Goal: Task Accomplishment & Management: Manage account settings

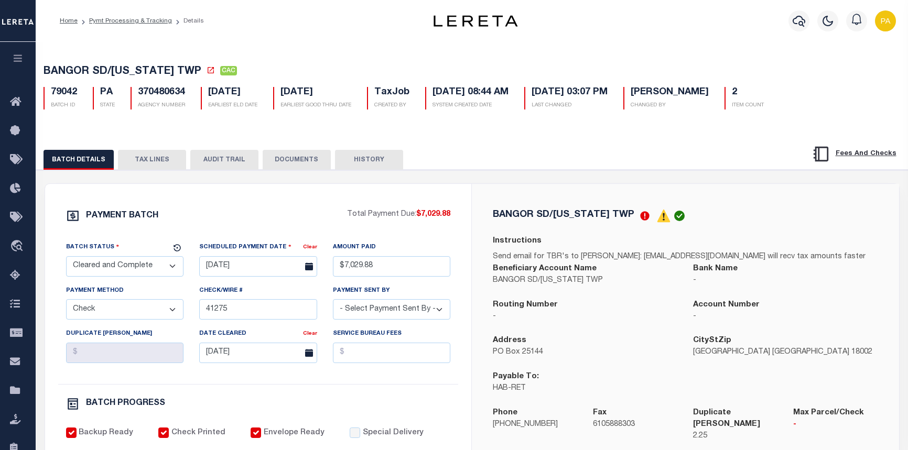
select select "CAC"
select select "CHK"
select select "[PERSON_NAME]"
select select "FDX"
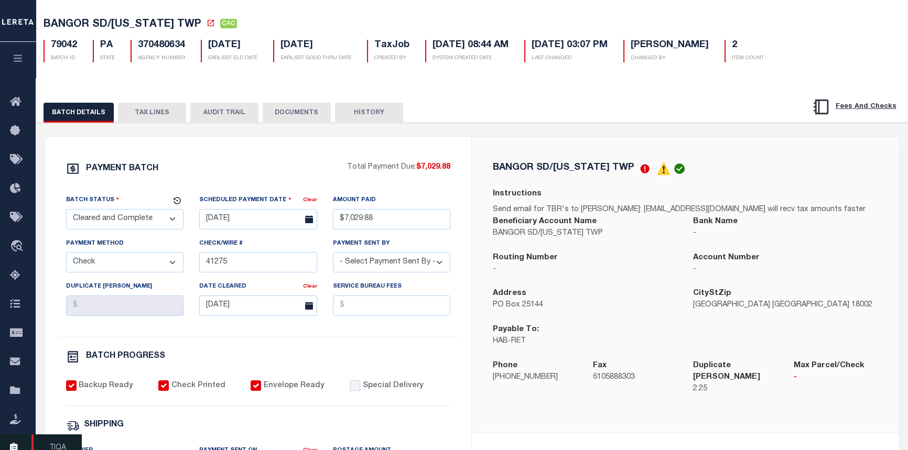
scroll to position [47, 0]
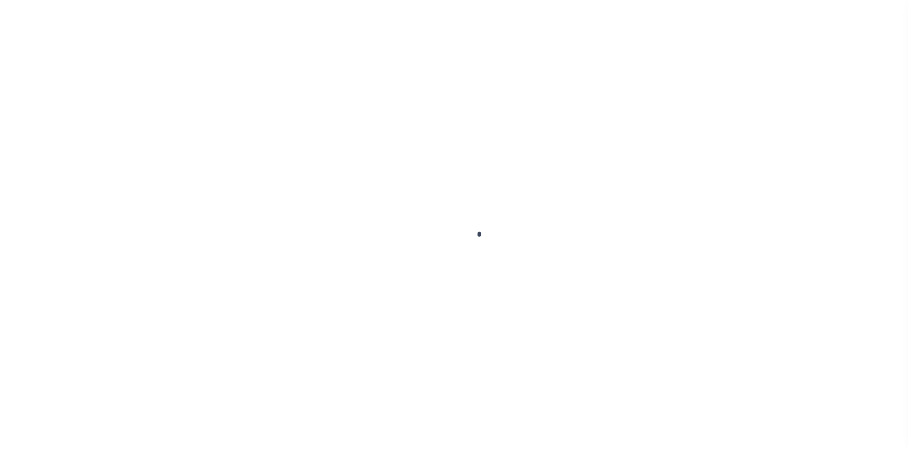
select select "Escrow"
select select
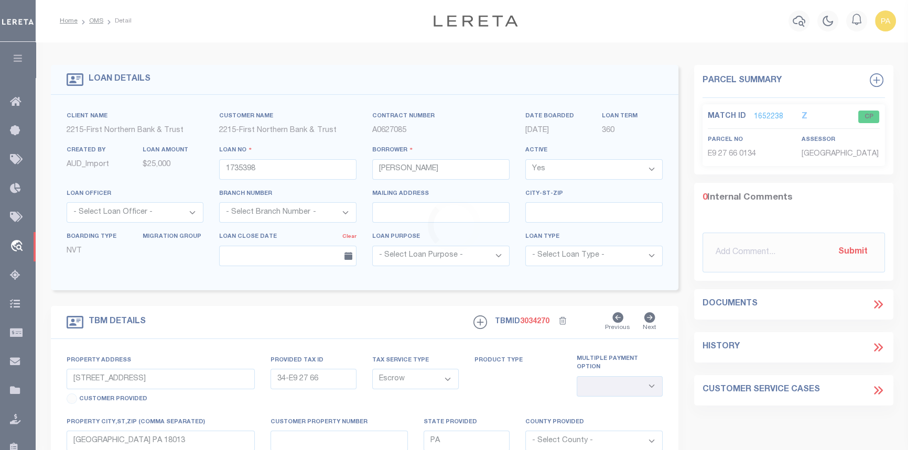
select select "200"
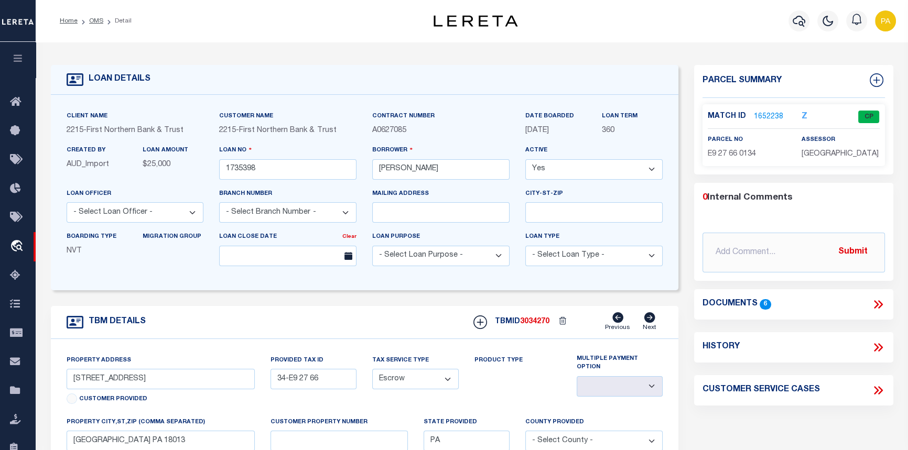
select select "200"
click at [92, 21] on link "OMS" at bounding box center [96, 21] width 14 height 6
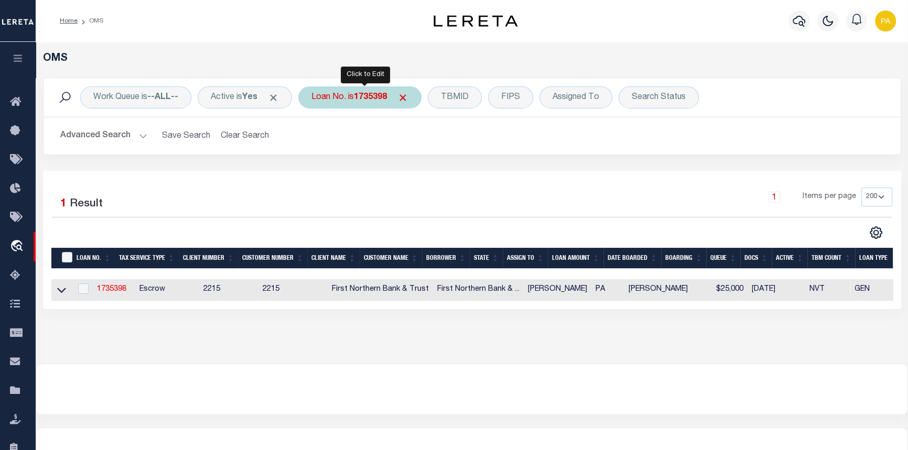
click at [395, 95] on div "Loan No. is 1735398" at bounding box center [359, 98] width 123 height 22
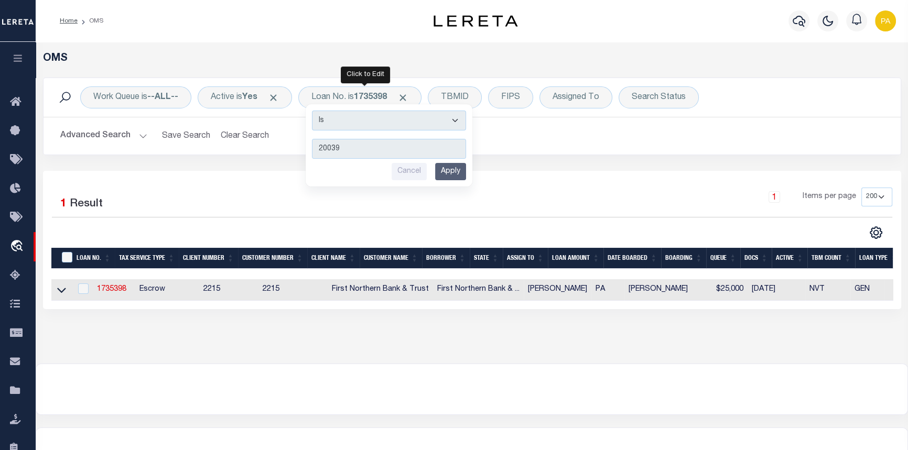
type input "200392"
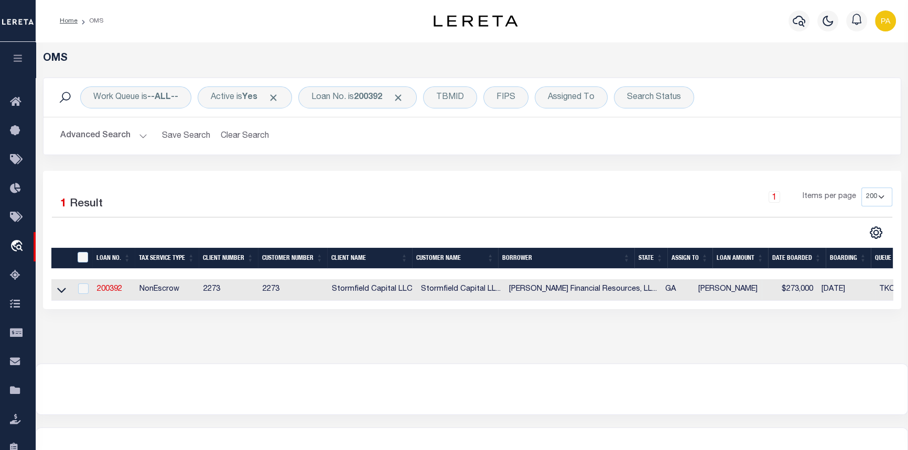
click at [116, 280] on td "200392" at bounding box center [114, 289] width 42 height 21
checkbox input "true"
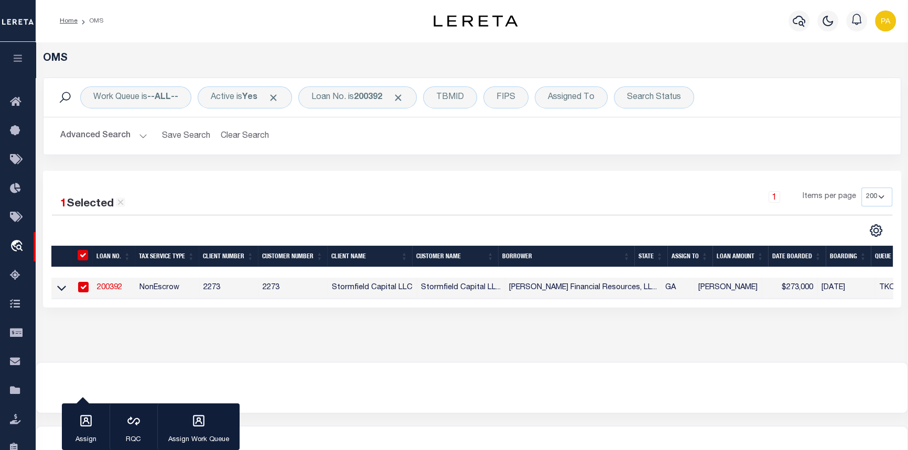
click at [113, 291] on link "200392" at bounding box center [109, 287] width 25 height 7
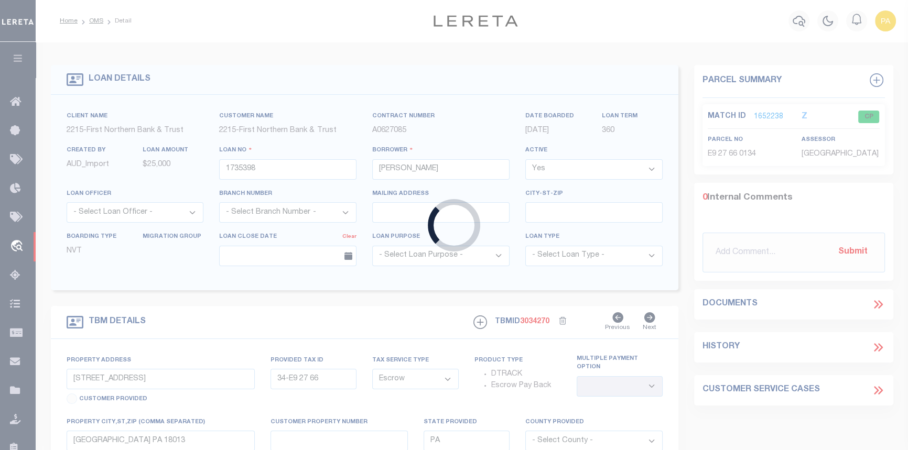
type input "200392"
type input "Clair Tweed Financial Resources, LLC - Atlanta, GA"
select select
type input "4196 Bethany Manor Dr"
select select "10"
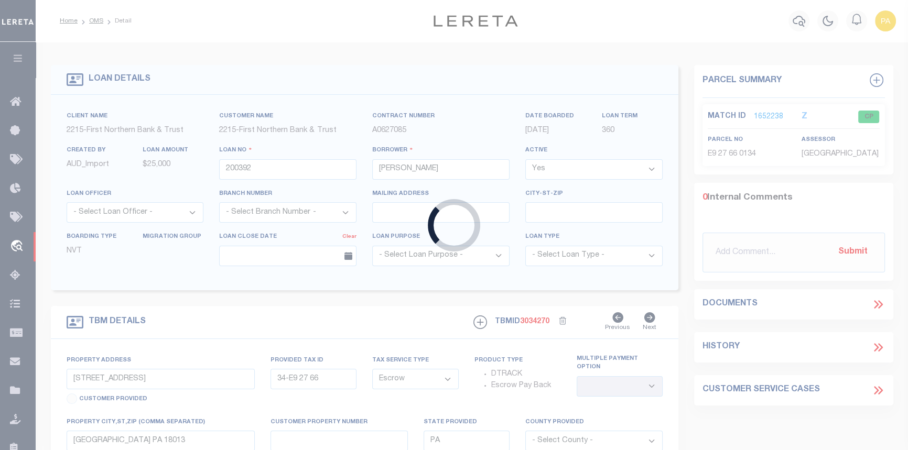
select select "NonEscrow"
type input "665 South Eugenia Pl NW"
type input "14 017600180033"
select select
type input "Atlanta GA 30318"
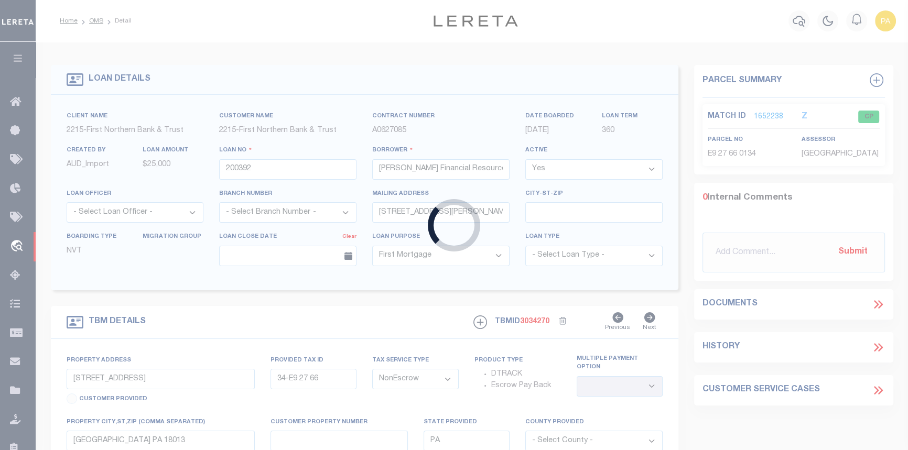
type input "GA"
select select
select select "84865"
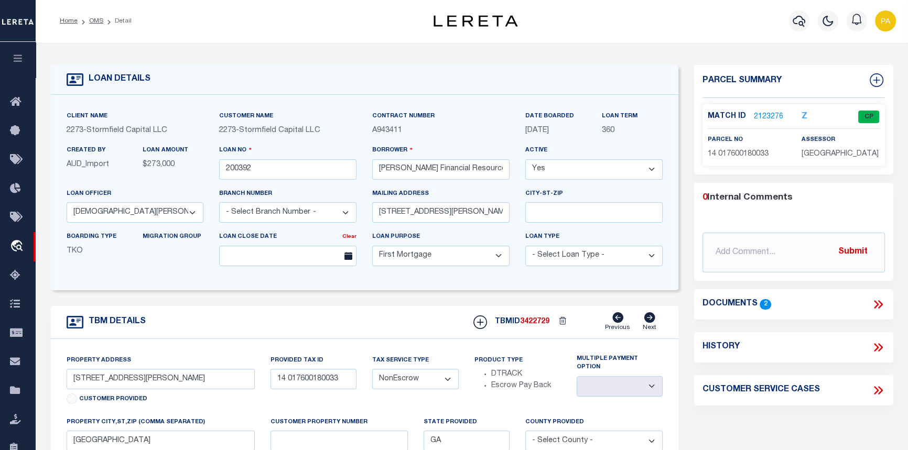
click at [771, 113] on link "2123276" at bounding box center [768, 117] width 29 height 11
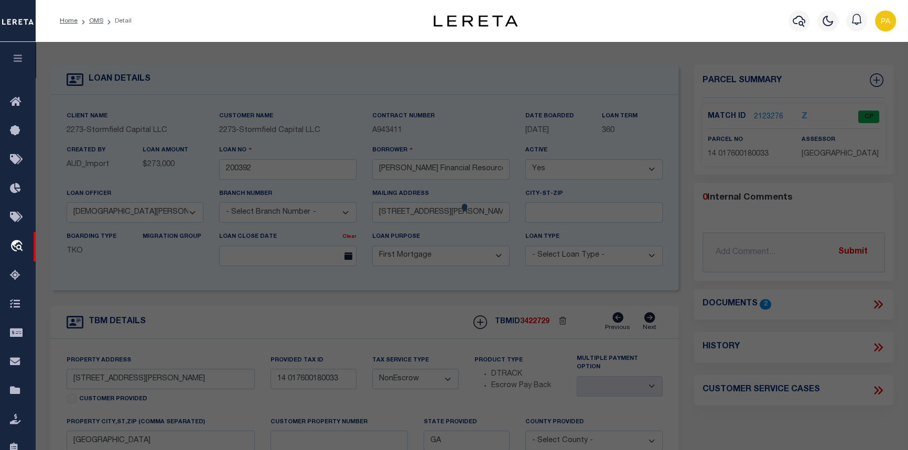
select select "AS"
select select
checkbox input "false"
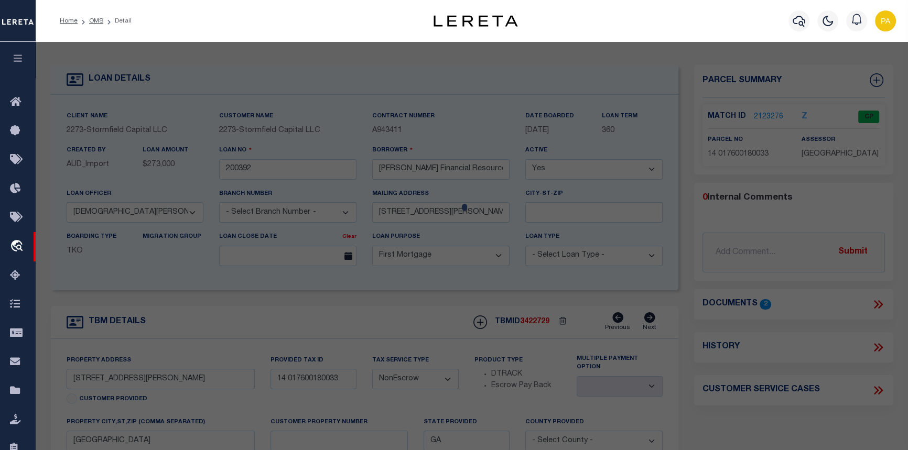
select select "CP"
type input "Clair Tweed Financial Resources LLC"
select select "AGW"
select select
type input "665 SOUTH EUGENIA PL NW"
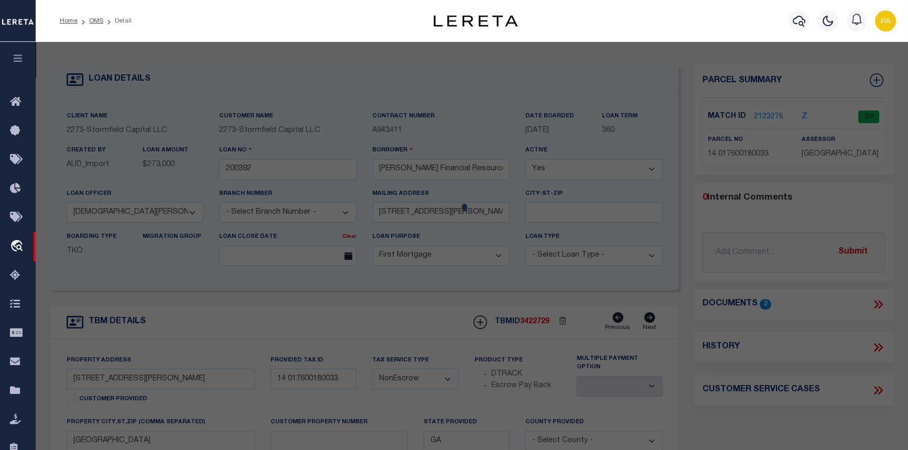
checkbox input "false"
type input "Atlanta GA 30318"
type textarea "Acres 0.325"
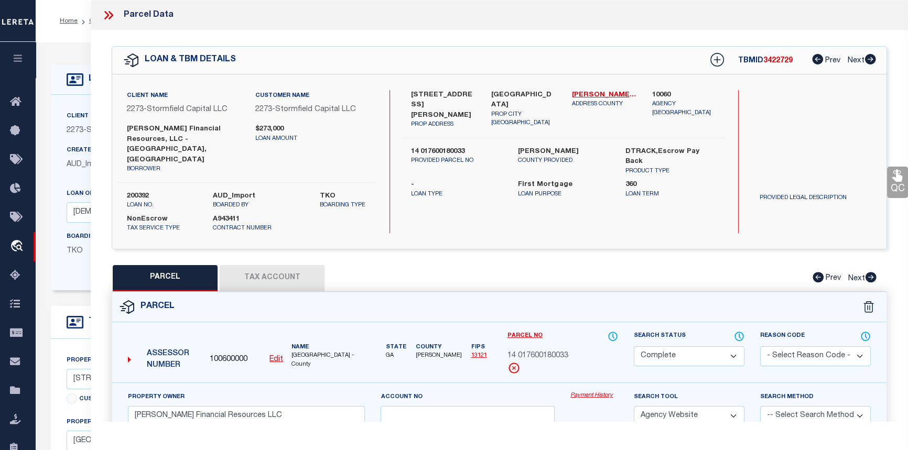
click at [594, 392] on link "Payment History" at bounding box center [595, 396] width 48 height 9
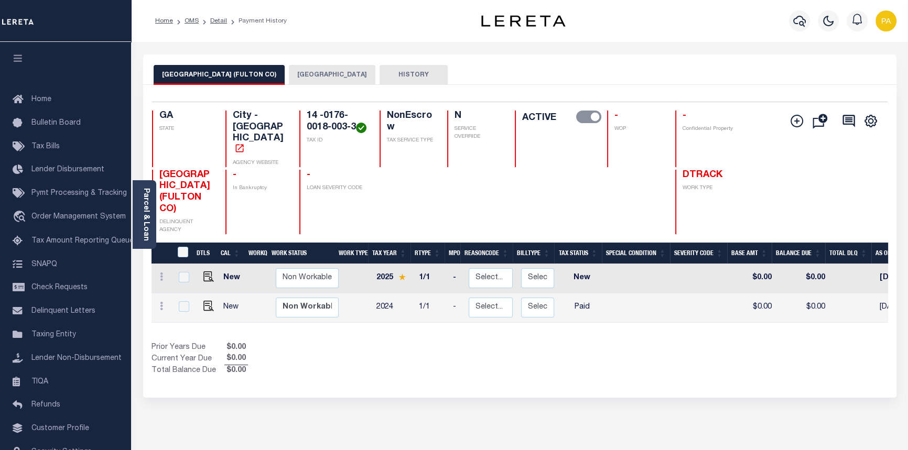
drag, startPoint x: 653, startPoint y: 320, endPoint x: 915, endPoint y: 294, distance: 262.4
click at [908, 294] on html "Home OMS Detail Payment History Profile" at bounding box center [454, 328] width 908 height 657
click at [619, 329] on div "DTLS CAL WorkQ Work Status Work Type Tax Year RType MPO ReasonCode BillType Tax…" at bounding box center [520, 310] width 737 height 135
click at [207, 301] on img "" at bounding box center [208, 306] width 10 height 10
checkbox input "true"
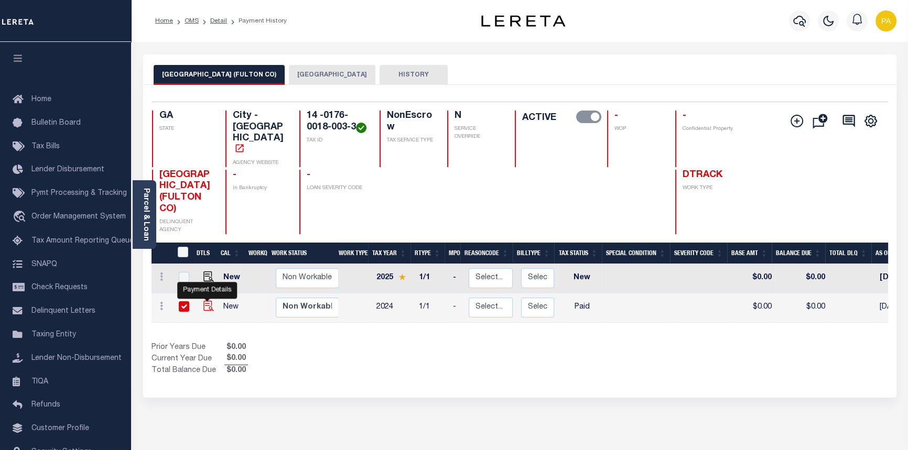
checkbox input "true"
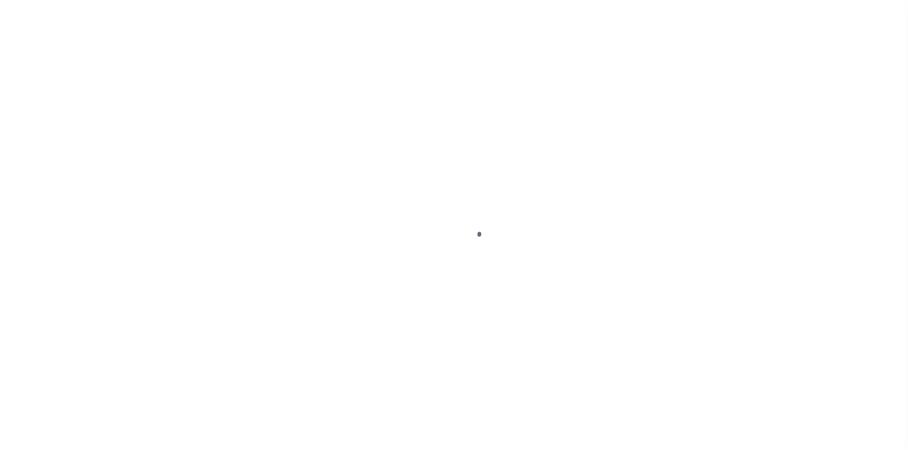
select select "PYD"
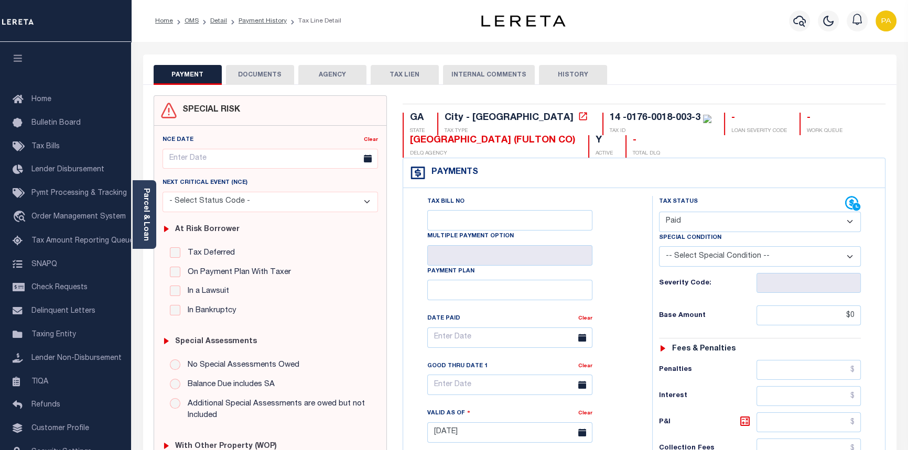
click at [261, 75] on button "DOCUMENTS" at bounding box center [260, 75] width 68 height 20
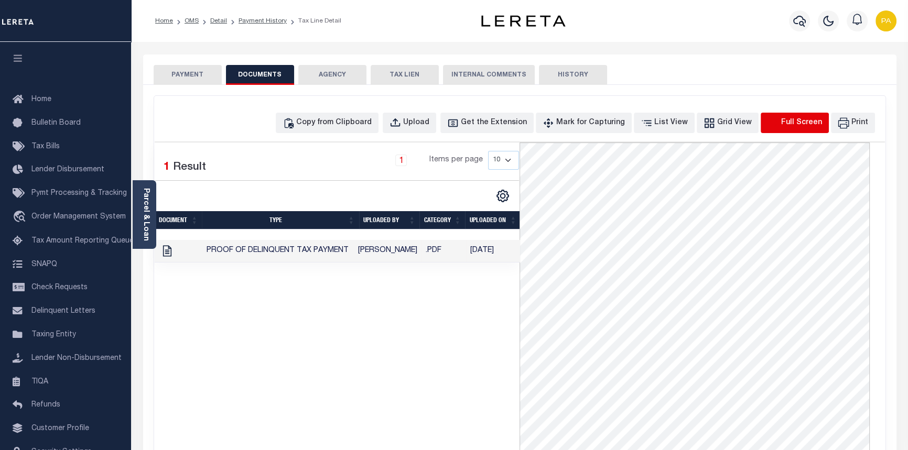
click at [778, 123] on icon "button" at bounding box center [774, 123] width 12 height 12
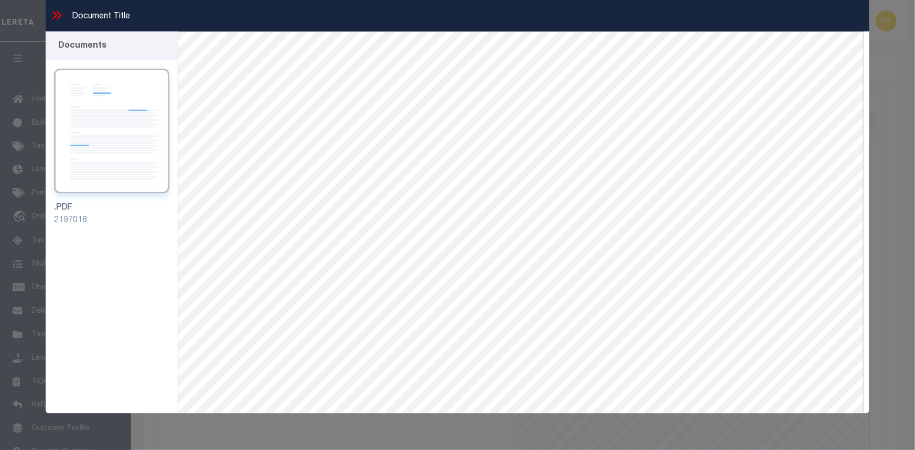
click at [58, 15] on icon at bounding box center [57, 15] width 14 height 14
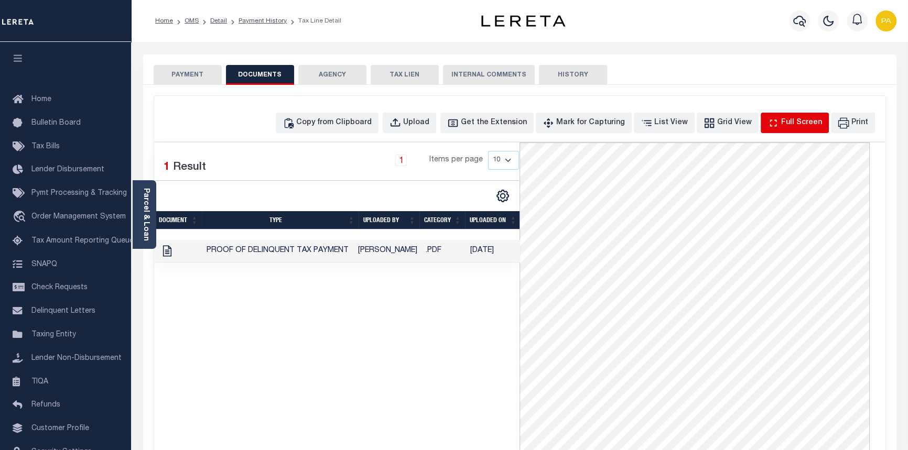
click at [815, 125] on div "Full Screen" at bounding box center [801, 123] width 41 height 12
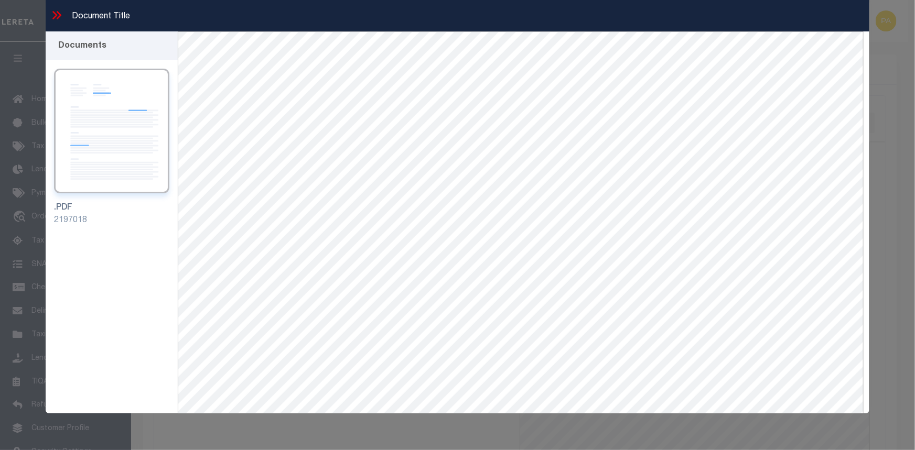
click at [58, 13] on icon at bounding box center [59, 15] width 5 height 8
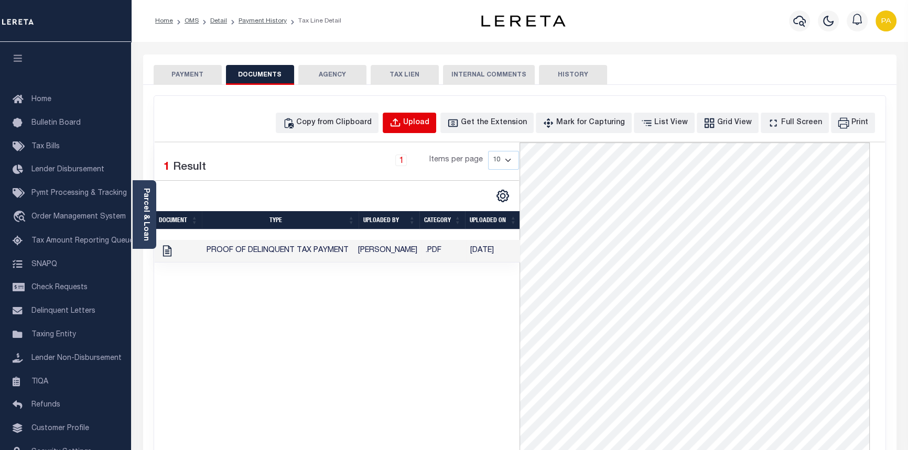
click at [429, 122] on div "Upload" at bounding box center [416, 123] width 26 height 12
select select "POP"
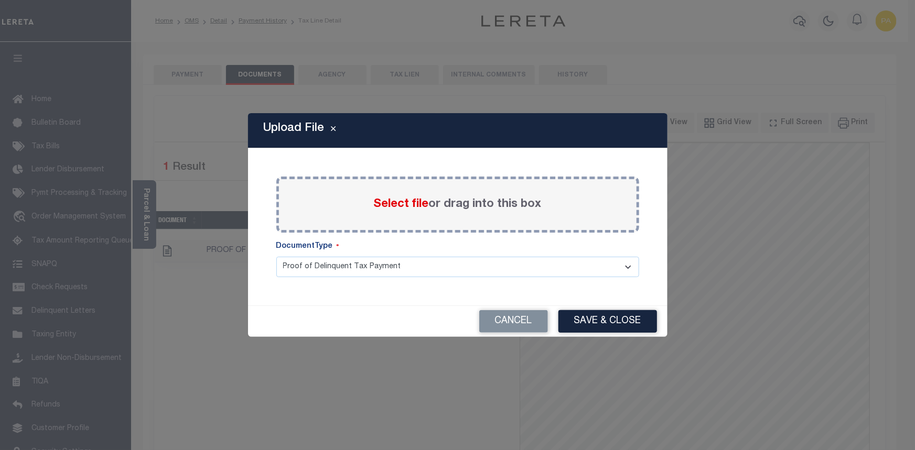
click at [414, 206] on span "Select file" at bounding box center [401, 205] width 55 height 12
click at [0, 0] on input "Select file or drag into this box" at bounding box center [0, 0] width 0 height 0
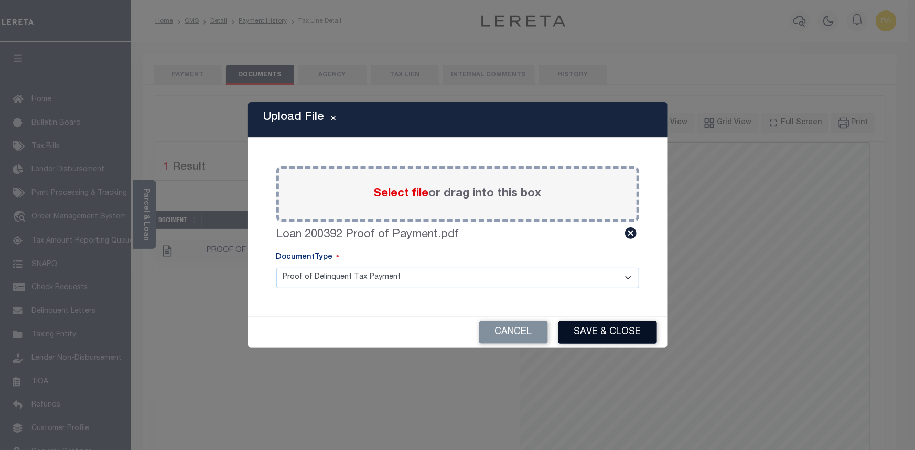
click at [590, 332] on button "Save & Close" at bounding box center [607, 332] width 99 height 23
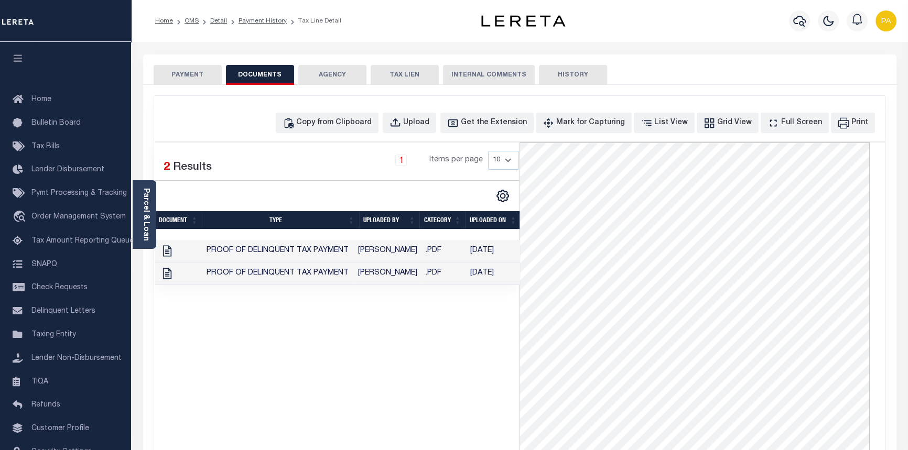
click at [184, 76] on button "PAYMENT" at bounding box center [188, 75] width 68 height 20
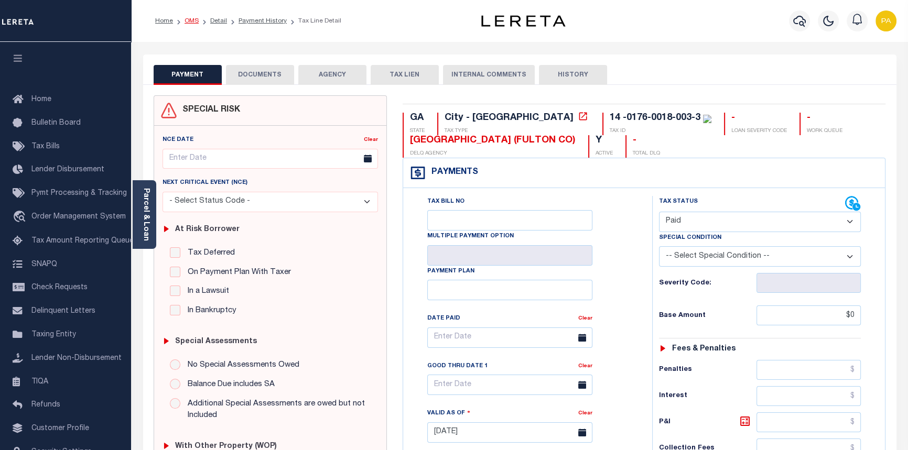
click at [186, 21] on link "OMS" at bounding box center [192, 21] width 14 height 6
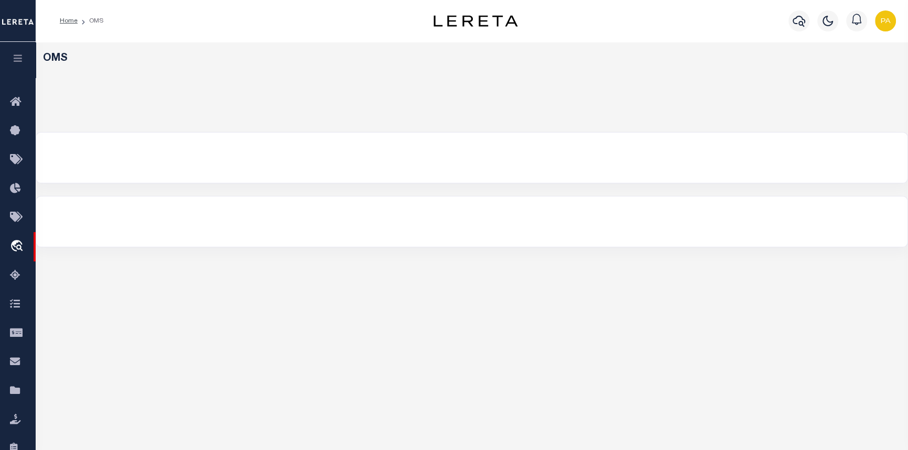
select select "200"
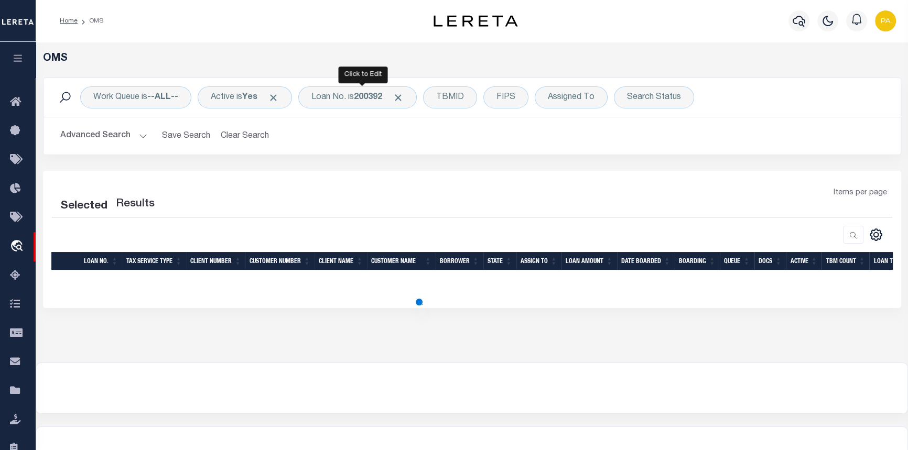
select select "200"
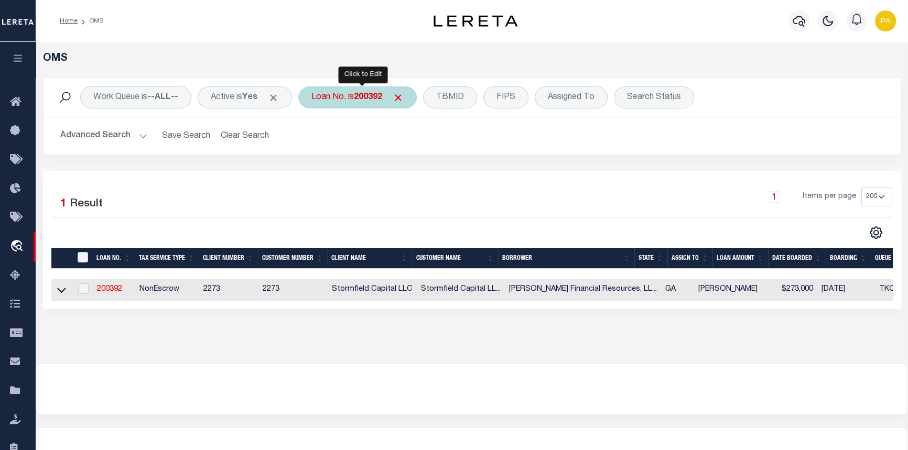
click at [371, 97] on b "200392" at bounding box center [368, 97] width 28 height 8
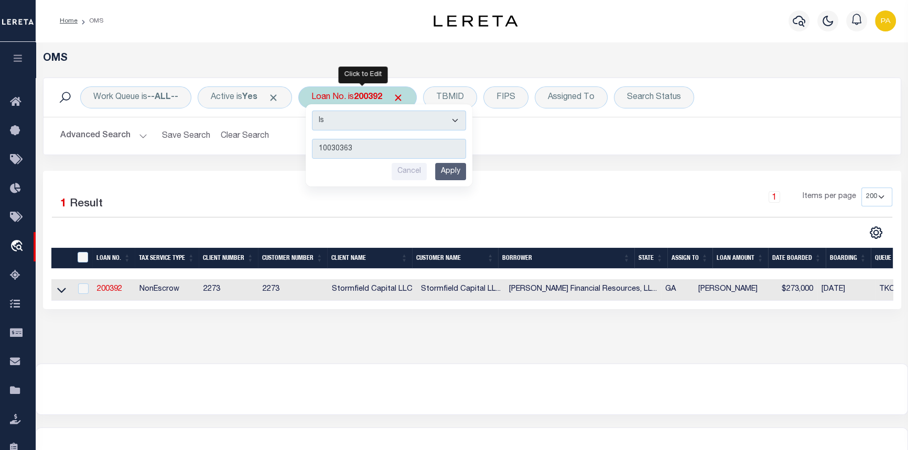
type input "10030363"
click at [459, 171] on input "Apply" at bounding box center [450, 171] width 31 height 17
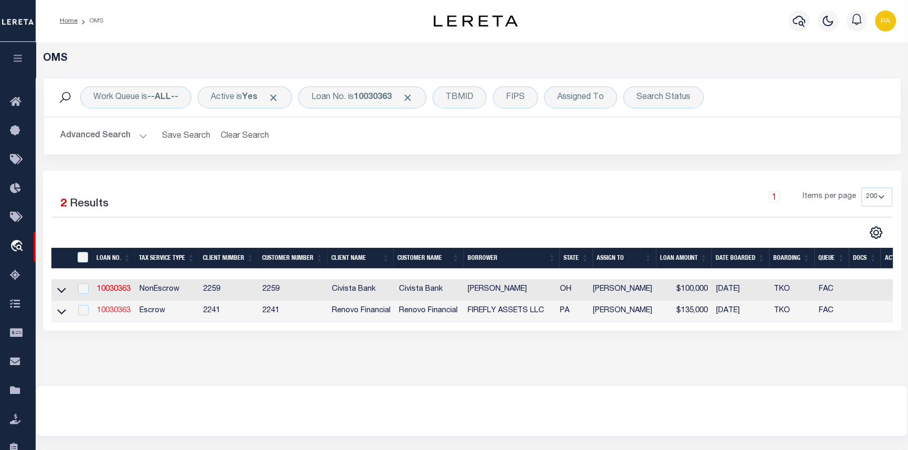
click at [114, 313] on link "10030363" at bounding box center [114, 310] width 34 height 7
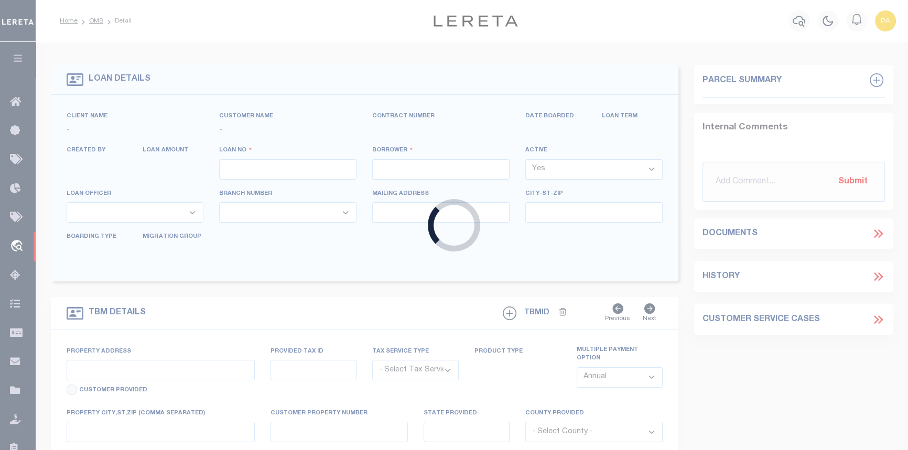
type input "10030363"
type input "FIREFLY ASSETS LLC"
select select
select select "10"
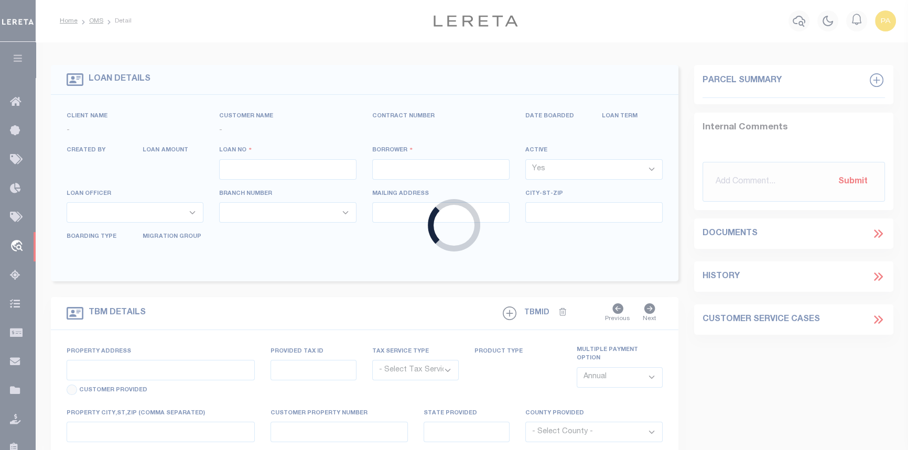
select select "Escrow"
select select "25067"
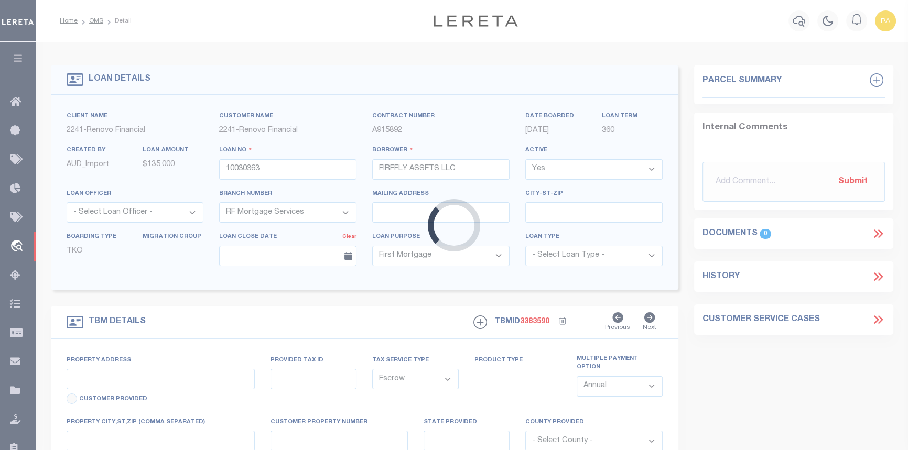
type input "[STREET_ADDRESS]"
type input "130449 0100400000000"
select select
type input "YORK PA 17404"
type input "a0kUS000005UTbB"
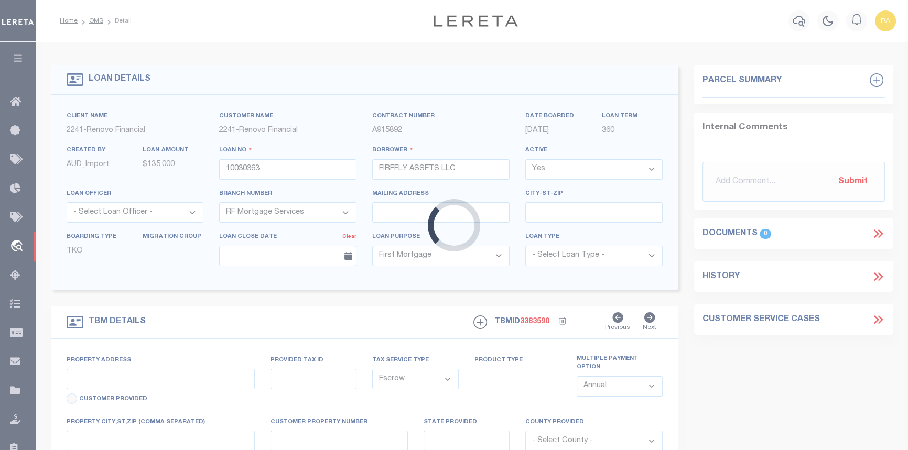
type input "PA"
select select
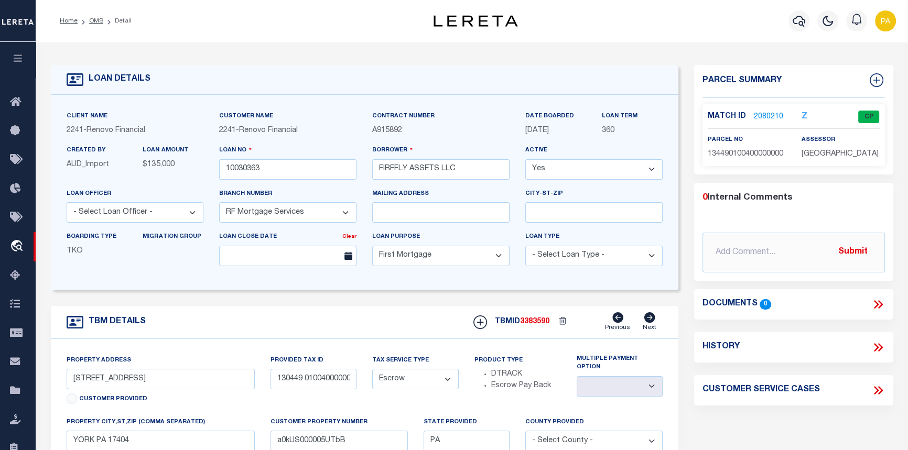
click at [761, 116] on link "2080210" at bounding box center [768, 117] width 29 height 11
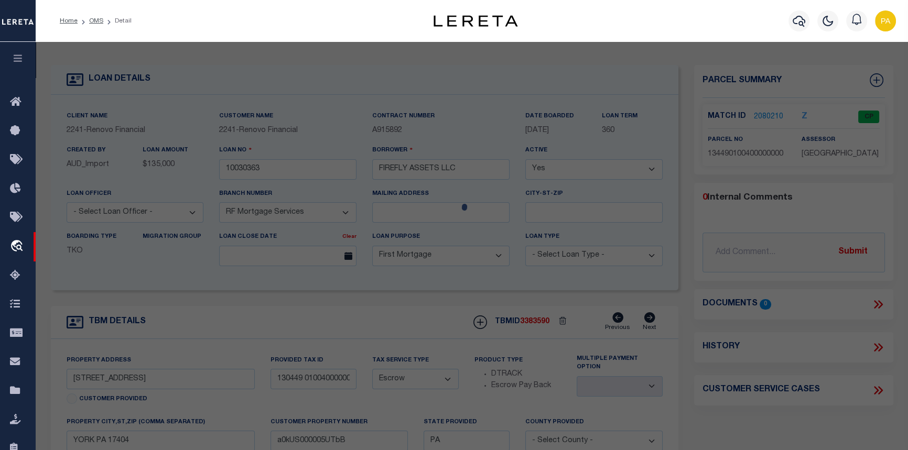
checkbox input "false"
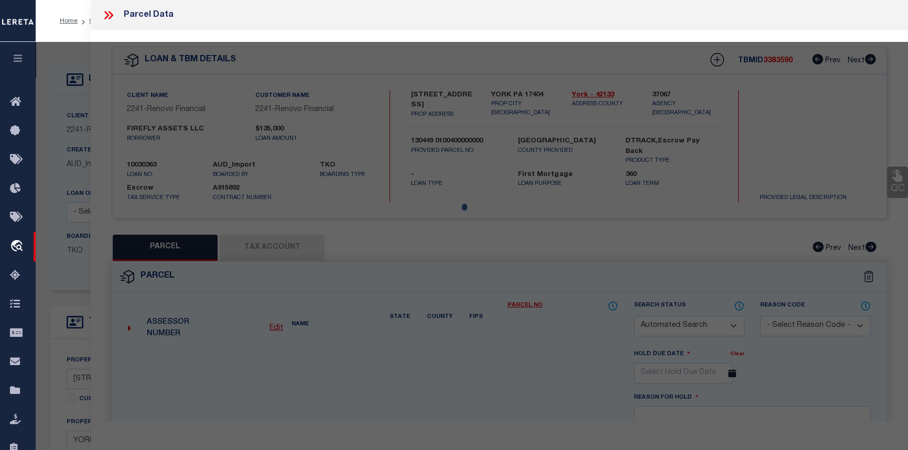
select select "CP"
type input "FIREFLY ASSETS LLC"
select select
type input "229 W FRONT ST"
type input "YORK PA 17404"
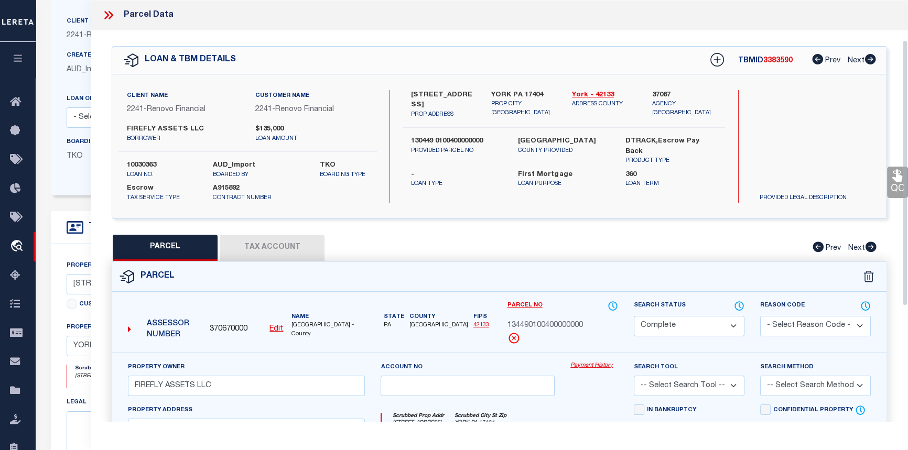
scroll to position [95, 0]
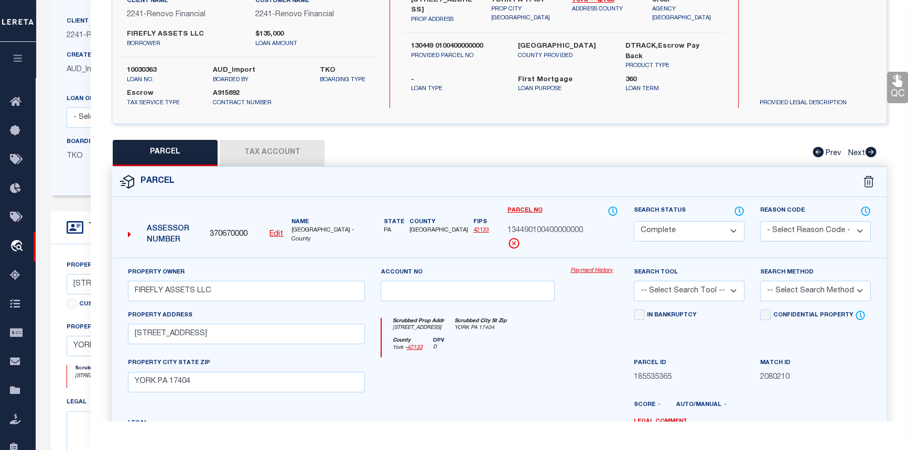
click at [588, 264] on div "Property Owner FIREFLY ASSETS LLC Account no Payment History Search Tool -- Sel…" at bounding box center [499, 395] width 775 height 274
click at [590, 270] on link "Payment History" at bounding box center [595, 271] width 48 height 9
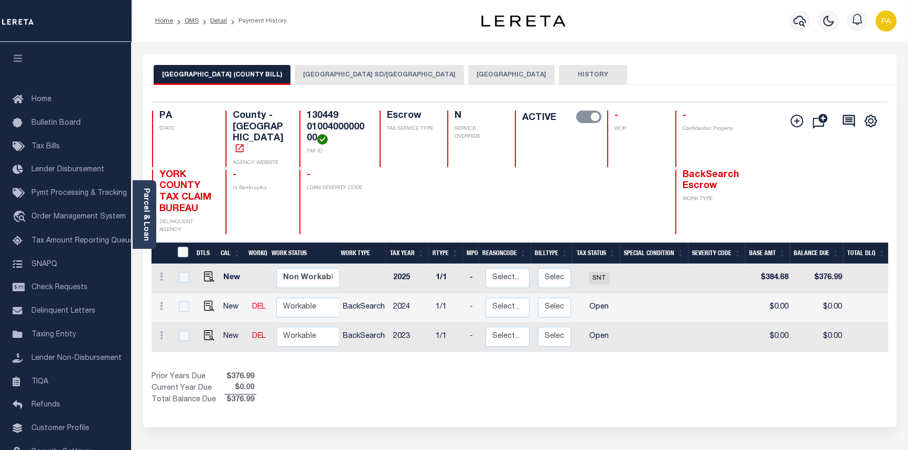
click at [295, 76] on button "[GEOGRAPHIC_DATA] SD/[GEOGRAPHIC_DATA]" at bounding box center [379, 75] width 169 height 20
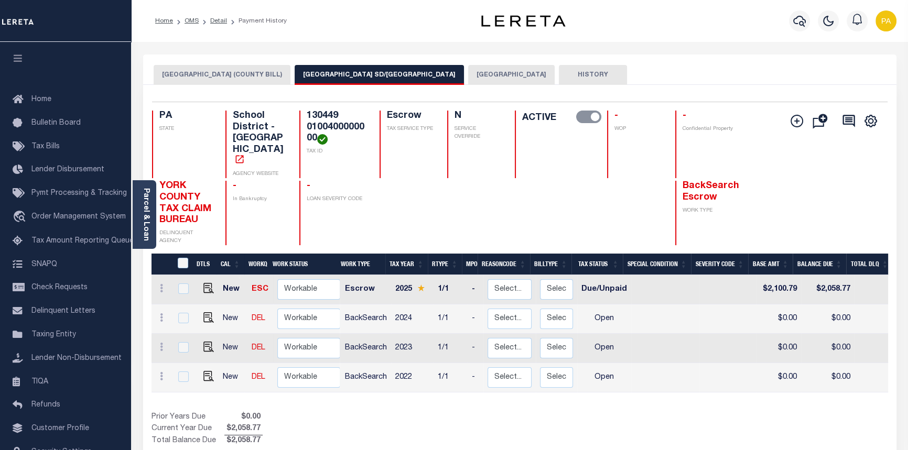
click at [468, 71] on button "[GEOGRAPHIC_DATA]" at bounding box center [511, 75] width 87 height 20
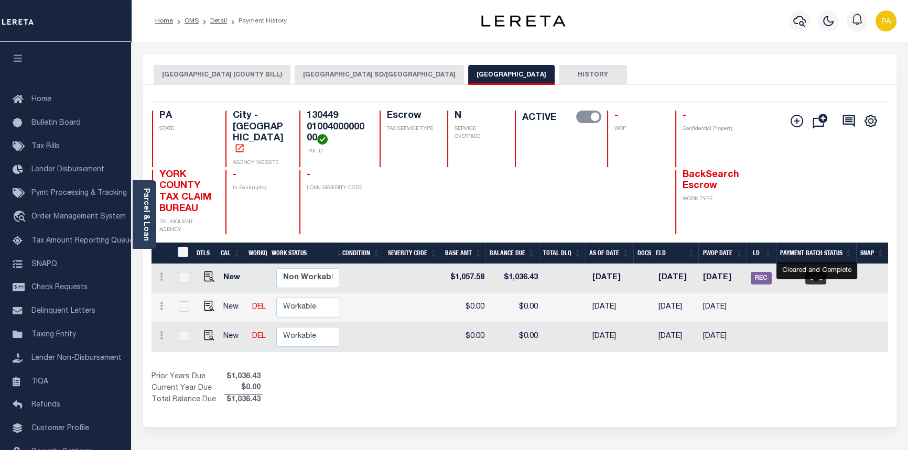
click at [813, 272] on span "CAC" at bounding box center [815, 278] width 21 height 13
checkbox input "true"
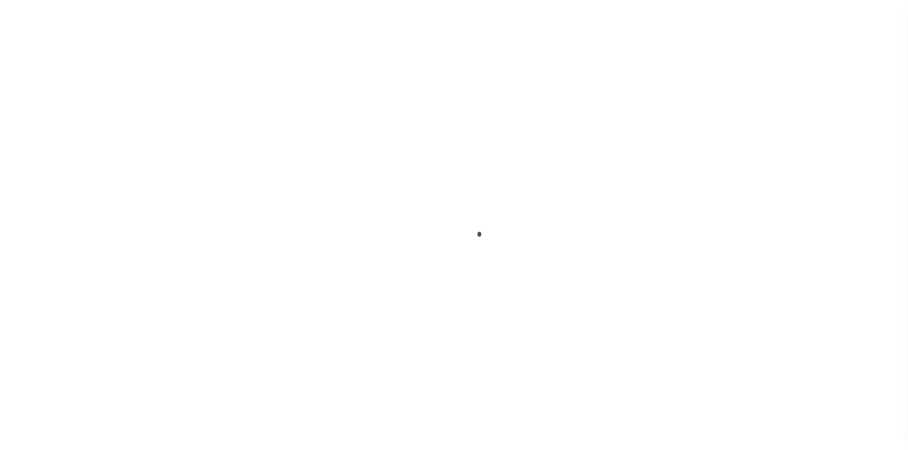
select select "CAC"
select select "CHK"
select select "Little, Audria"
select select "FDX"
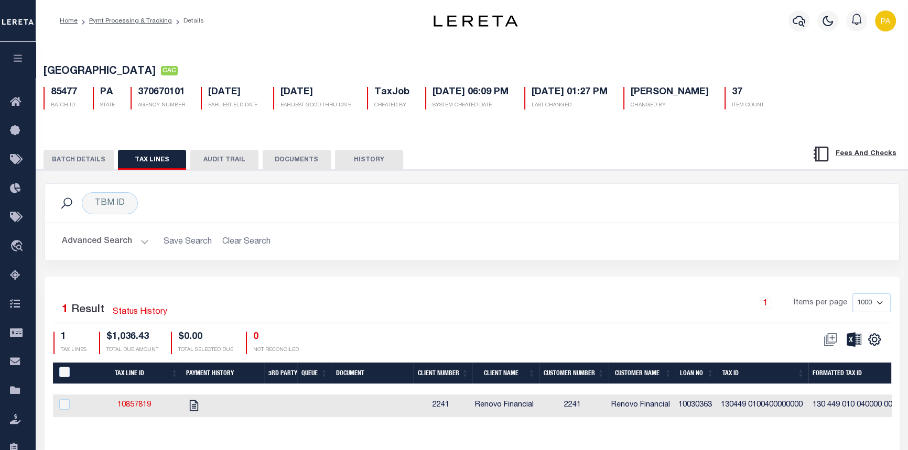
click at [70, 160] on button "BATCH DETAILS" at bounding box center [79, 160] width 70 height 20
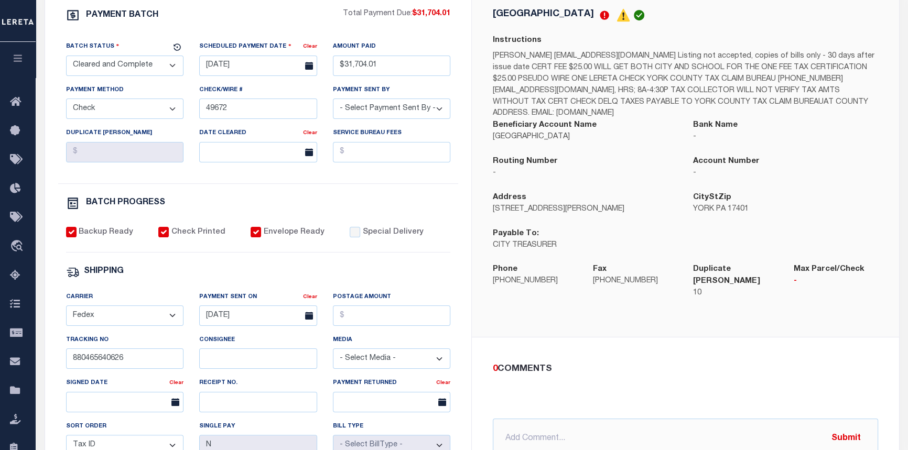
scroll to position [143, 0]
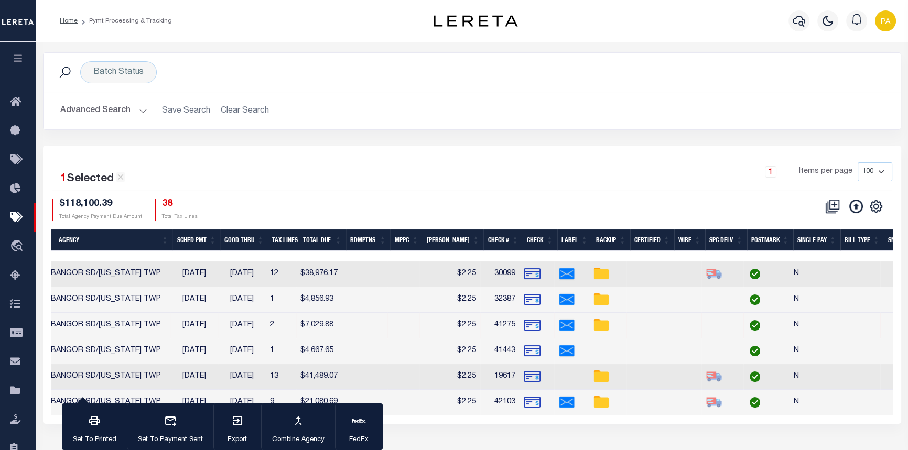
click at [232, 109] on h2 "Advanced Search Save Search Clear Search PayeeSearchTable_dynamictable_____Defa…" at bounding box center [472, 111] width 841 height 20
click at [241, 108] on h2 "Advanced Search Save Search Clear Search PayeeSearchTable_dynamictable_____Defa…" at bounding box center [472, 111] width 841 height 20
click at [138, 110] on button "Advanced Search" at bounding box center [103, 111] width 87 height 20
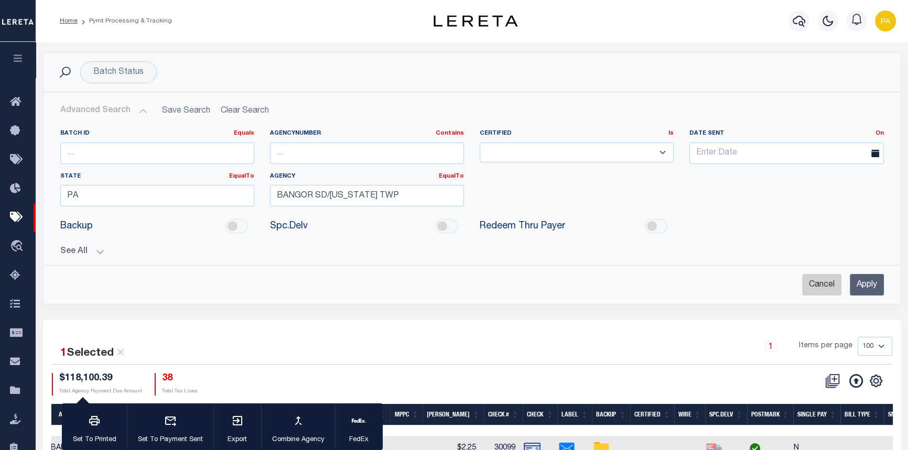
click at [822, 288] on input "Cancel" at bounding box center [821, 284] width 39 height 21
checkbox input "true"
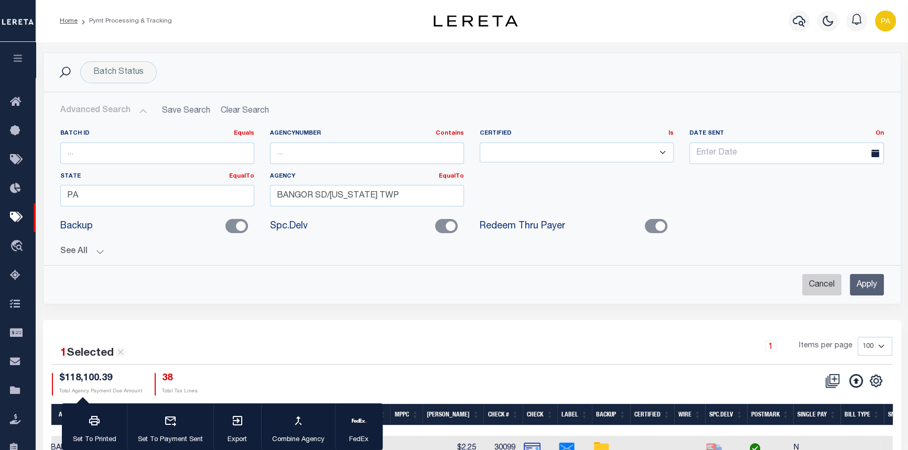
checkbox input "true"
checkbox input "false"
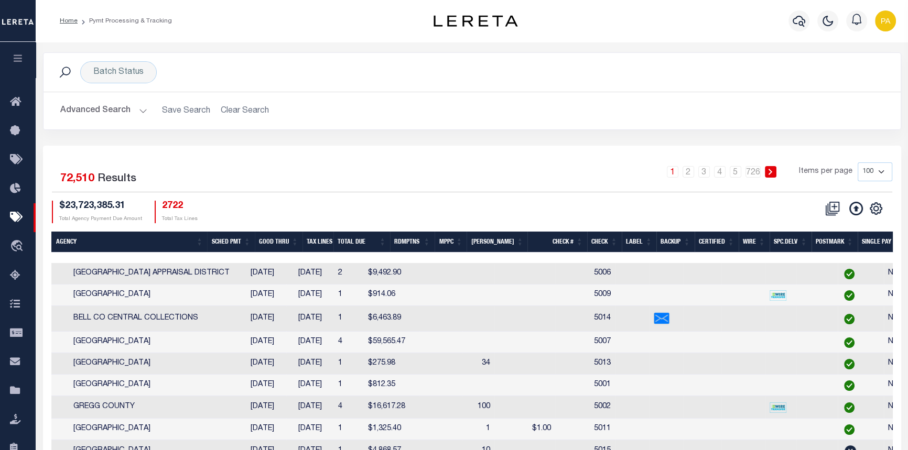
click at [138, 113] on button "Advanced Search" at bounding box center [103, 111] width 87 height 20
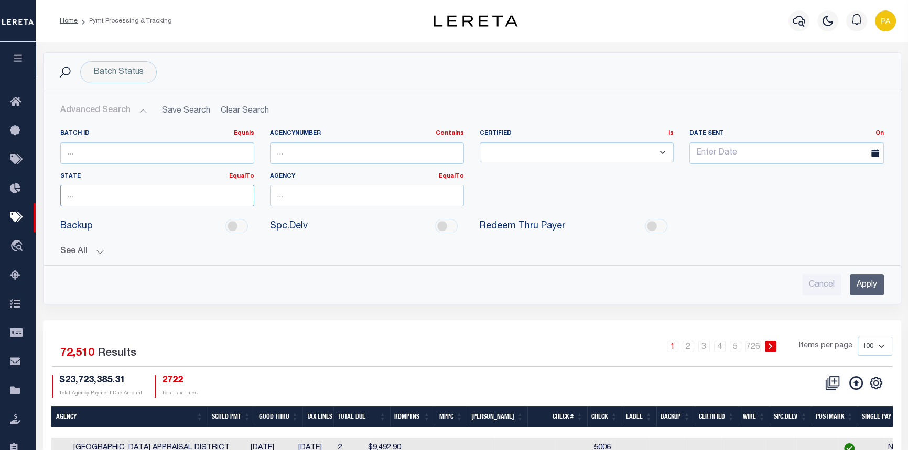
click at [127, 193] on input "text" at bounding box center [157, 195] width 194 height 21
click at [94, 222] on div "NY" at bounding box center [156, 215] width 193 height 17
type input "NY"
click at [297, 196] on input "text" at bounding box center [367, 195] width 194 height 21
type input "York City"
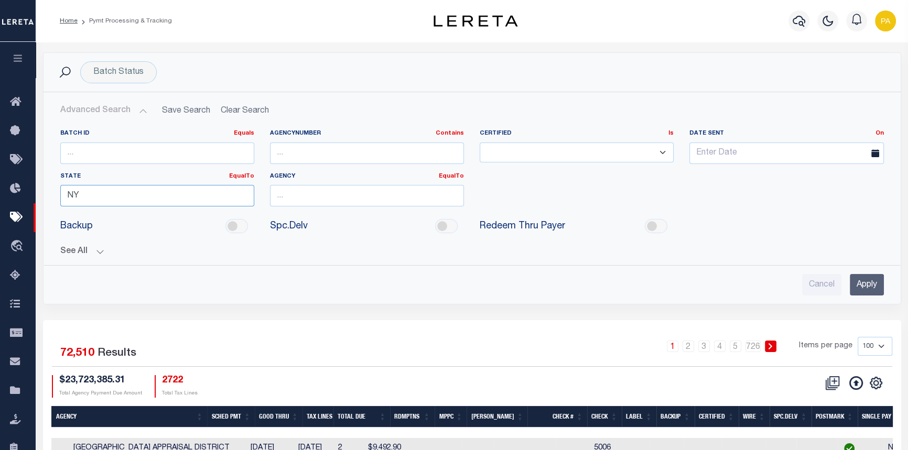
drag, startPoint x: 79, startPoint y: 197, endPoint x: 32, endPoint y: 176, distance: 51.2
click at [50, 182] on div "Batch ID Equals Equals Is Not Equal To Is Greater Than Is Less Than AgencyNumbe…" at bounding box center [472, 189] width 856 height 136
click at [82, 216] on div "PA" at bounding box center [156, 215] width 193 height 17
type input "PA"
click at [860, 288] on input "Apply" at bounding box center [867, 284] width 34 height 21
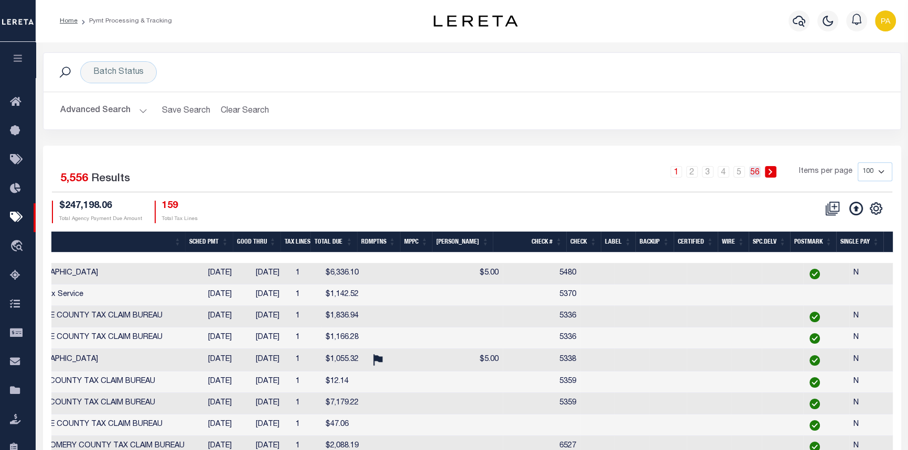
click at [760, 171] on link "56" at bounding box center [755, 172] width 12 height 12
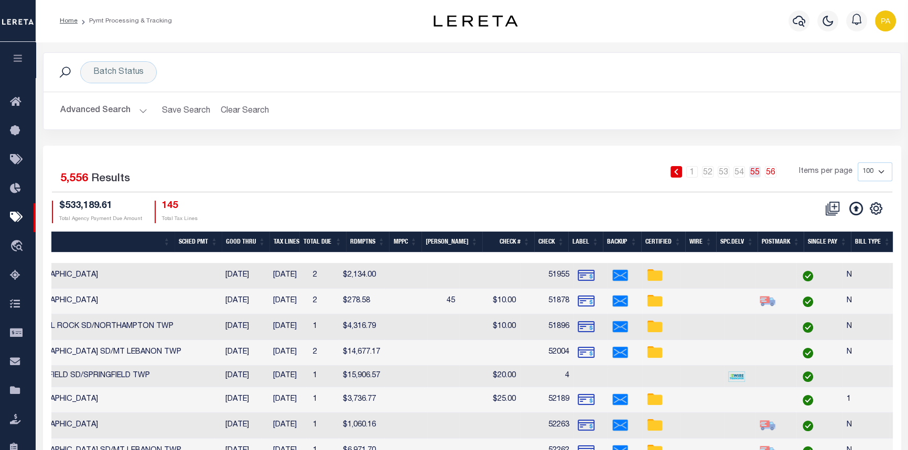
click at [758, 174] on link "55" at bounding box center [755, 172] width 12 height 12
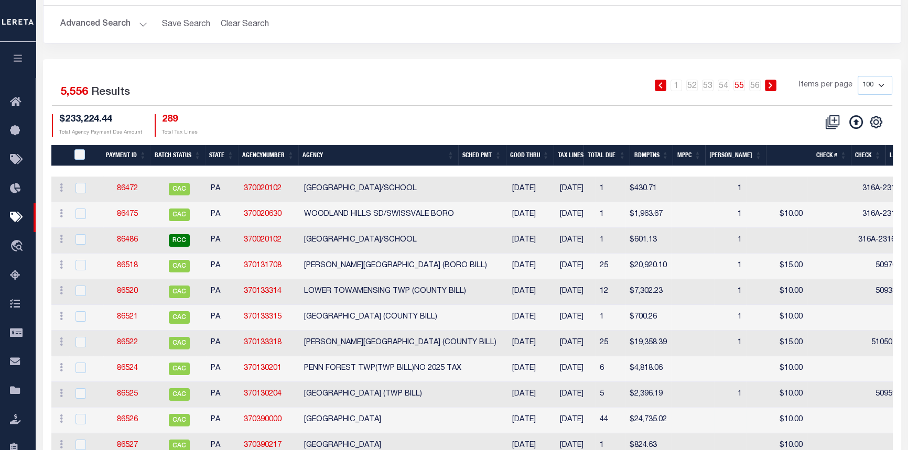
scroll to position [65, 0]
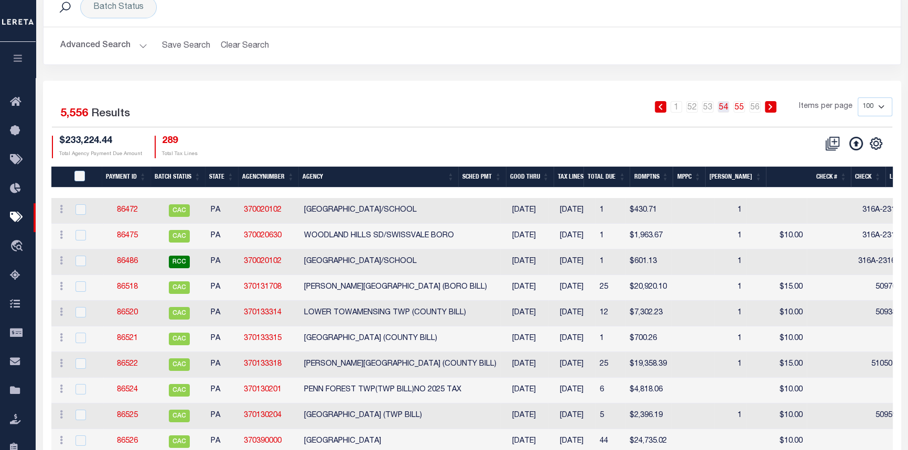
click at [726, 105] on link "54" at bounding box center [724, 107] width 12 height 12
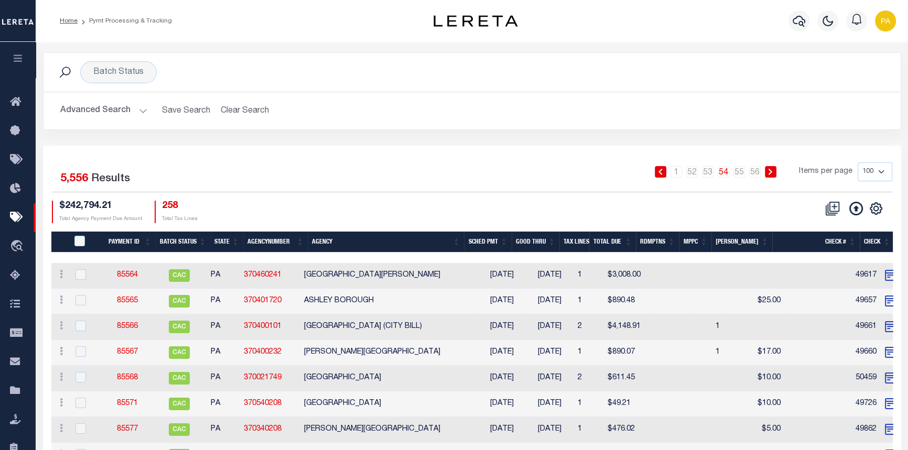
scroll to position [0, 0]
click at [709, 173] on link "53" at bounding box center [708, 172] width 12 height 12
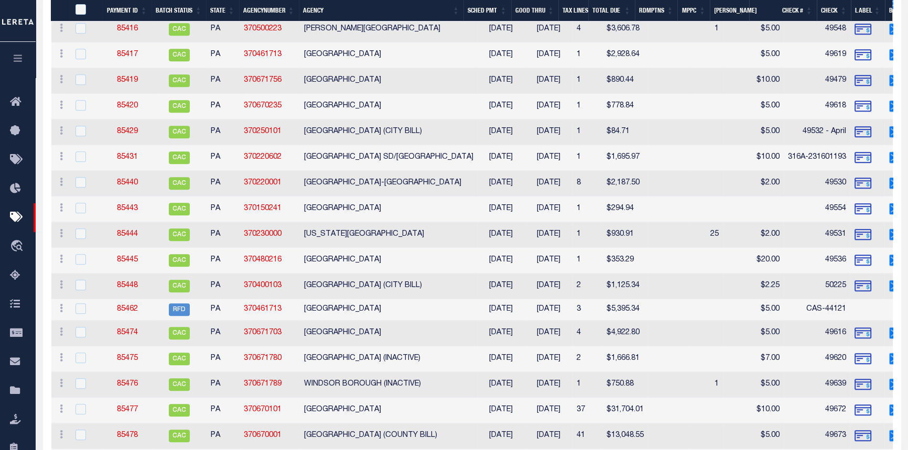
scroll to position [1335, 0]
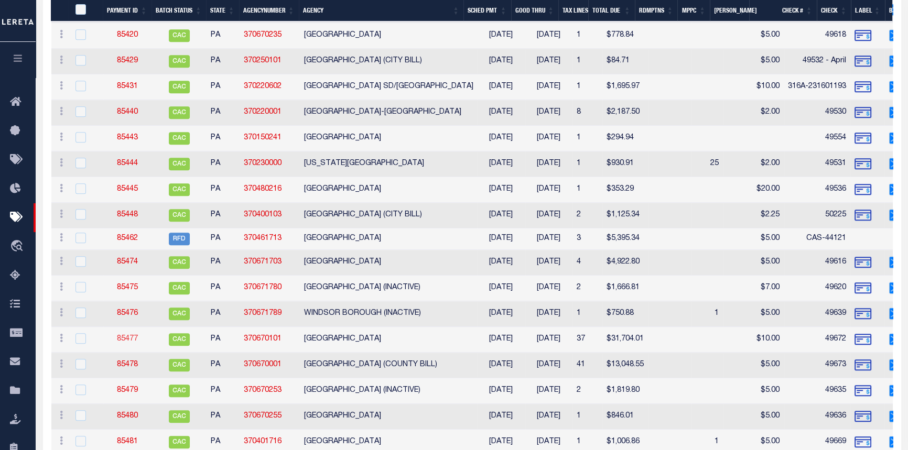
click at [134, 337] on link "85477" at bounding box center [127, 339] width 21 height 7
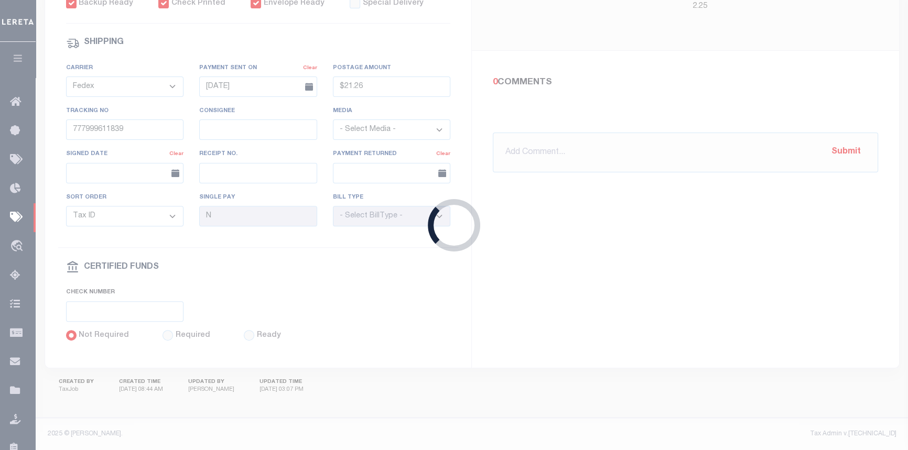
type input "04/10/2025"
type input "$31,704.01"
type input "49672"
type input "04/10/2025"
type input "880465640626"
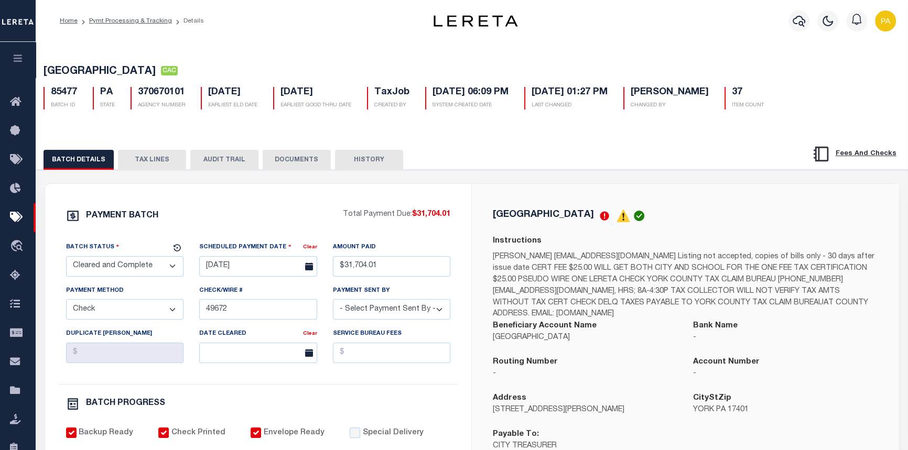
click at [235, 160] on button "AUDIT TRAIL" at bounding box center [224, 160] width 68 height 20
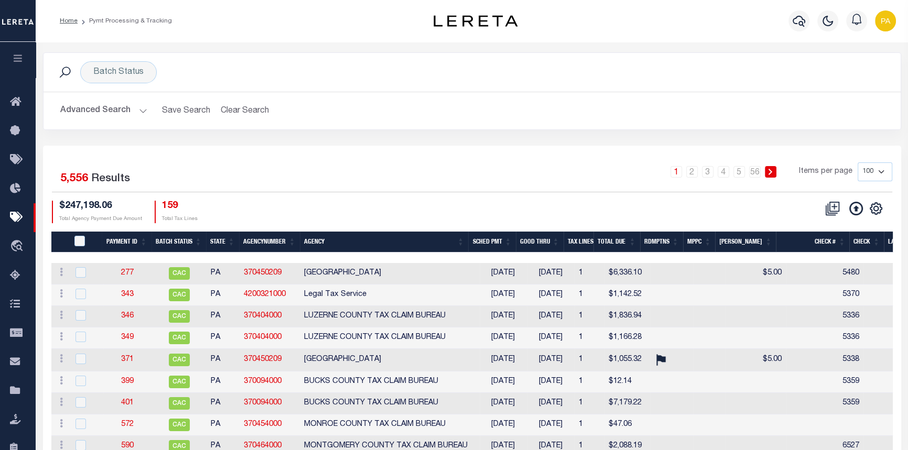
click at [142, 110] on button "Advanced Search" at bounding box center [103, 111] width 87 height 20
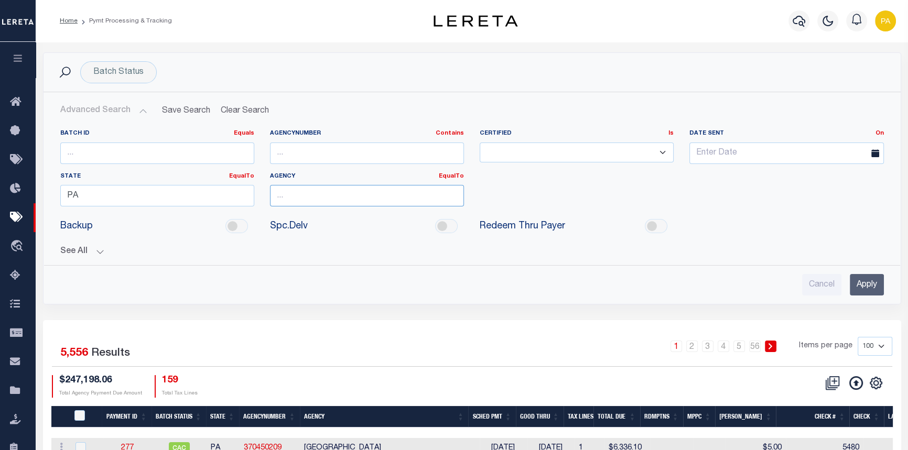
click at [323, 199] on input "text" at bounding box center [367, 195] width 194 height 21
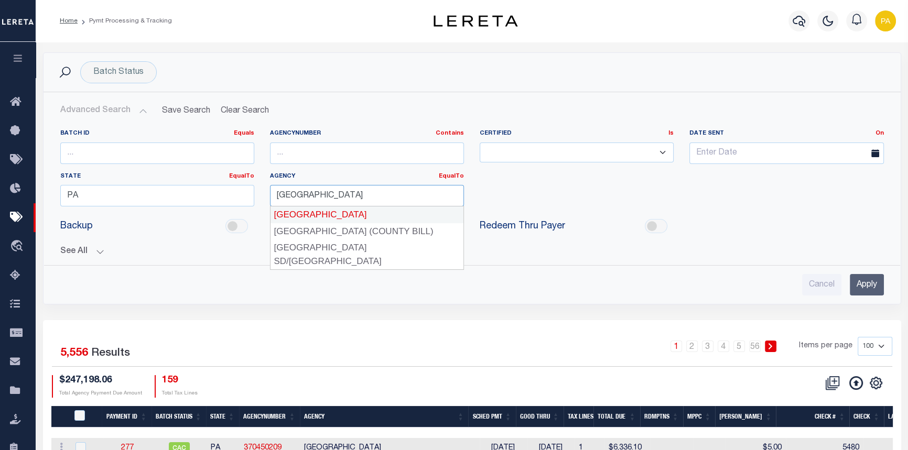
click at [294, 216] on div "[GEOGRAPHIC_DATA]" at bounding box center [367, 215] width 193 height 17
type input "[GEOGRAPHIC_DATA]"
click at [863, 284] on input "Apply" at bounding box center [867, 284] width 34 height 21
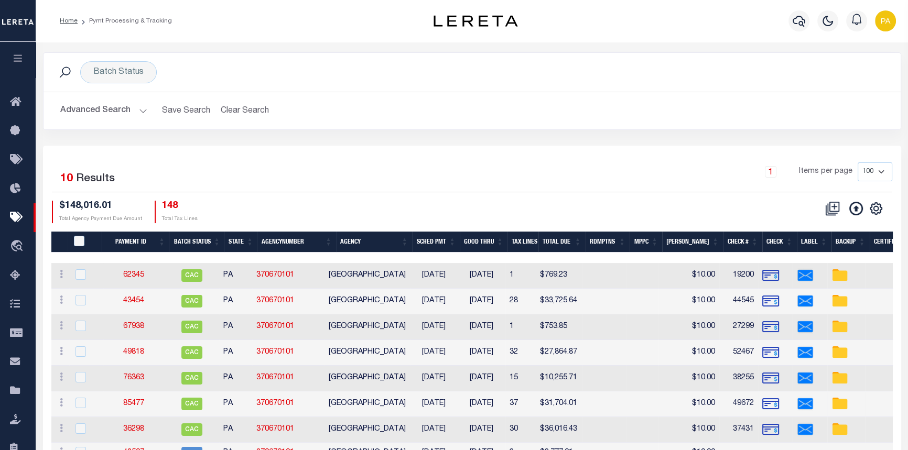
click at [773, 408] on img at bounding box center [770, 404] width 17 height 17
checkbox input "true"
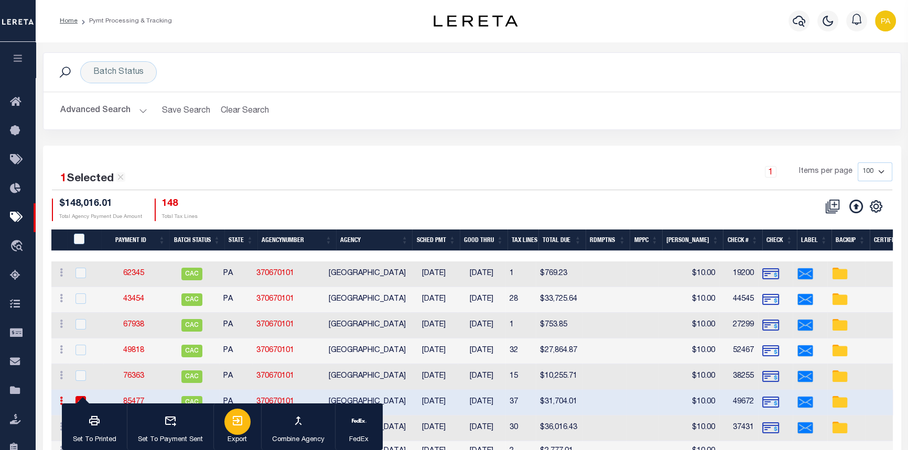
click at [241, 423] on icon "button" at bounding box center [237, 421] width 13 height 13
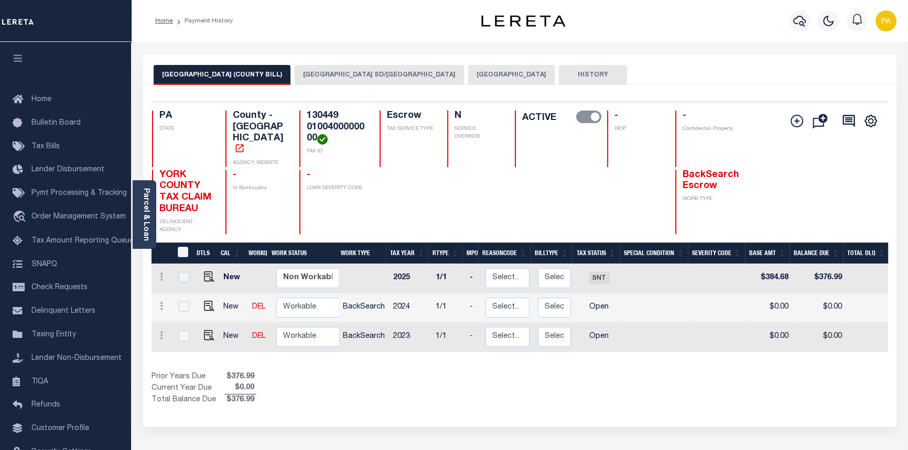
click at [468, 69] on button "[GEOGRAPHIC_DATA]" at bounding box center [511, 75] width 87 height 20
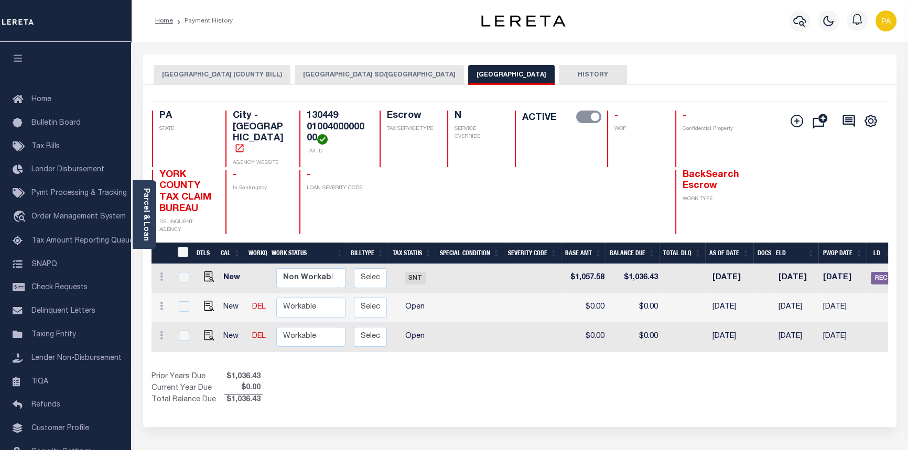
scroll to position [0, 304]
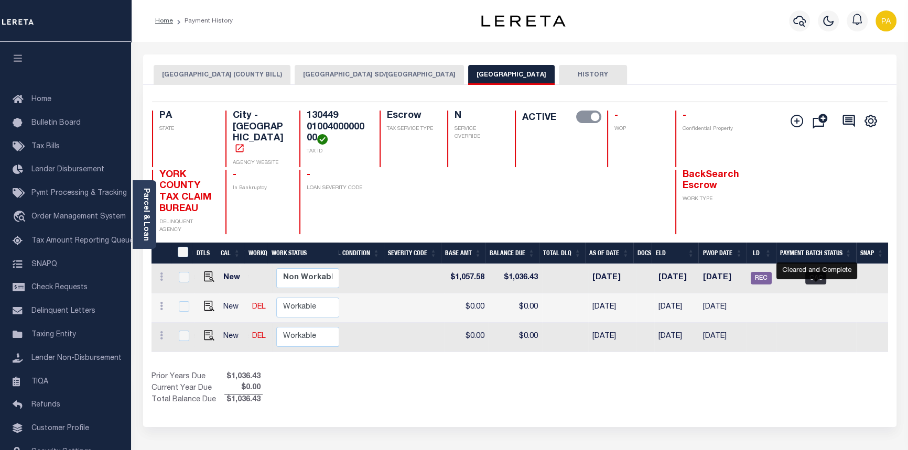
click at [820, 272] on span "CAC" at bounding box center [815, 278] width 21 height 13
checkbox input "true"
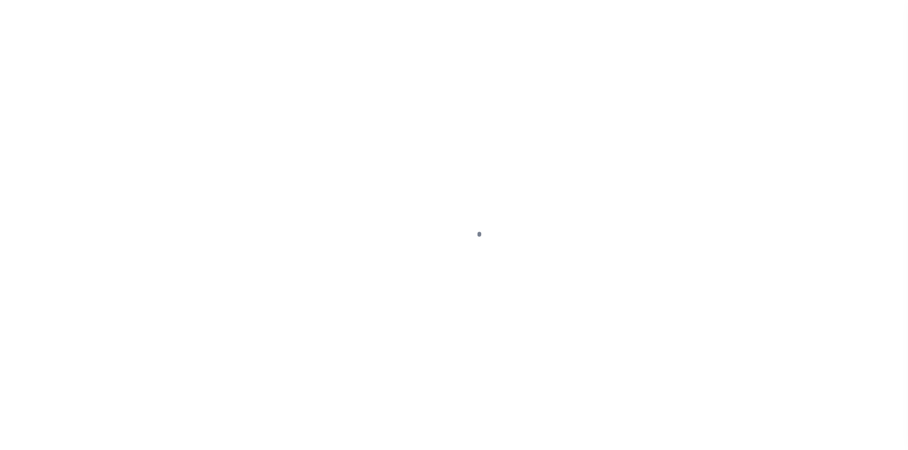
select select "CAC"
select select "CHK"
select select "Little, Audria"
select select "FDX"
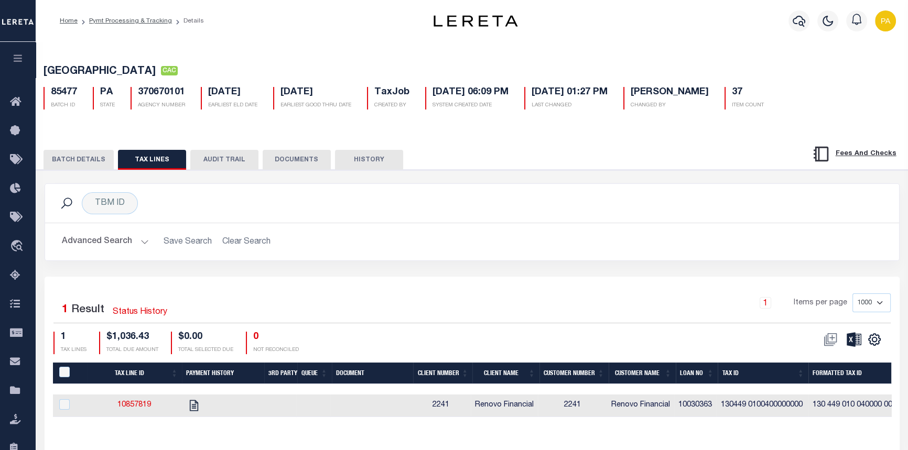
click at [52, 152] on button "BATCH DETAILS" at bounding box center [79, 160] width 70 height 20
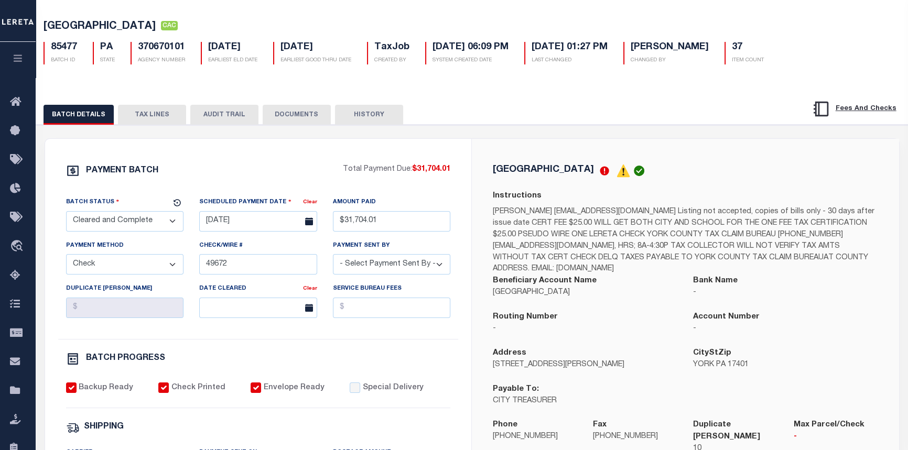
scroll to position [47, 0]
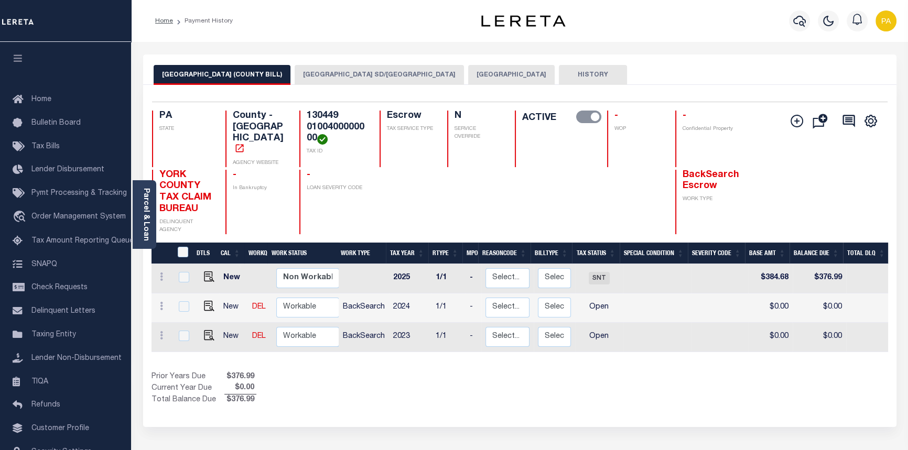
click at [468, 76] on button "[GEOGRAPHIC_DATA]" at bounding box center [511, 75] width 87 height 20
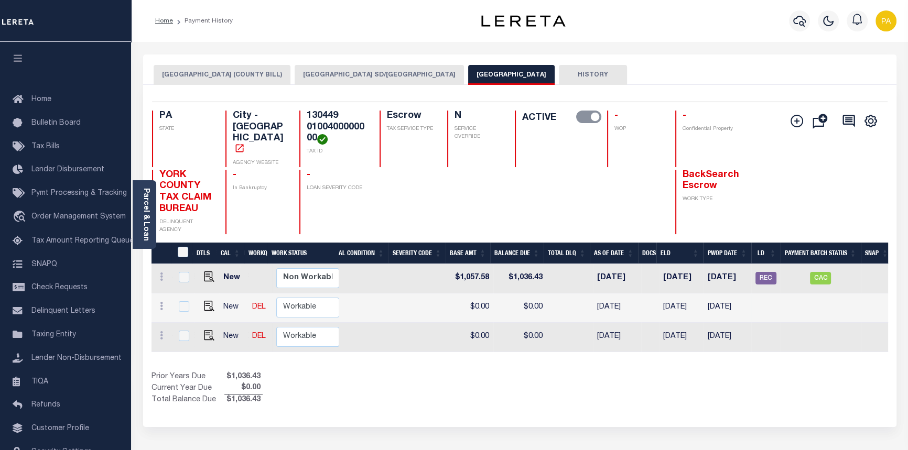
scroll to position [0, 304]
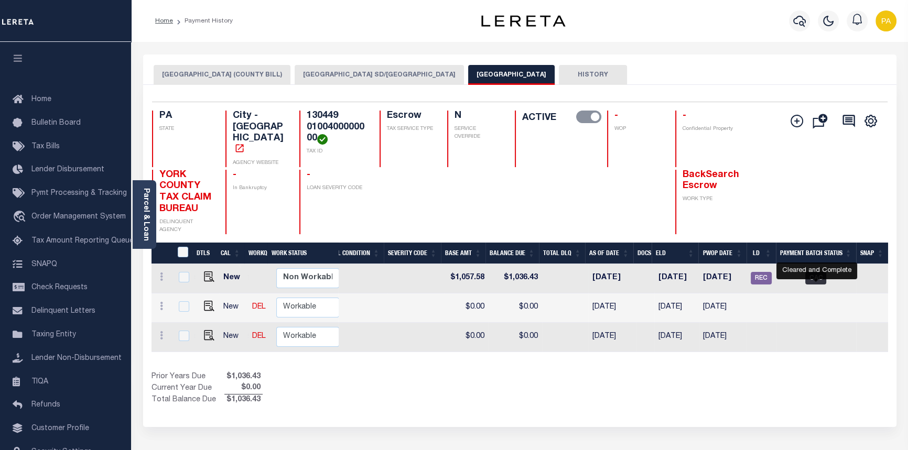
click at [811, 272] on span "CAC" at bounding box center [815, 278] width 21 height 13
checkbox input "true"
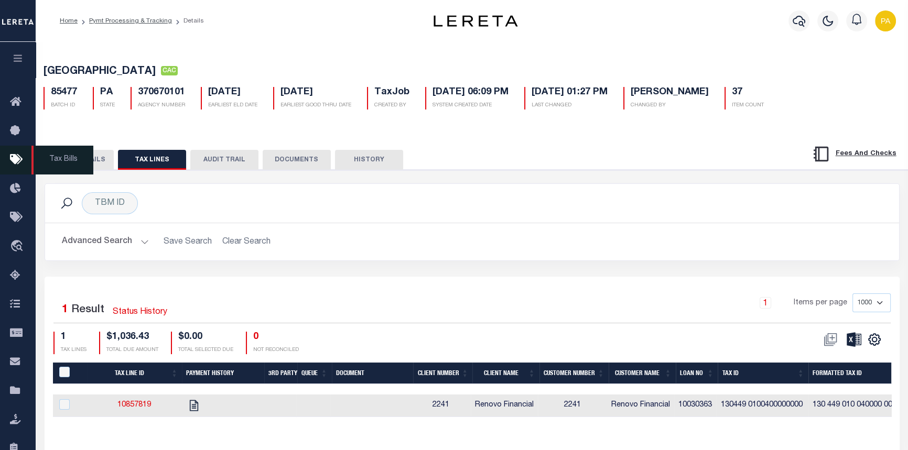
click at [54, 157] on span "Tax Bills" at bounding box center [62, 160] width 62 height 29
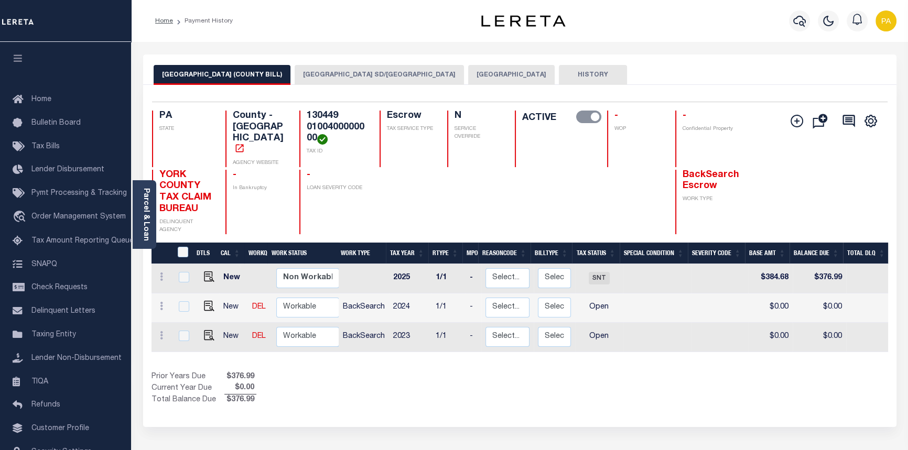
click at [468, 74] on button "[GEOGRAPHIC_DATA]" at bounding box center [511, 75] width 87 height 20
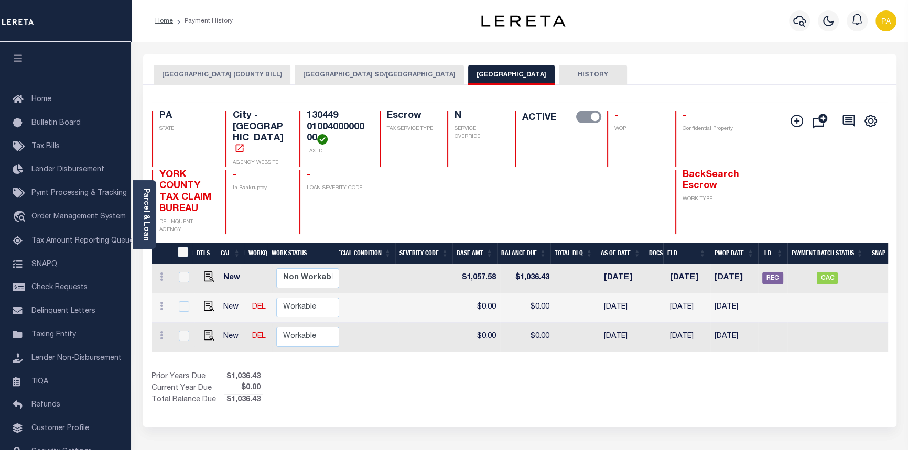
scroll to position [0, 293]
click at [824, 272] on span "CAC" at bounding box center [826, 278] width 21 height 13
checkbox input "true"
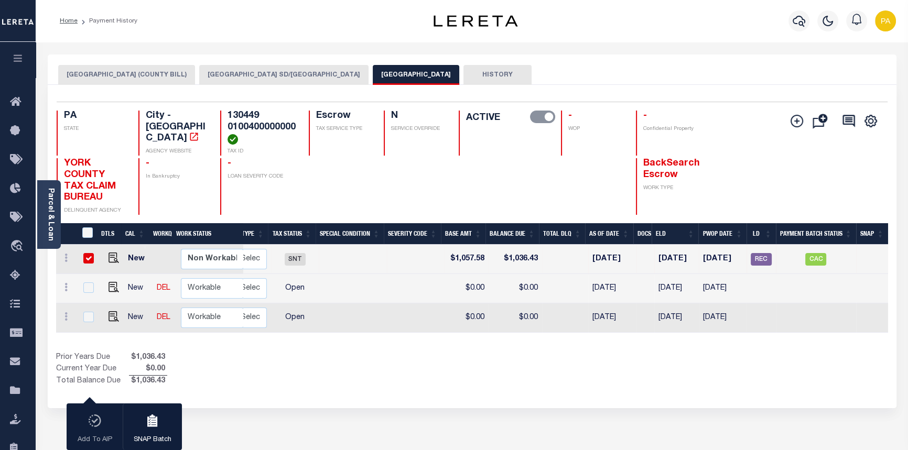
scroll to position [0, 239]
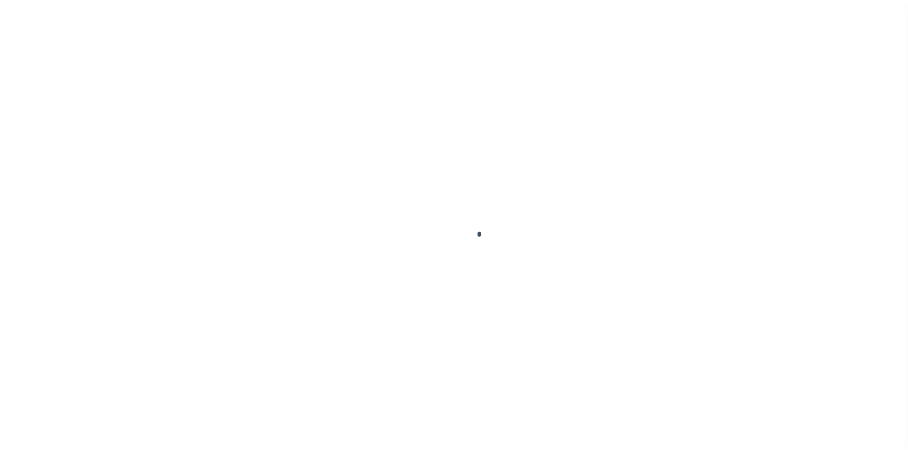
select select "CAC"
select select "CHK"
select select "Little, Audria"
select select "FDX"
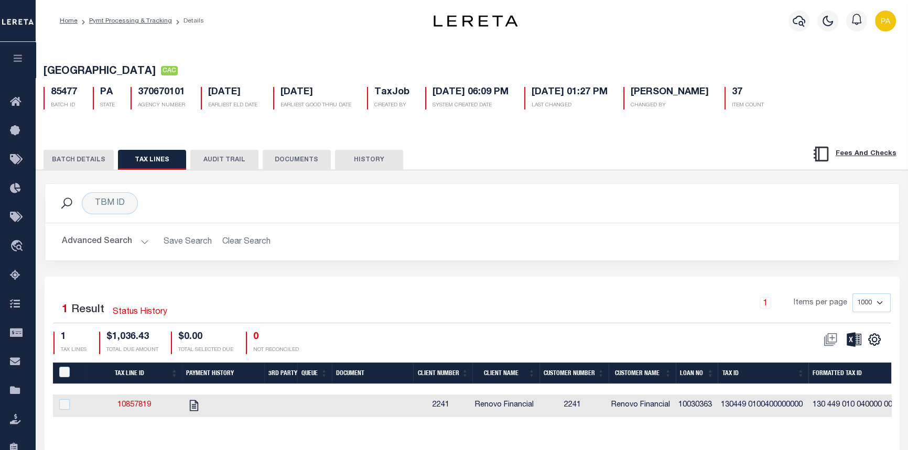
click at [66, 163] on button "BATCH DETAILS" at bounding box center [79, 160] width 70 height 20
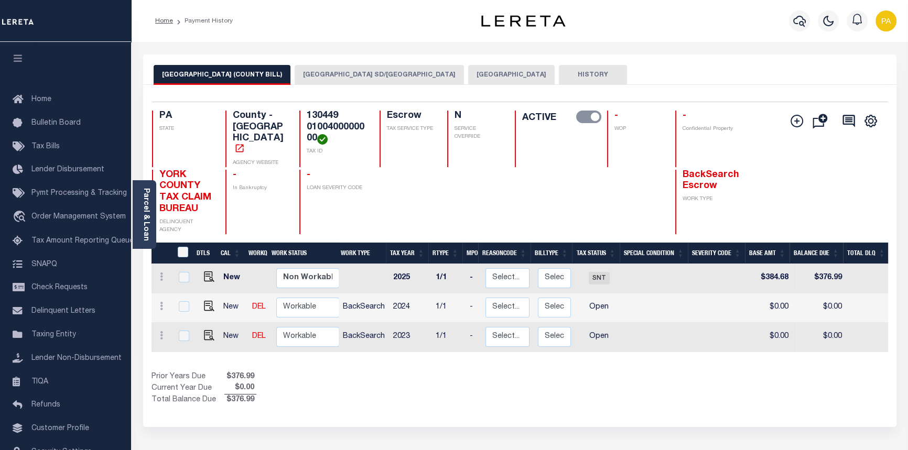
click at [468, 72] on button "[GEOGRAPHIC_DATA]" at bounding box center [511, 75] width 87 height 20
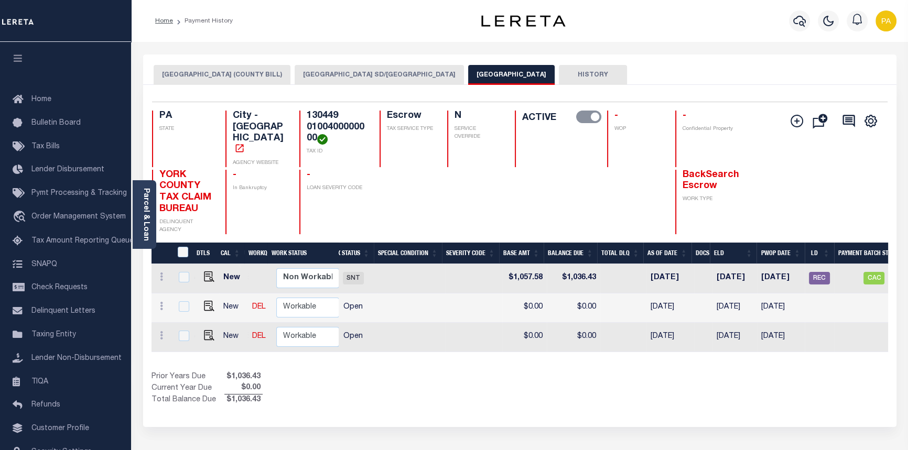
scroll to position [0, 304]
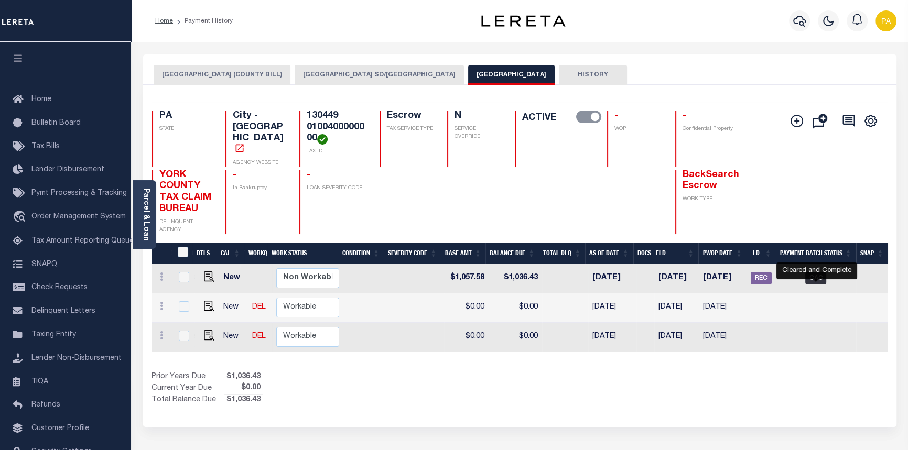
click at [818, 273] on span "CAC" at bounding box center [815, 278] width 21 height 13
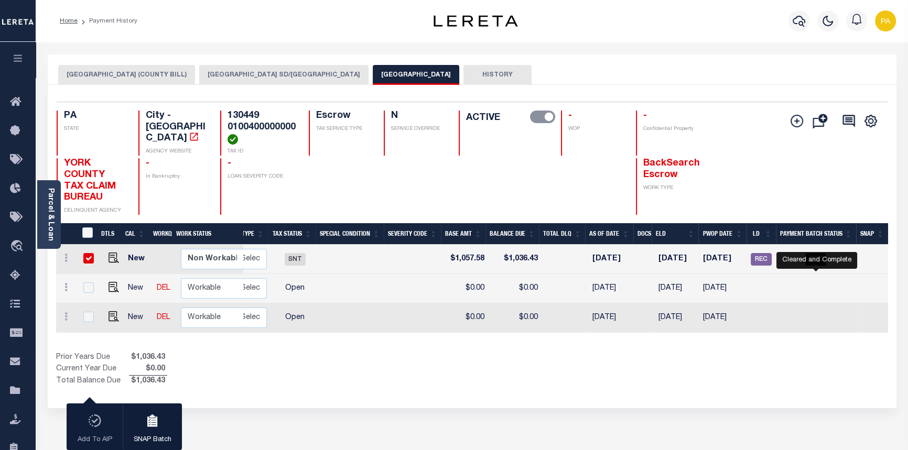
checkbox input "true"
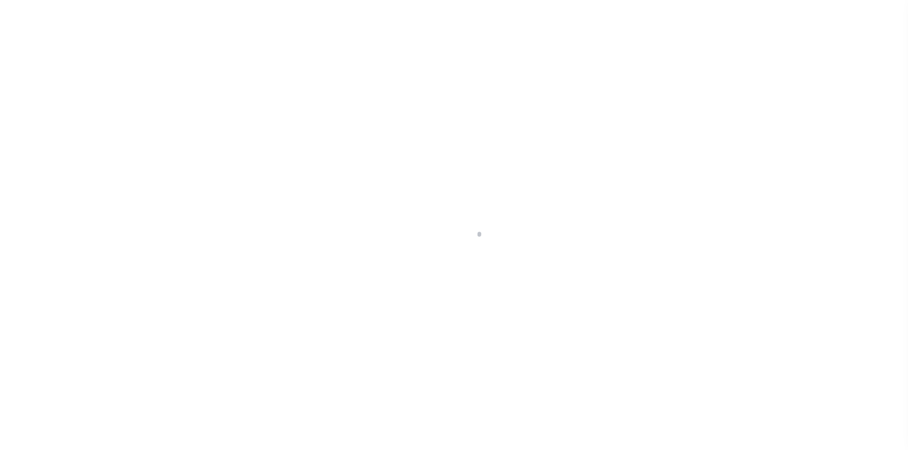
select select "CAC"
select select "CHK"
select select "[PERSON_NAME]"
select select "FDX"
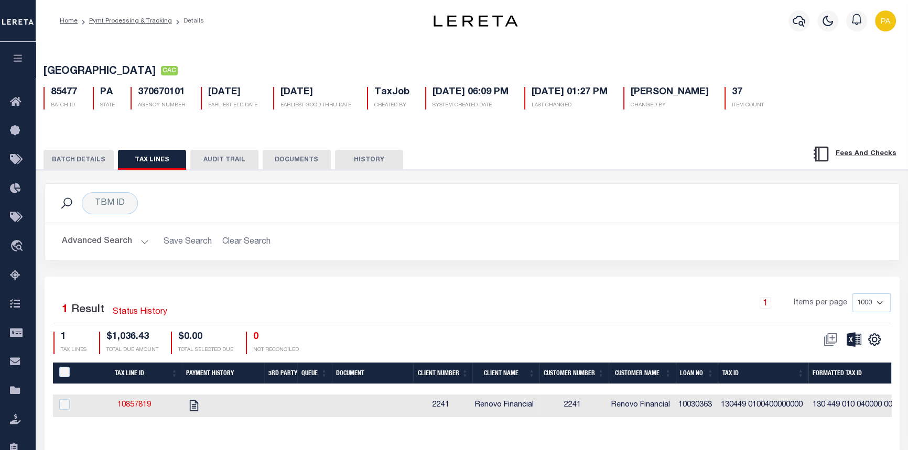
click at [82, 160] on button "BATCH DETAILS" at bounding box center [79, 160] width 70 height 20
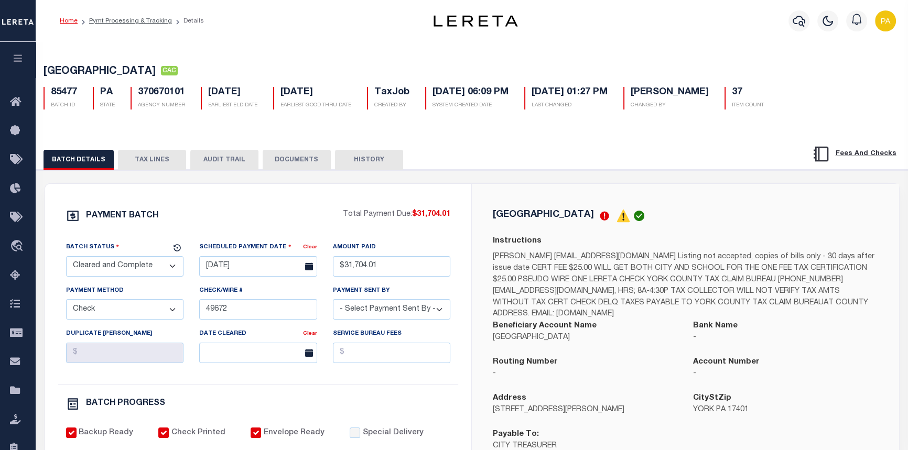
click at [71, 20] on link "Home" at bounding box center [69, 21] width 18 height 6
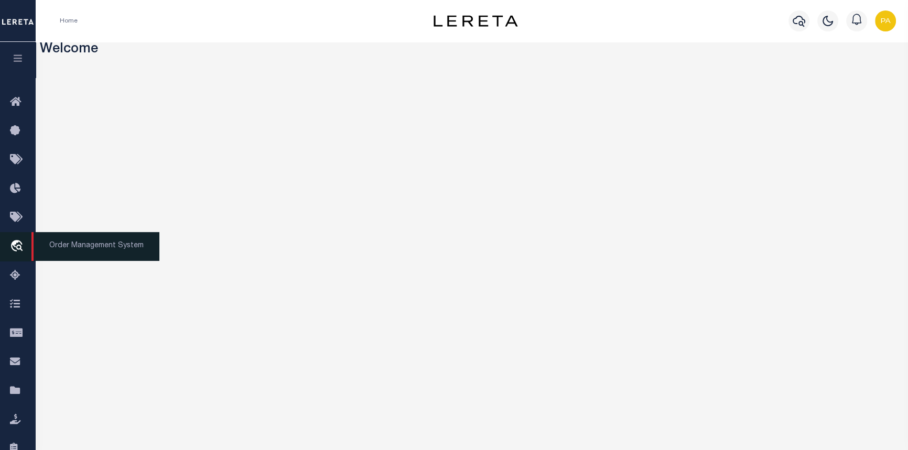
click at [79, 251] on span "Order Management System" at bounding box center [95, 246] width 128 height 29
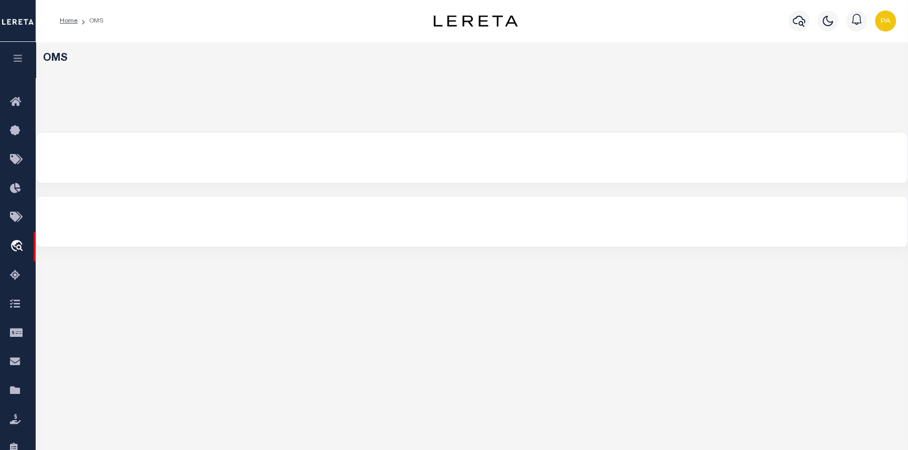
select select "200"
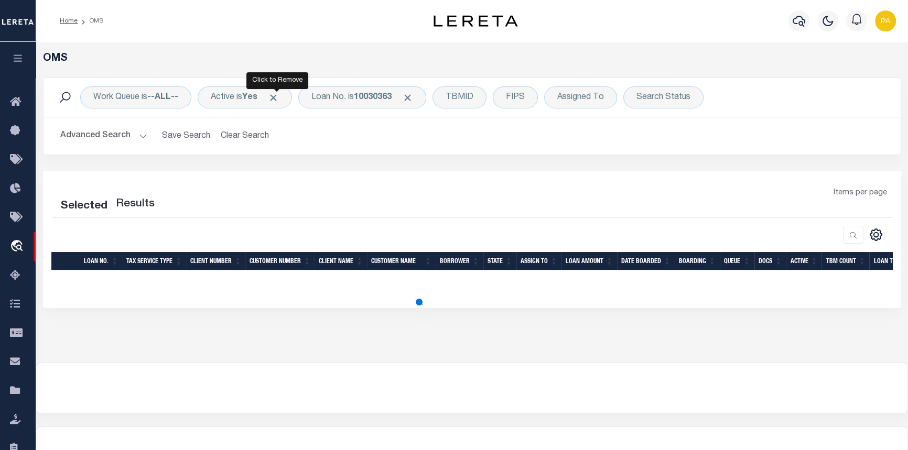
select select "200"
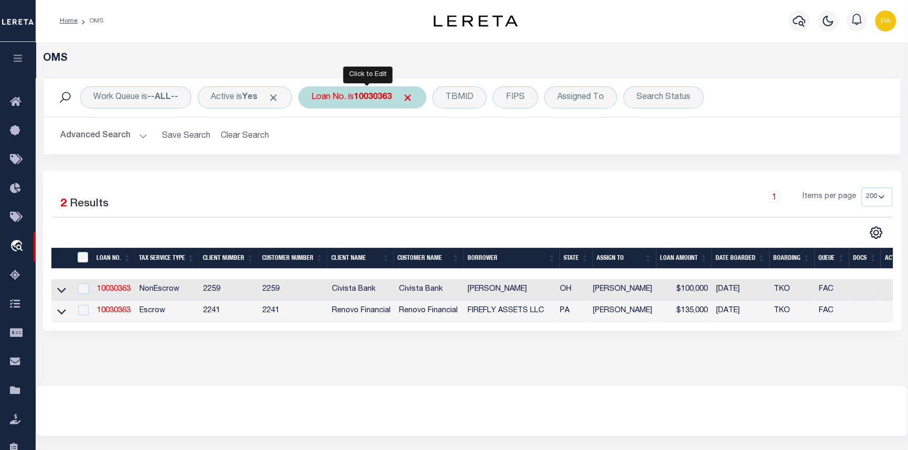
click at [366, 102] on b "10030363" at bounding box center [373, 97] width 38 height 8
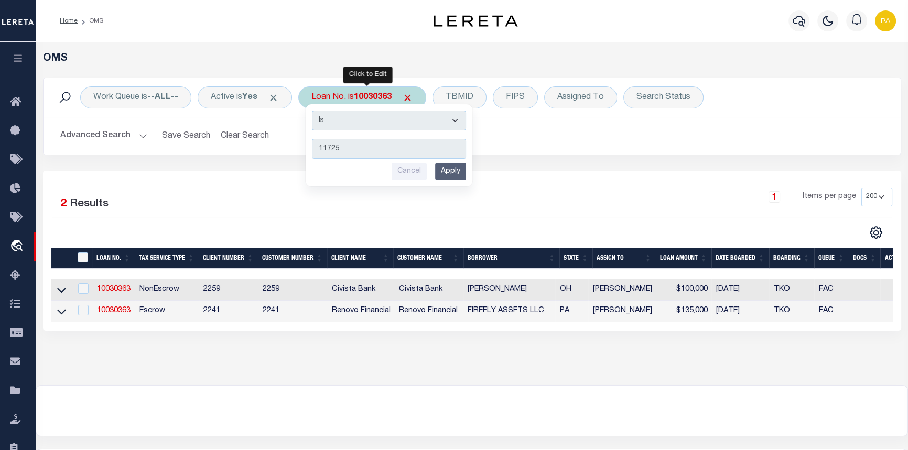
type input "117259"
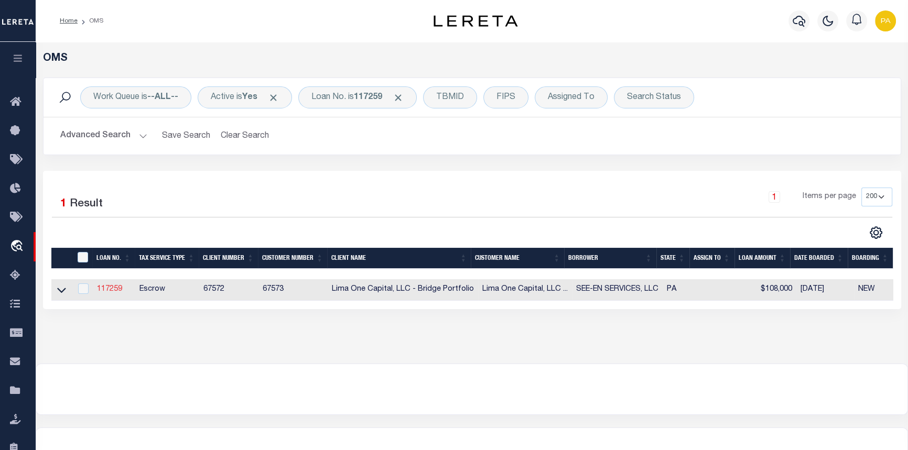
click at [112, 293] on link "117259" at bounding box center [109, 289] width 25 height 7
type input "117259"
type input "SEE-EN SERVICES, LLC"
select select
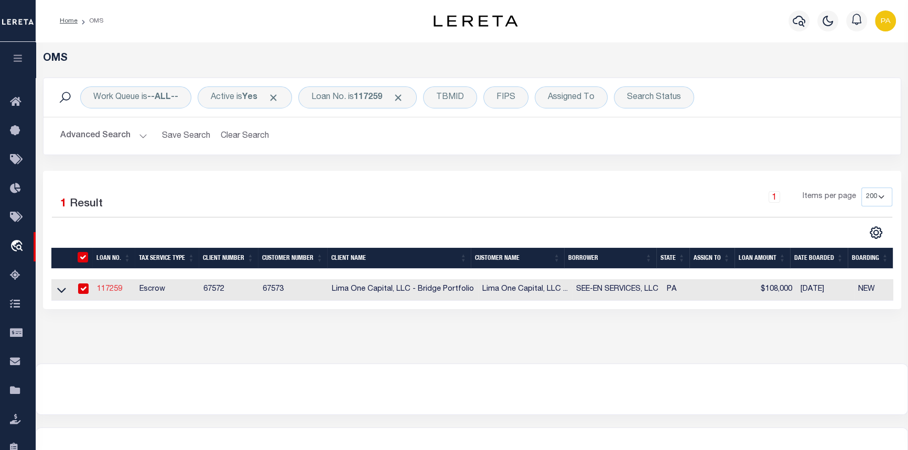
select select
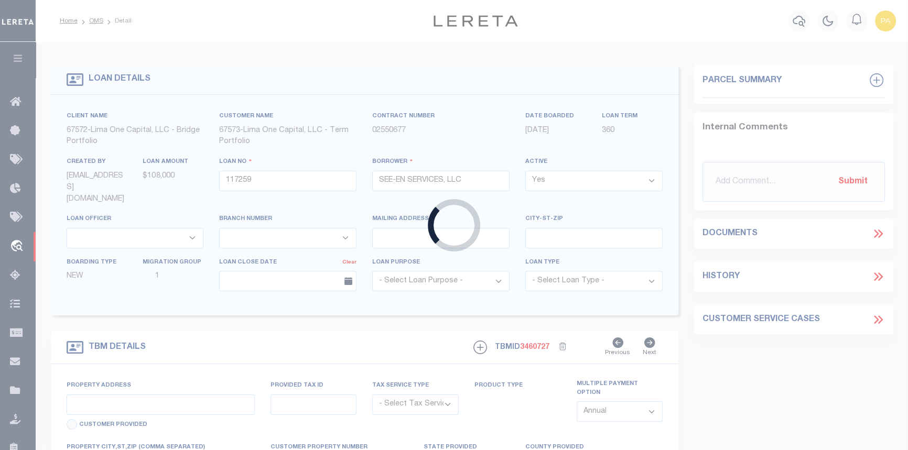
type input "[STREET_ADDRESS][PERSON_NAME]"
radio input "true"
select select "Escrow"
select select
type input "[GEOGRAPHIC_DATA] 17070"
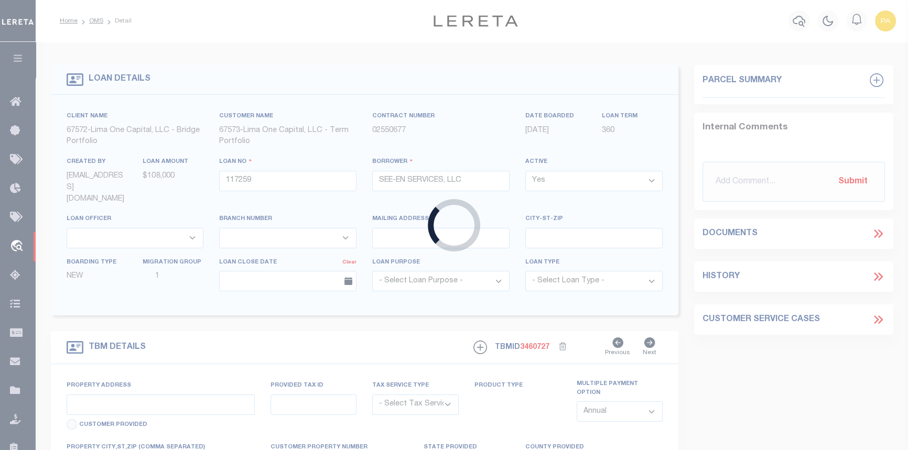
type input "117259-1"
type input "PA"
type textarea "COLLECTOR: ENTITY: PARCEL: 2"
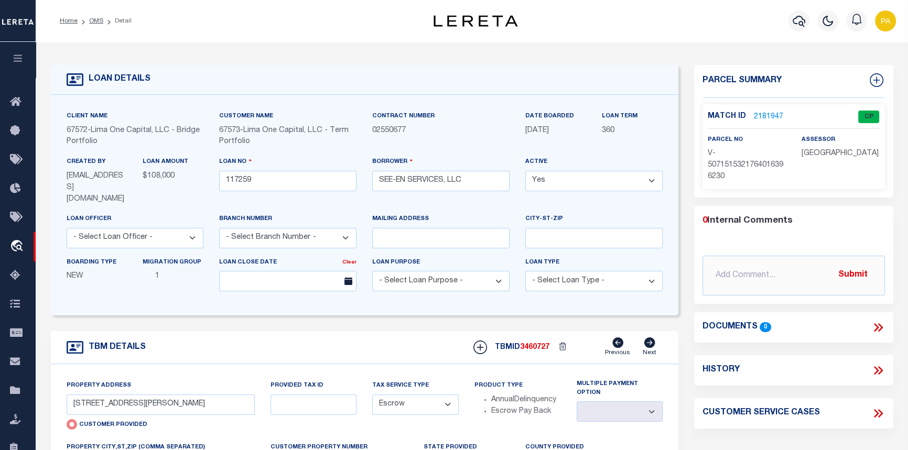
click at [761, 112] on link "2181947" at bounding box center [768, 117] width 29 height 11
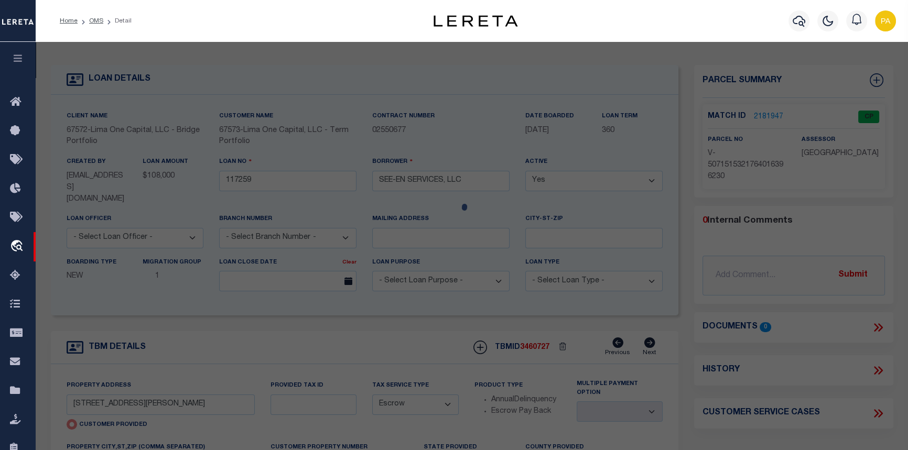
checkbox input "false"
select select "CP"
type input "[STREET_ADDRESS][PERSON_NAME]"
checkbox input "false"
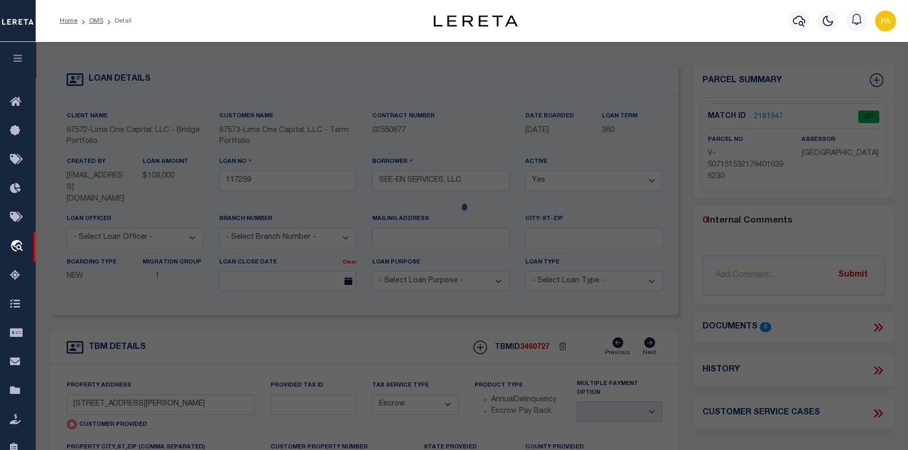
type input "[GEOGRAPHIC_DATA] 17070"
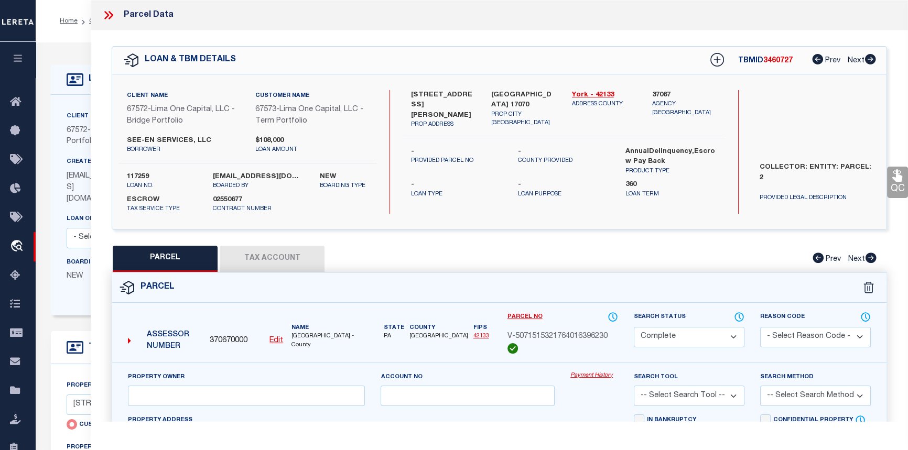
click at [581, 373] on link "Payment History" at bounding box center [595, 376] width 48 height 9
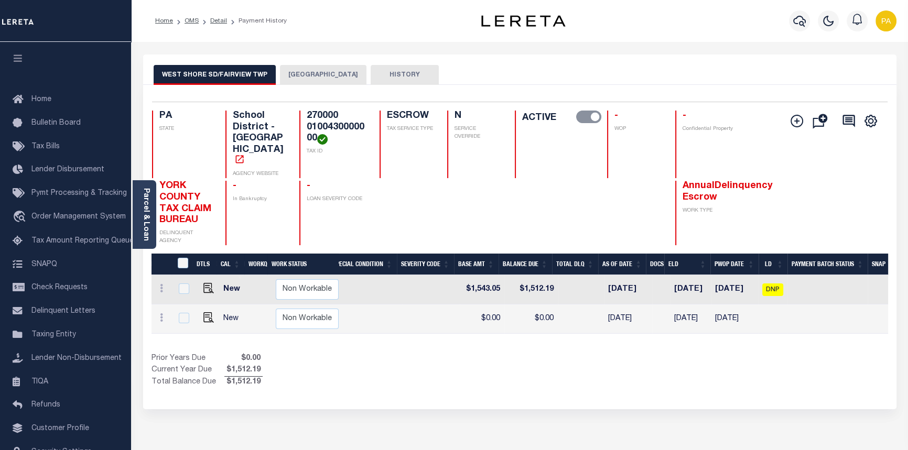
scroll to position [0, 289]
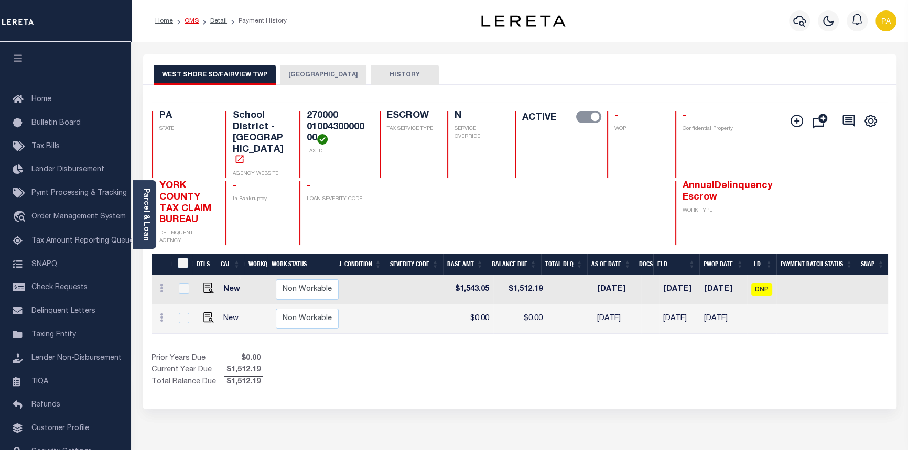
click at [189, 21] on link "OMS" at bounding box center [192, 21] width 14 height 6
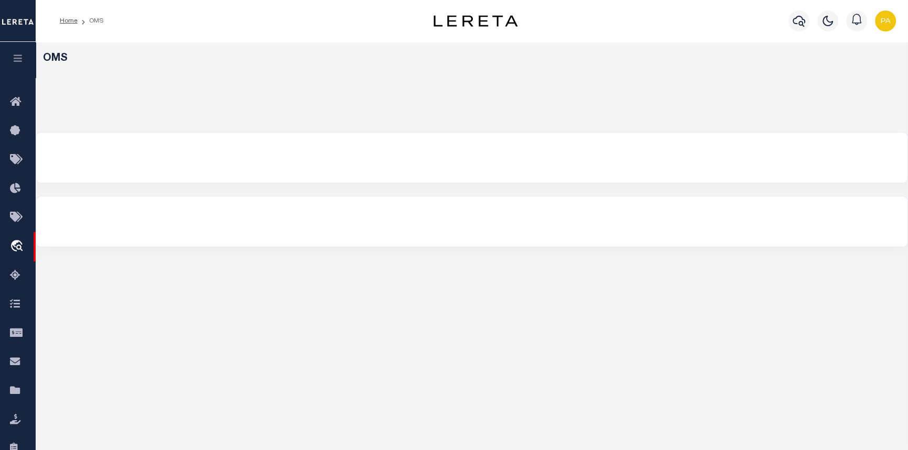
select select "200"
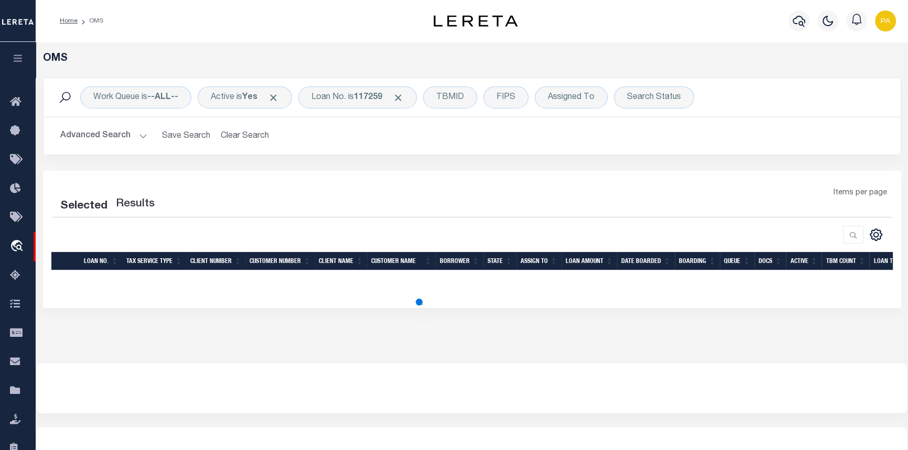
select select "200"
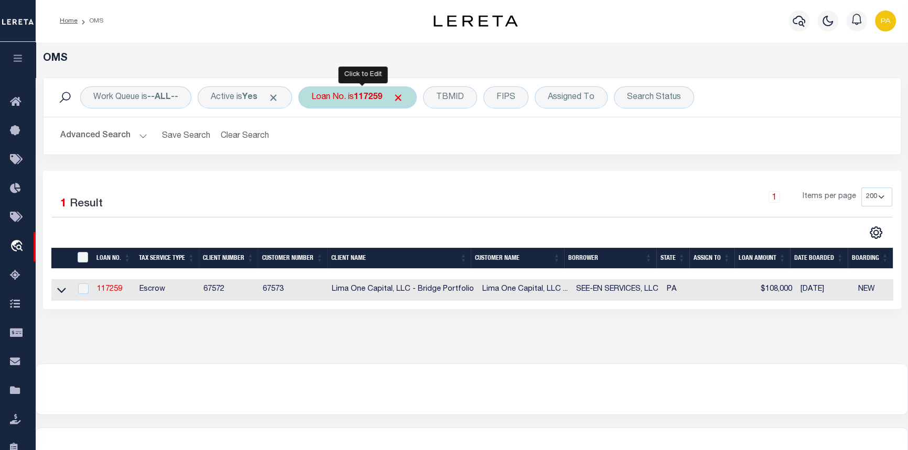
click at [381, 100] on b "117259" at bounding box center [368, 97] width 28 height 8
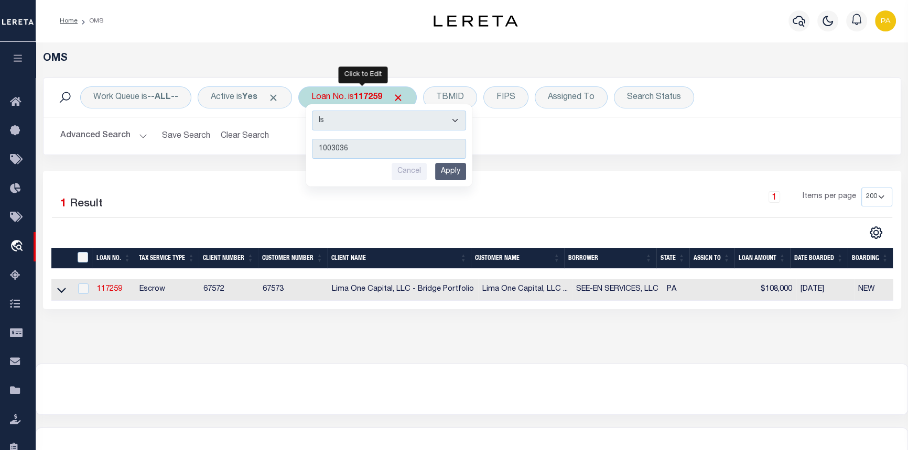
type input "10030363"
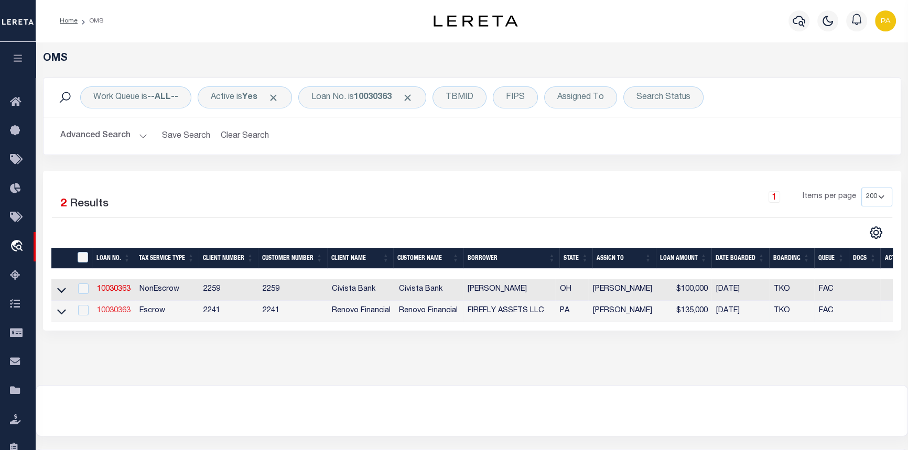
click at [119, 314] on link "10030363" at bounding box center [114, 310] width 34 height 7
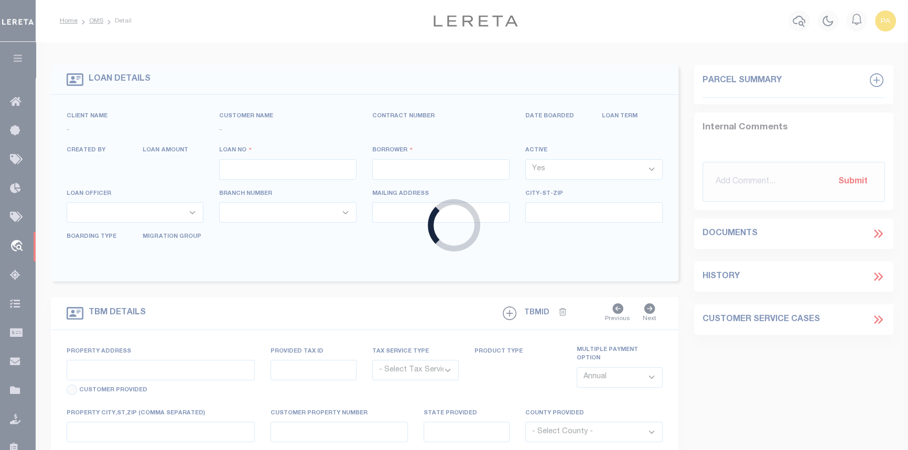
type input "10030363"
type input "FIREFLY ASSETS LLC"
select select
select select "10"
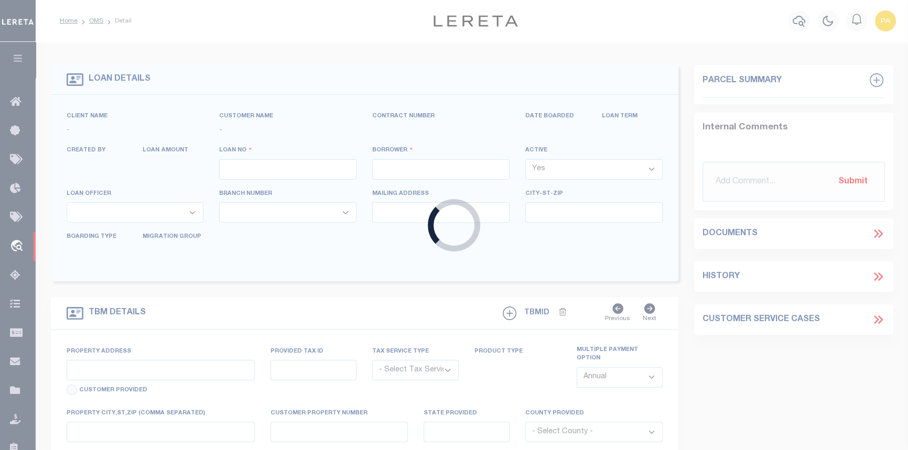
select select "Escrow"
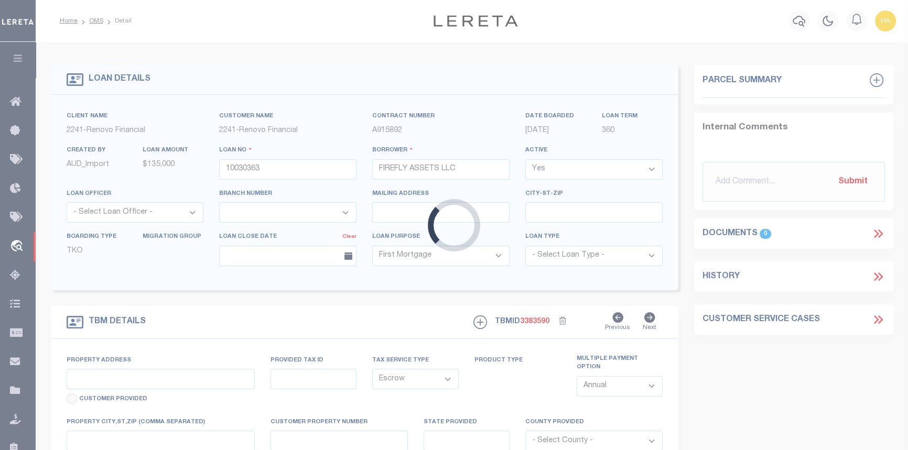
type input "[STREET_ADDRESS]"
type input "130449 0100400000000"
select select
type input "YORK PA 17404"
type input "a0kUS000005UTbB"
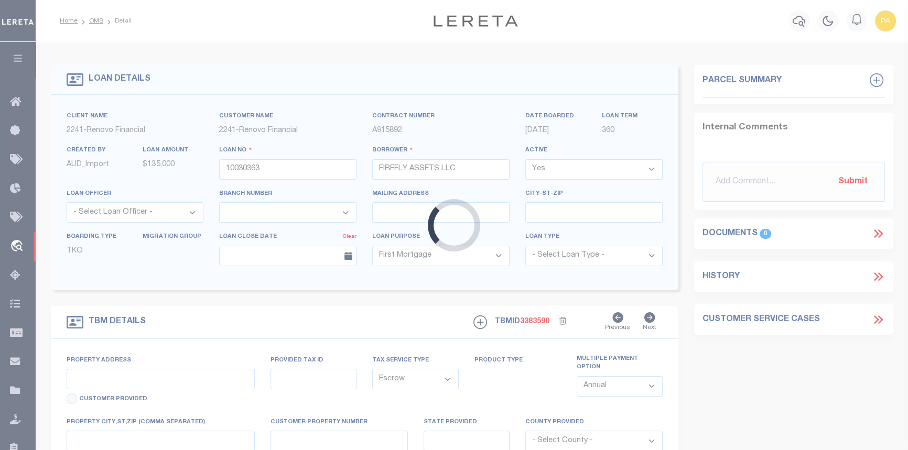
type input "PA"
select select
select select "25067"
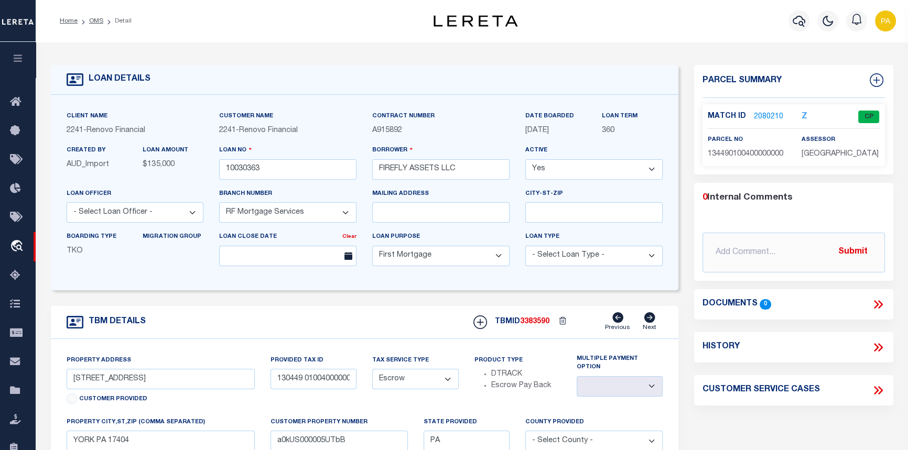
click at [766, 113] on link "2080210" at bounding box center [768, 117] width 29 height 11
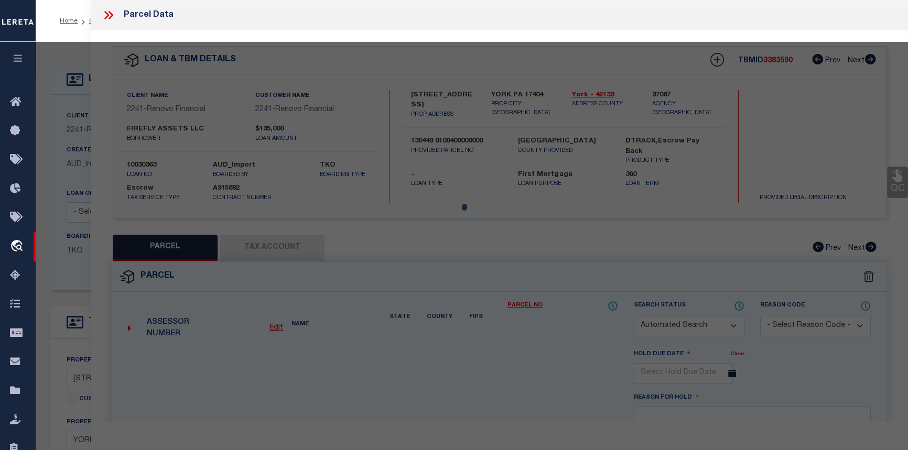
checkbox input "false"
select select "CP"
type input "FIREFLY ASSETS LLC"
select select
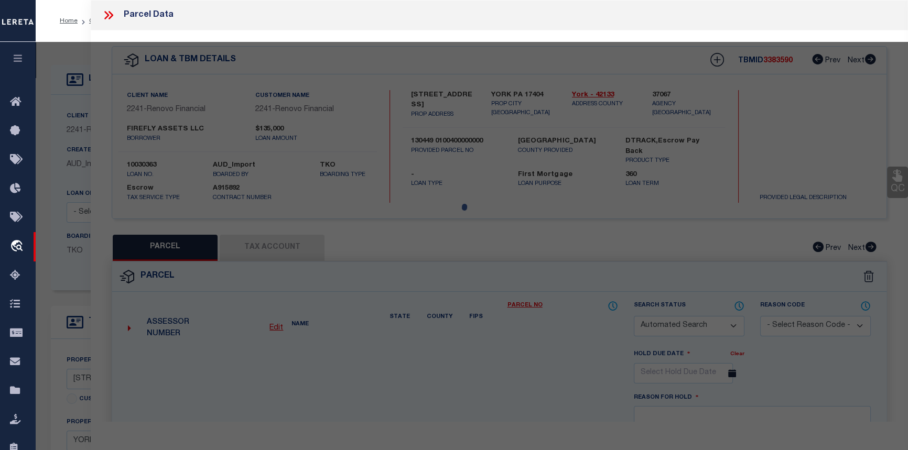
type input "[STREET_ADDRESS]"
type input "YORK PA 17404"
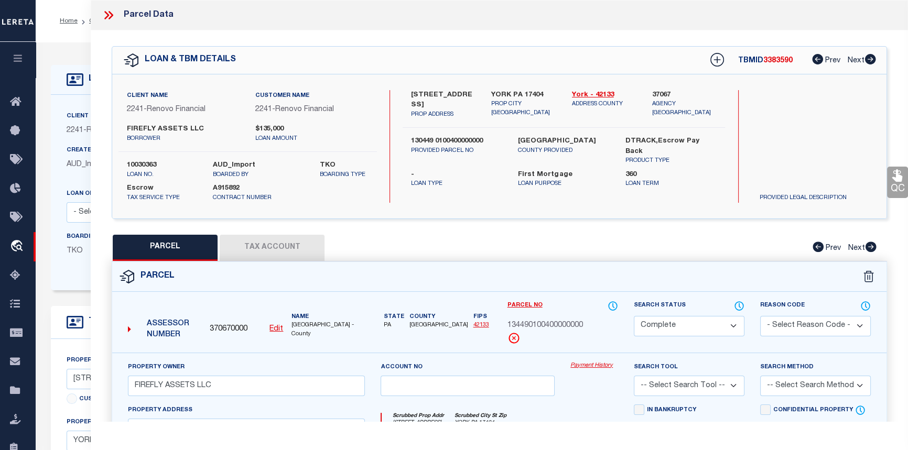
click at [595, 366] on link "Payment History" at bounding box center [595, 366] width 48 height 9
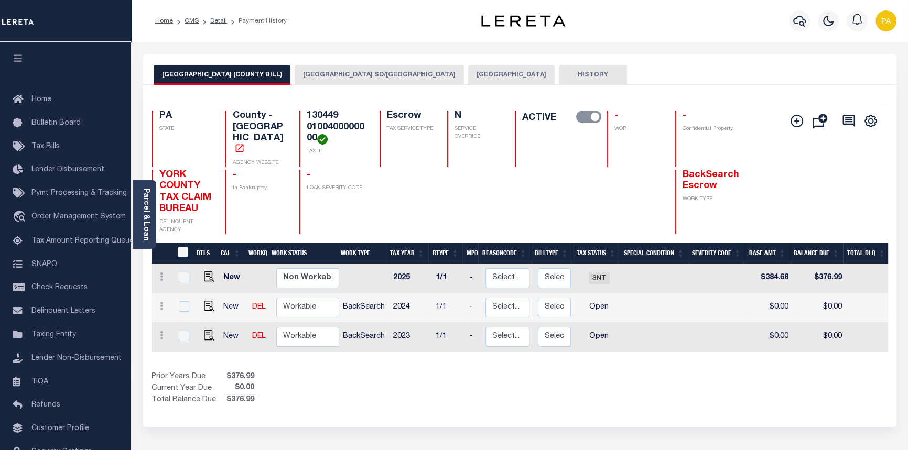
click at [468, 73] on button "[GEOGRAPHIC_DATA]" at bounding box center [511, 75] width 87 height 20
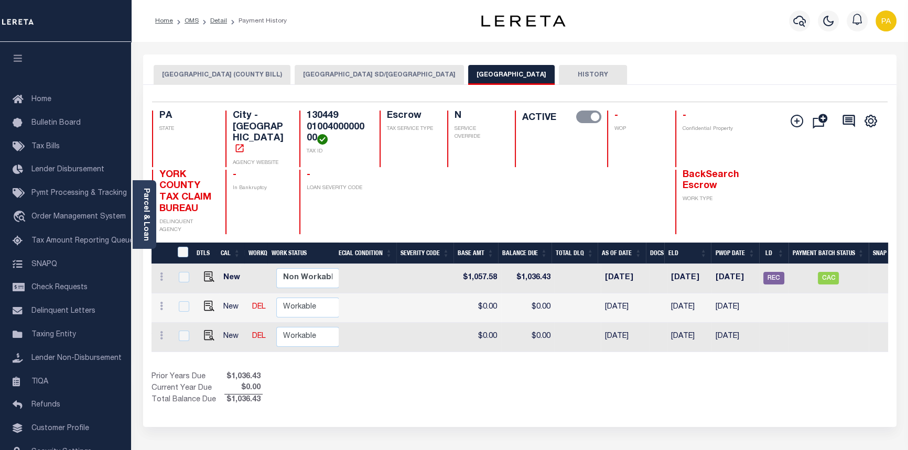
scroll to position [0, 304]
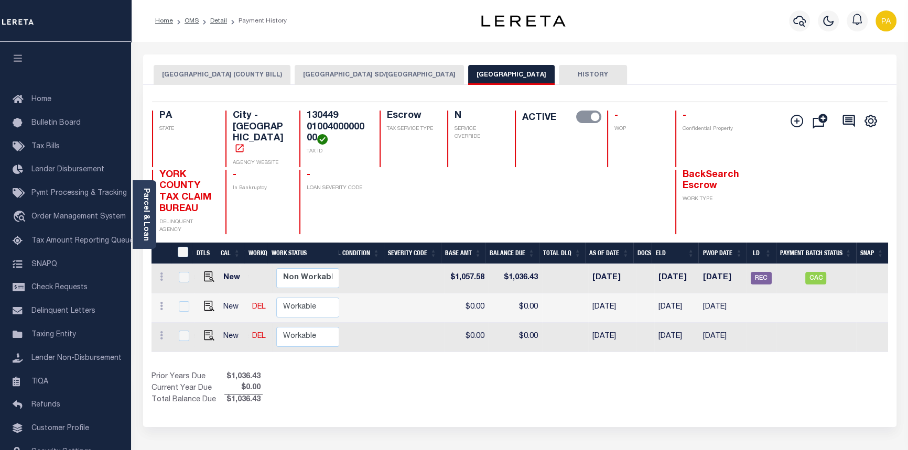
click at [319, 70] on button "[GEOGRAPHIC_DATA] SD/[GEOGRAPHIC_DATA]" at bounding box center [379, 75] width 169 height 20
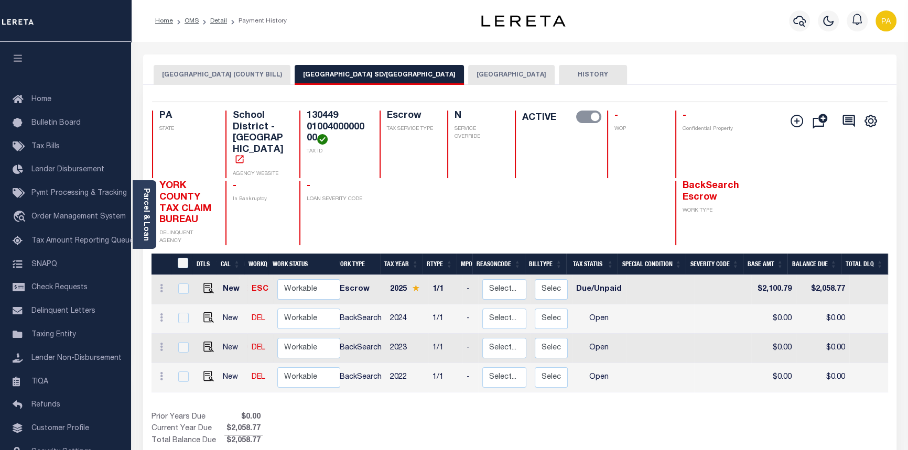
scroll to position [0, 0]
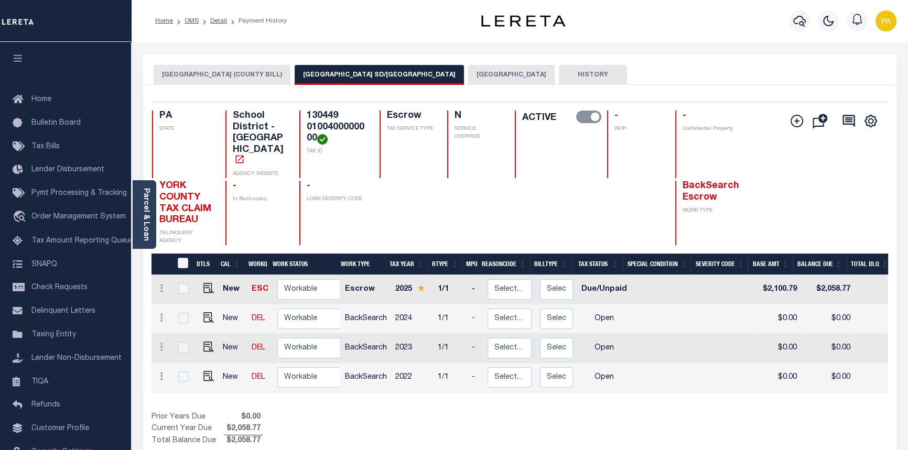
click at [468, 73] on button "[GEOGRAPHIC_DATA]" at bounding box center [511, 75] width 87 height 20
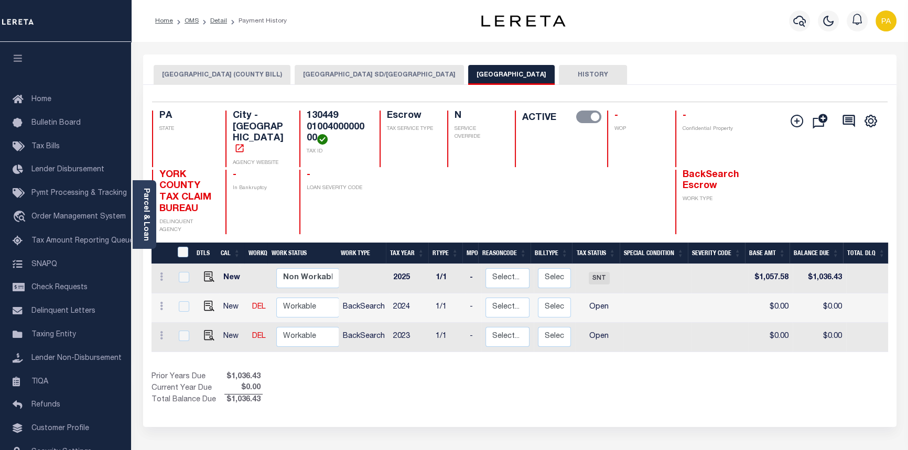
click at [295, 77] on button "[GEOGRAPHIC_DATA] SD/[GEOGRAPHIC_DATA]" at bounding box center [379, 75] width 169 height 20
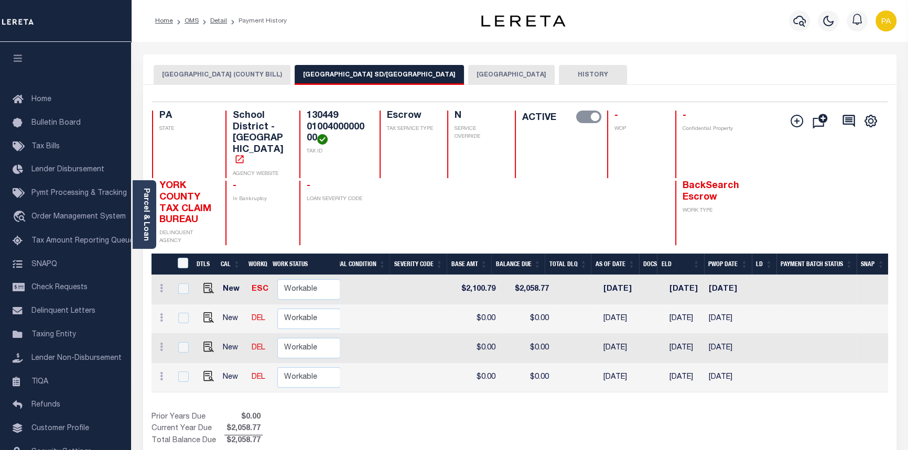
click at [468, 77] on button "YORK CITY" at bounding box center [511, 75] width 87 height 20
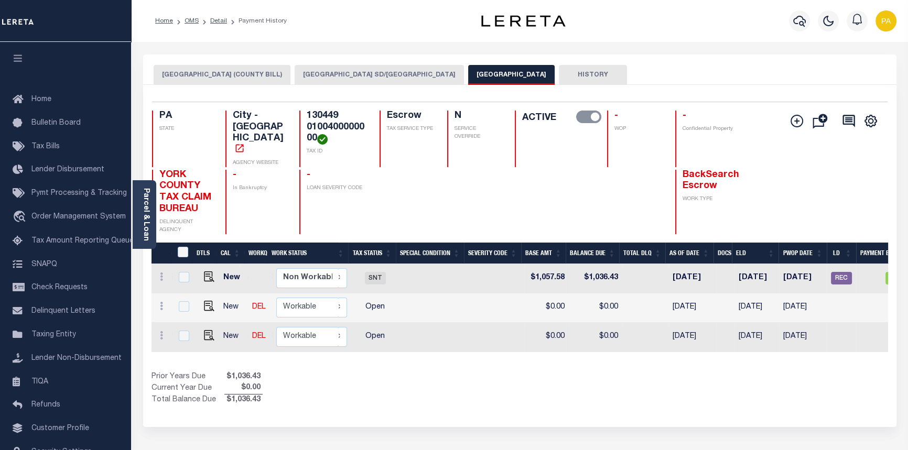
scroll to position [0, 228]
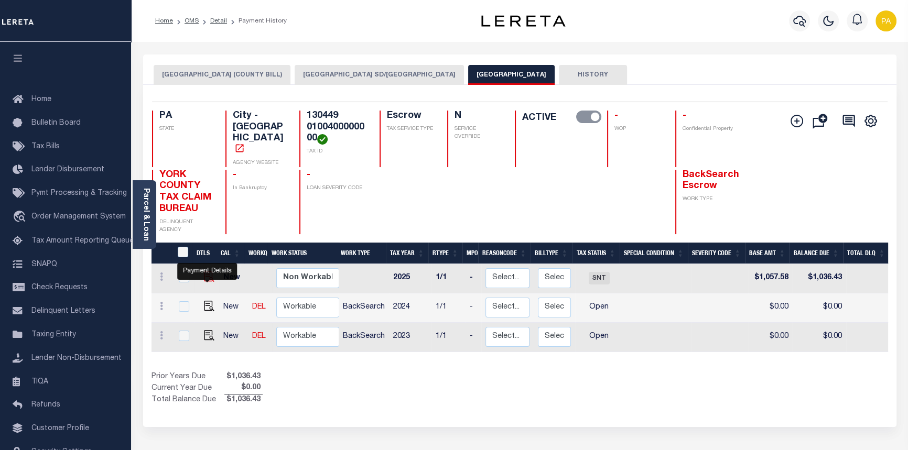
click at [205, 272] on img "" at bounding box center [209, 277] width 10 height 10
checkbox input "true"
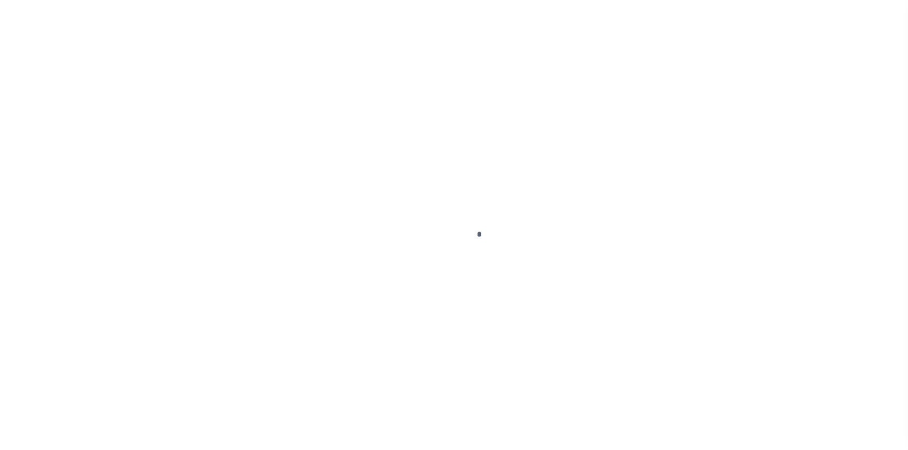
select select "SNT"
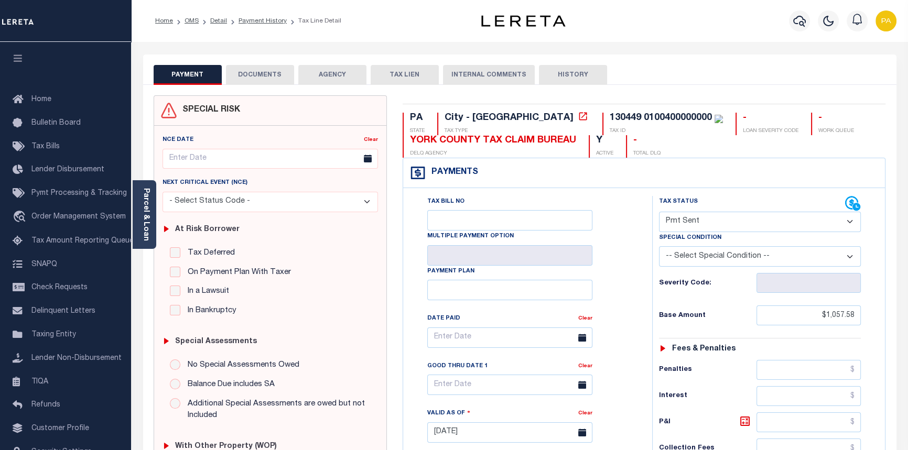
click at [256, 76] on button "DOCUMENTS" at bounding box center [260, 75] width 68 height 20
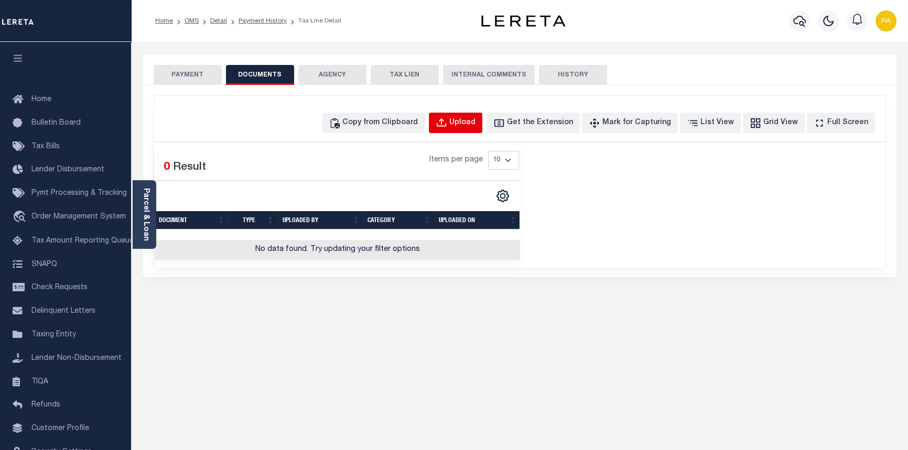
click at [476, 123] on div "Upload" at bounding box center [462, 123] width 26 height 12
select select "POP"
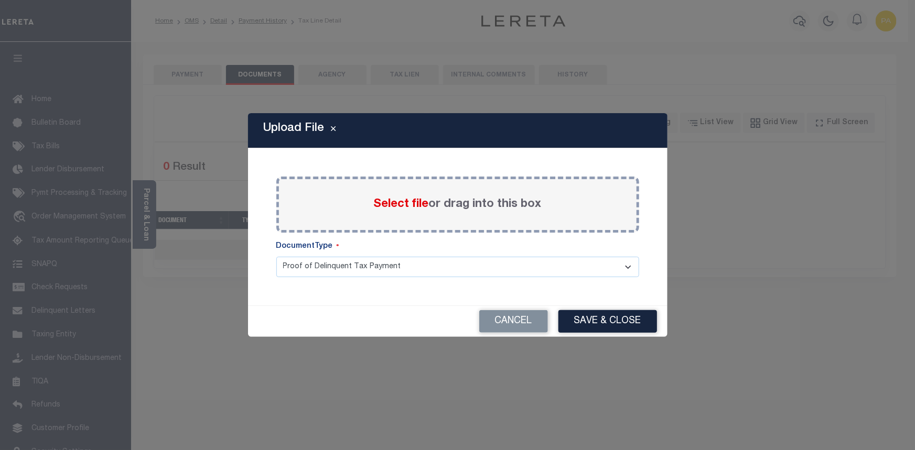
click at [420, 205] on span "Select file" at bounding box center [401, 205] width 55 height 12
click at [0, 0] on input "Select file or drag into this box" at bounding box center [0, 0] width 0 height 0
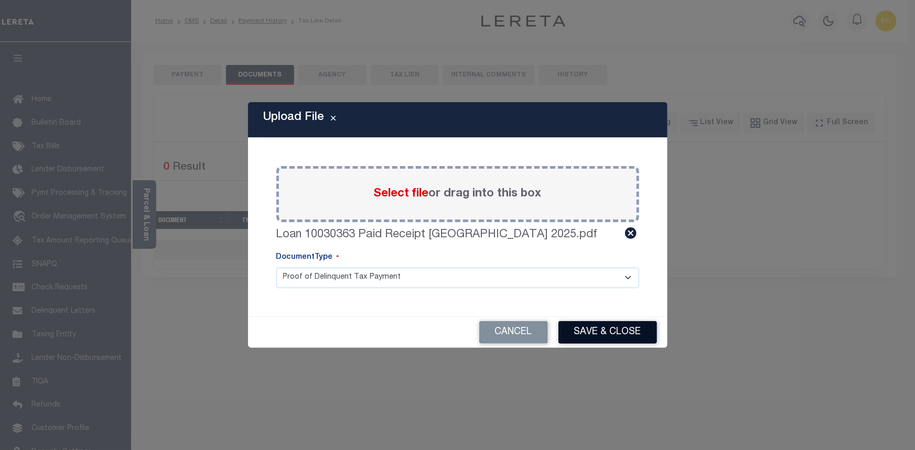
click at [588, 330] on button "Save & Close" at bounding box center [607, 332] width 99 height 23
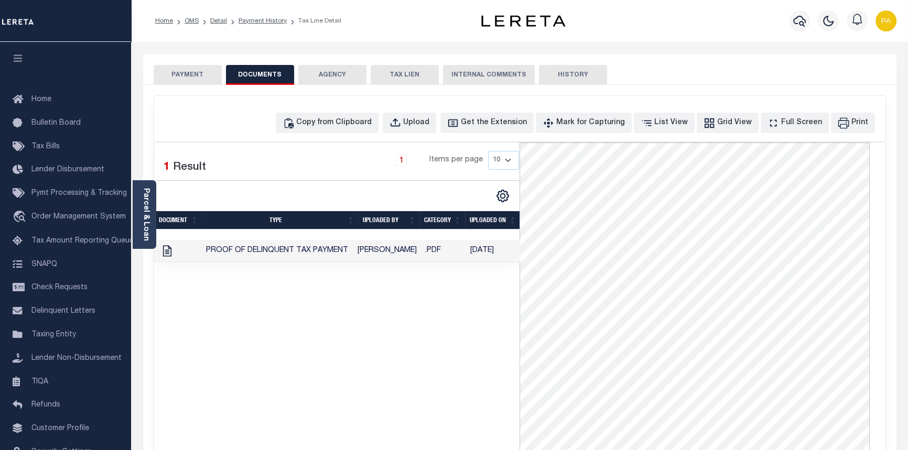
click at [181, 74] on button "PAYMENT" at bounding box center [188, 75] width 68 height 20
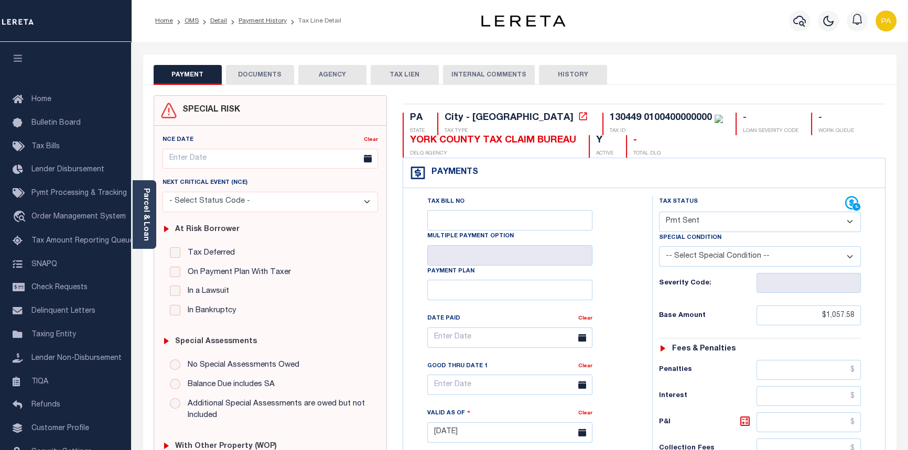
click at [853, 224] on select "- Select Status Code - Open Due/Unpaid Paid Incomplete No Tax Due Internal Refu…" at bounding box center [760, 222] width 202 height 20
select select "PYD"
click at [659, 212] on select "- Select Status Code - Open Due/Unpaid Paid Incomplete No Tax Due Internal Refu…" at bounding box center [760, 222] width 202 height 20
type input "[DATE]"
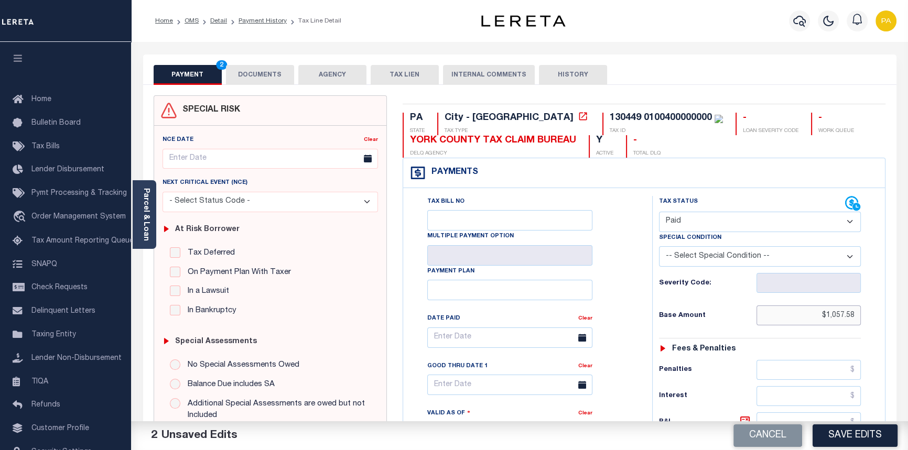
drag, startPoint x: 825, startPoint y: 311, endPoint x: 915, endPoint y: 372, distance: 108.2
click at [908, 361] on html "Home OMS Detail Payment History Tax Line Detail" at bounding box center [454, 395] width 908 height 790
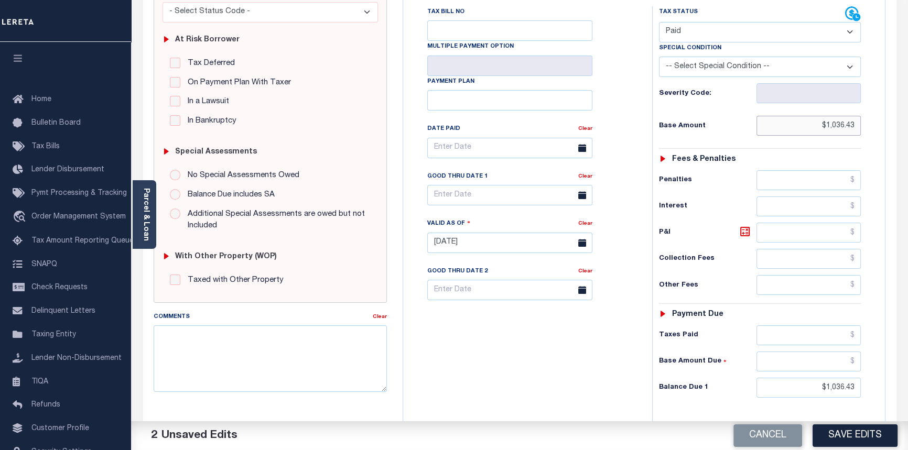
scroll to position [190, 0]
type input "$1,036.43"
click at [858, 335] on input "text" at bounding box center [809, 335] width 105 height 20
type input "$1,036.43"
click at [852, 365] on input "text" at bounding box center [809, 361] width 105 height 20
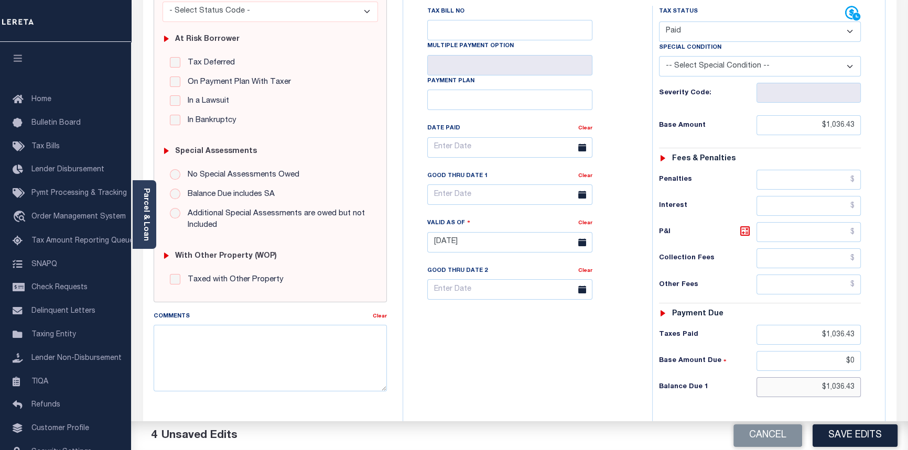
type input "$0.00"
drag, startPoint x: 827, startPoint y: 388, endPoint x: 915, endPoint y: 408, distance: 89.9
click at [908, 408] on html "Home OMS Detail Payment History Tax Line Detail" at bounding box center [454, 205] width 908 height 790
type input "$0.00"
click at [188, 352] on textarea "Comments" at bounding box center [271, 358] width 234 height 66
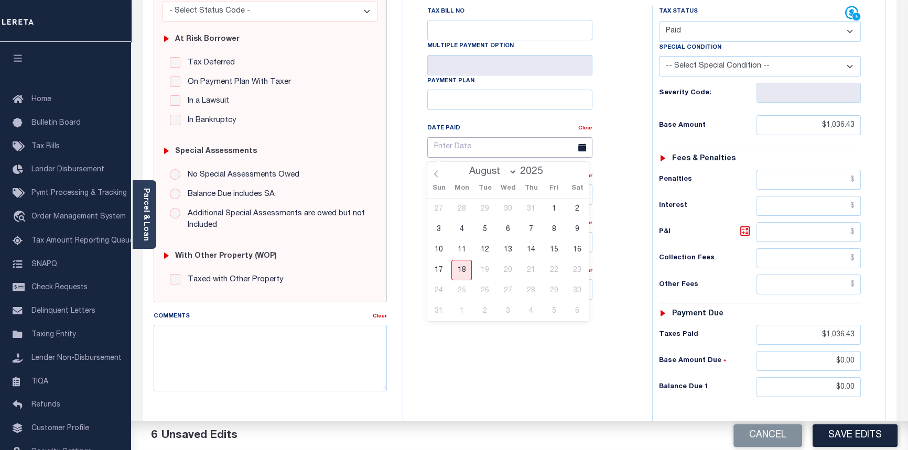
click at [480, 147] on input "text" at bounding box center [509, 147] width 165 height 20
click at [434, 177] on icon at bounding box center [436, 173] width 7 height 7
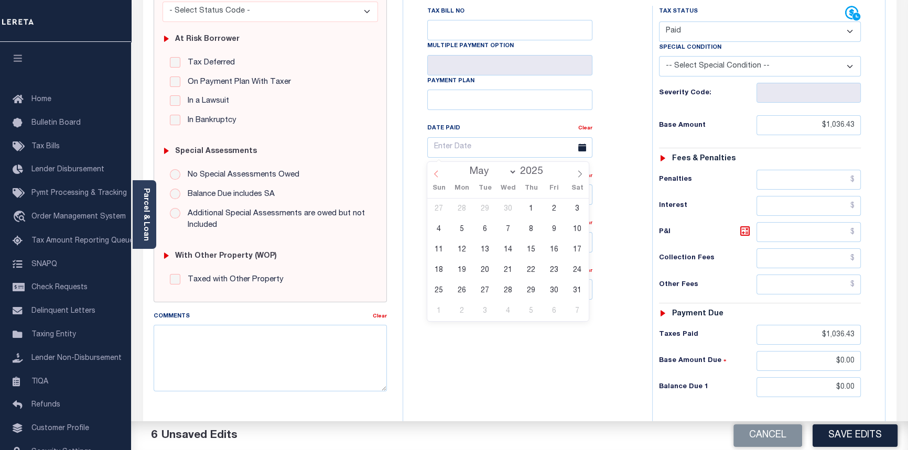
select select "3"
click at [510, 273] on span "23" at bounding box center [508, 270] width 20 height 20
type input "04/23/2025"
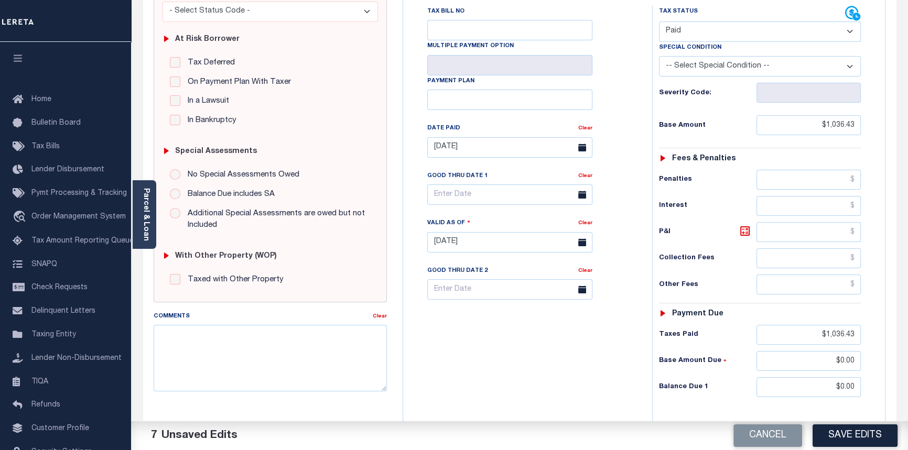
click at [438, 19] on div "Tax Bill No" at bounding box center [509, 23] width 165 height 35
click at [439, 33] on input "Tax Bill No" at bounding box center [509, 30] width 165 height 20
type input "141536"
click at [201, 343] on textarea "Comments" at bounding box center [271, 358] width 234 height 66
type textarea "08/18/2025pk See imaged tax receipt."
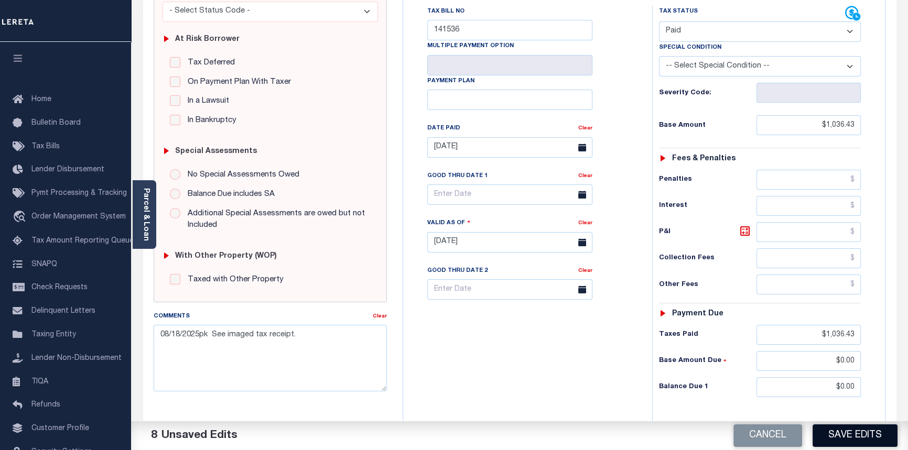
click at [859, 436] on button "Save Edits" at bounding box center [855, 436] width 85 height 23
checkbox input "false"
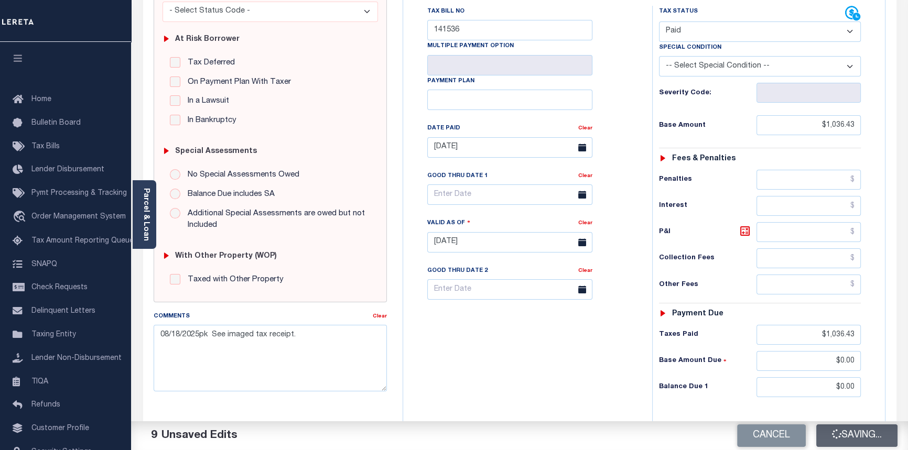
type input "$1,036.43"
type input "$0"
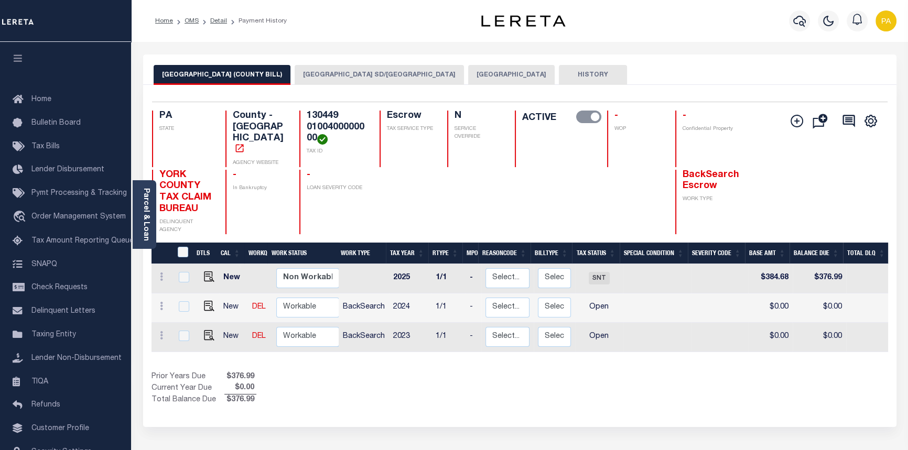
click at [468, 79] on button "[GEOGRAPHIC_DATA]" at bounding box center [511, 75] width 87 height 20
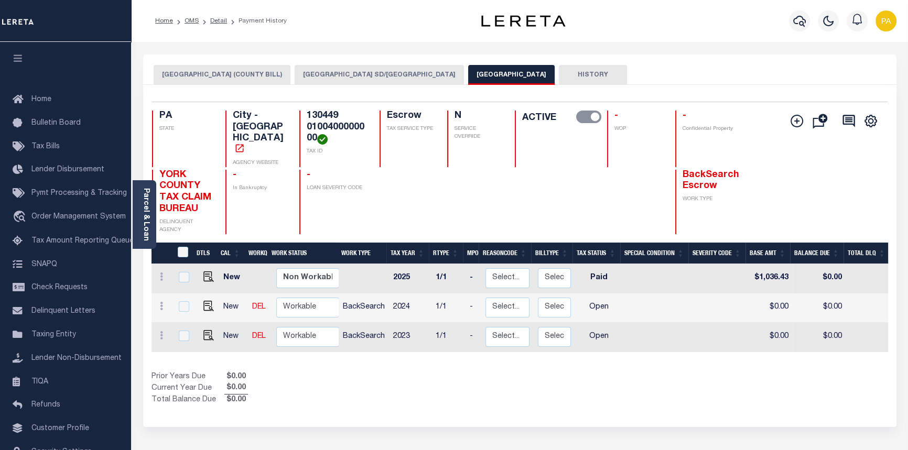
click at [295, 77] on button "YORK CITY SD/YORK CITY" at bounding box center [379, 75] width 169 height 20
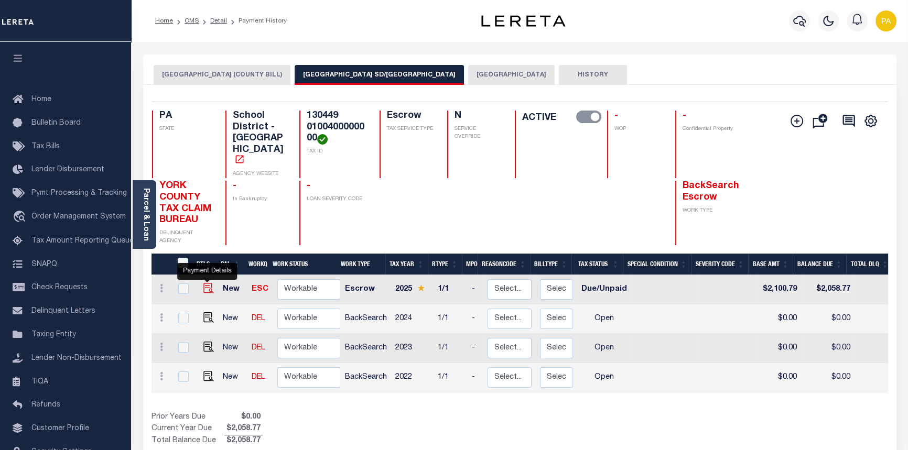
click at [205, 283] on img "" at bounding box center [208, 288] width 10 height 10
checkbox input "true"
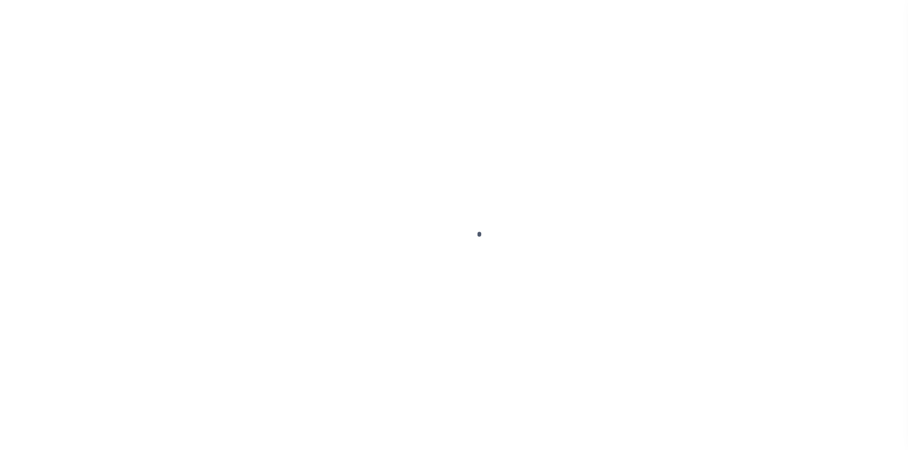
select select "DUE"
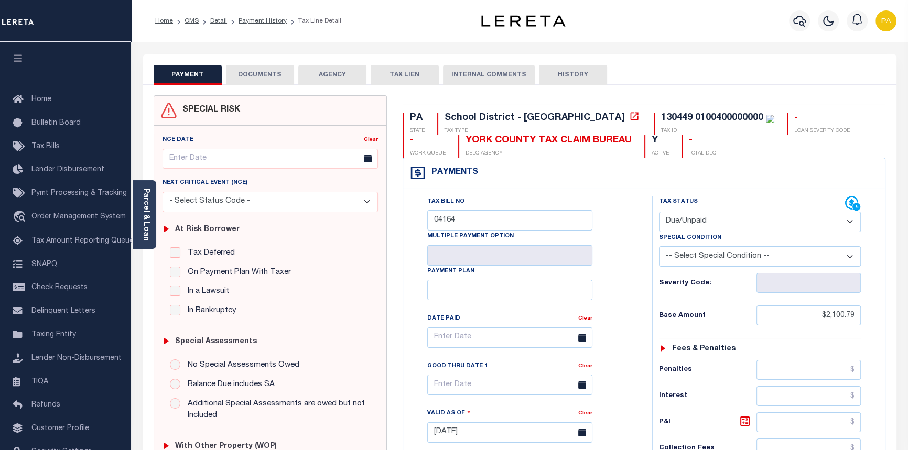
click at [258, 74] on button "DOCUMENTS" at bounding box center [260, 75] width 68 height 20
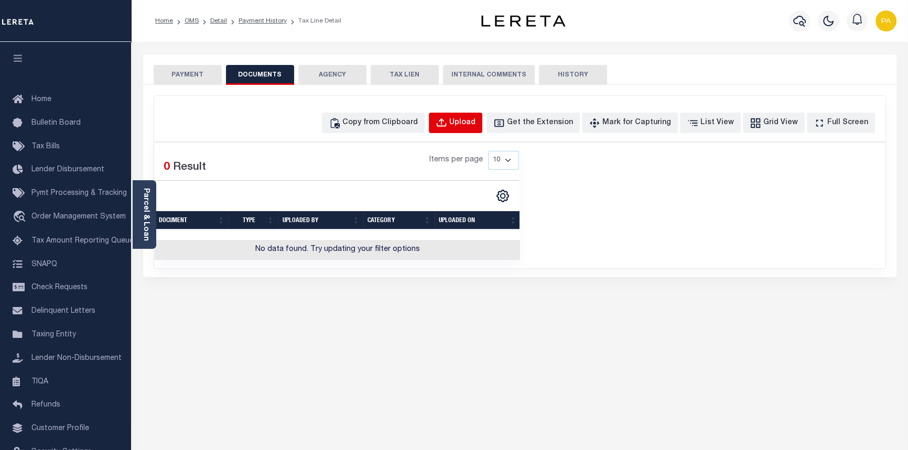
click at [476, 126] on div "Upload" at bounding box center [462, 123] width 26 height 12
select select "POP"
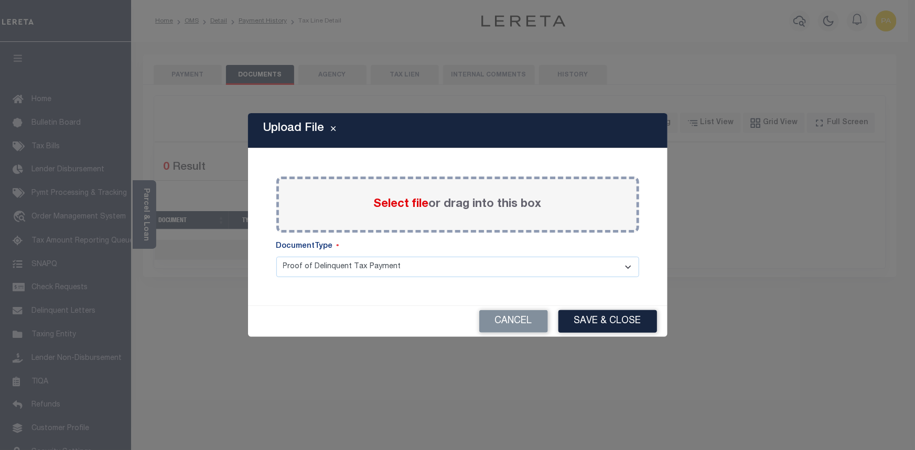
click at [397, 205] on span "Select file" at bounding box center [401, 205] width 55 height 12
click at [0, 0] on input "Select file or drag into this box" at bounding box center [0, 0] width 0 height 0
click at [391, 203] on span "Select file" at bounding box center [401, 205] width 55 height 12
click at [0, 0] on input "Select file or drag into this box" at bounding box center [0, 0] width 0 height 0
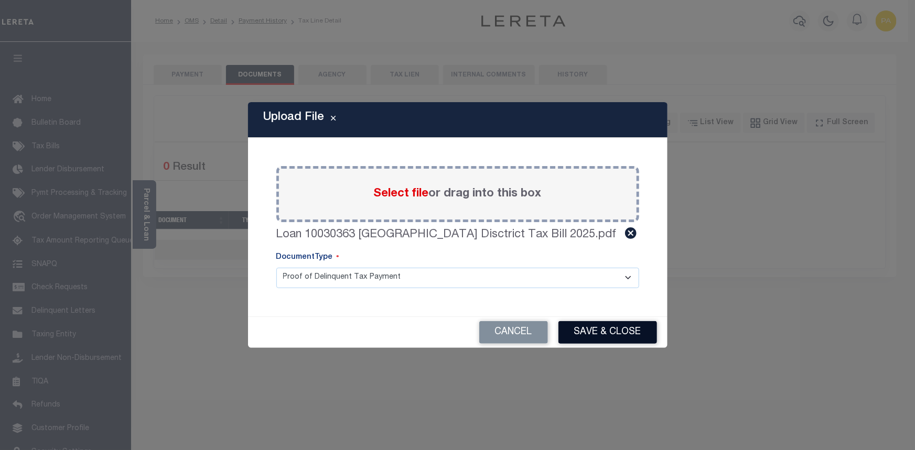
click at [593, 331] on button "Save & Close" at bounding box center [607, 332] width 99 height 23
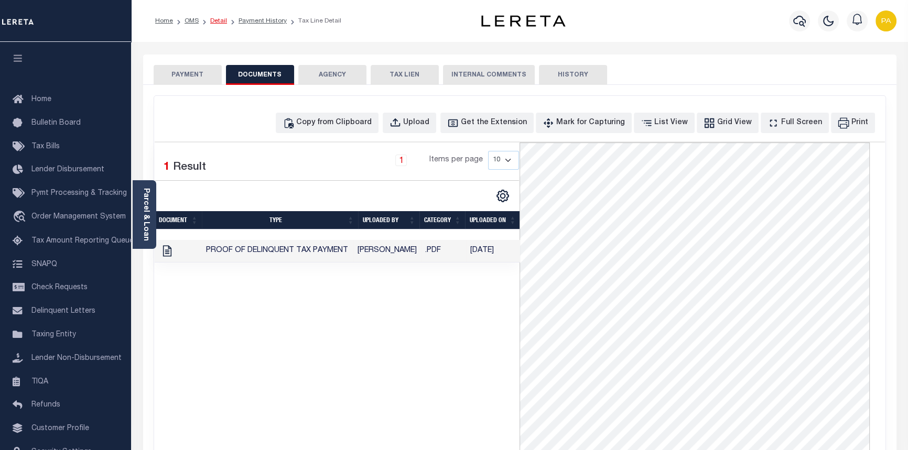
click at [221, 21] on link "Detail" at bounding box center [218, 21] width 17 height 6
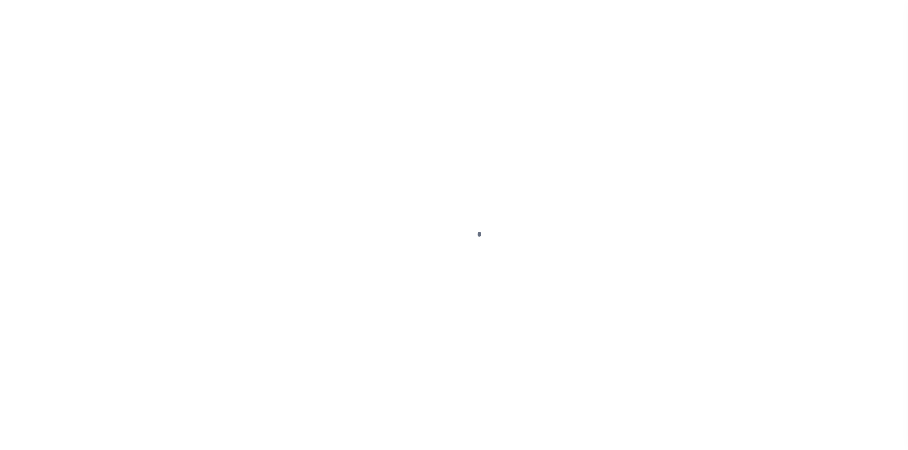
select select "10"
select select "Escrow"
type input "[STREET_ADDRESS]"
type input "130449 0100400000000"
select select
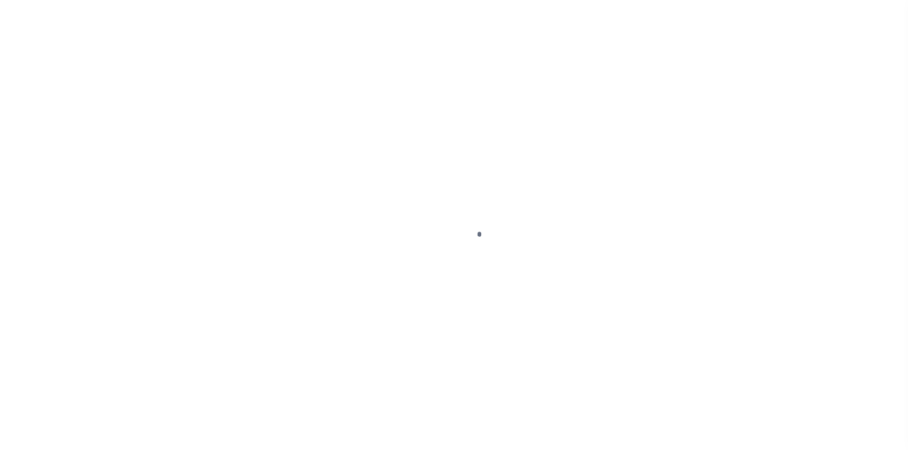
type input "YORK PA 17404"
type input "a0kUS000005UTbB"
type input "PA"
select select
select select "25067"
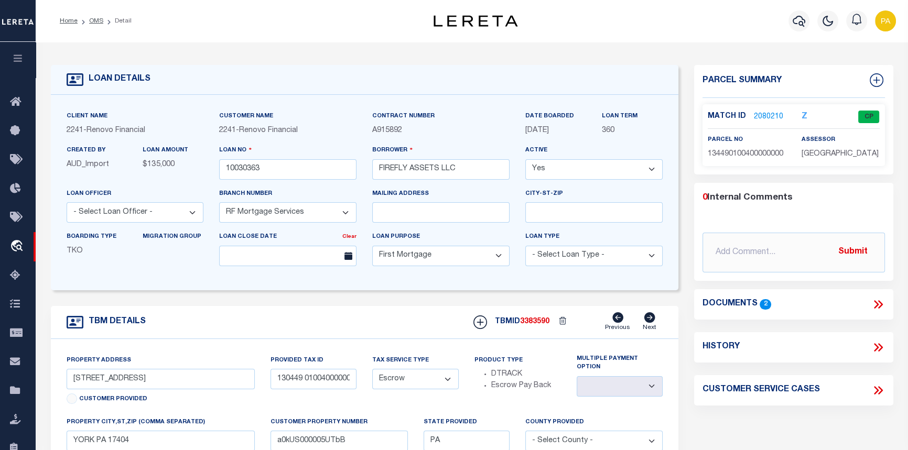
click at [764, 115] on link "2080210" at bounding box center [768, 117] width 29 height 11
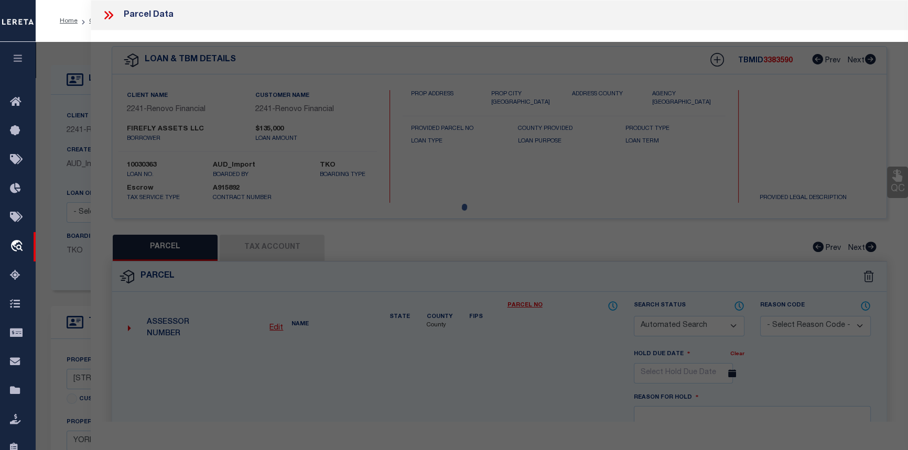
checkbox input "false"
select select "CP"
type input "FIREFLY ASSETS LLC"
select select
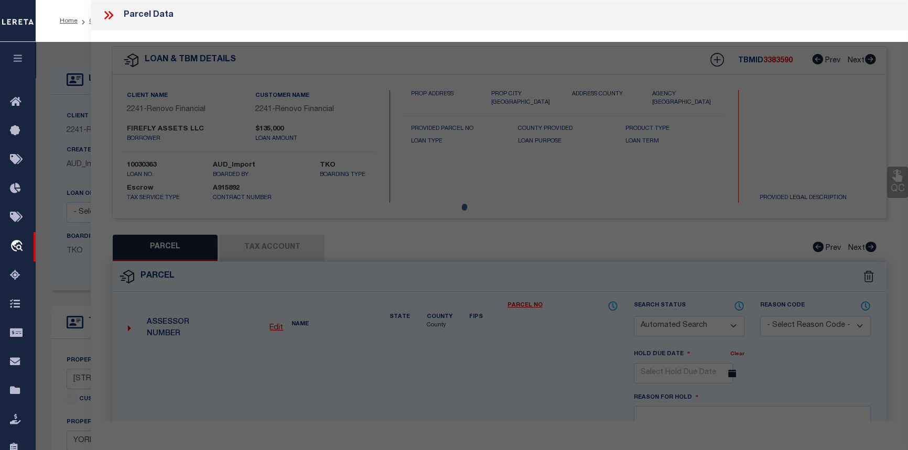
type input "229 W FRONT ST"
checkbox input "false"
type input "YORK PA 17404"
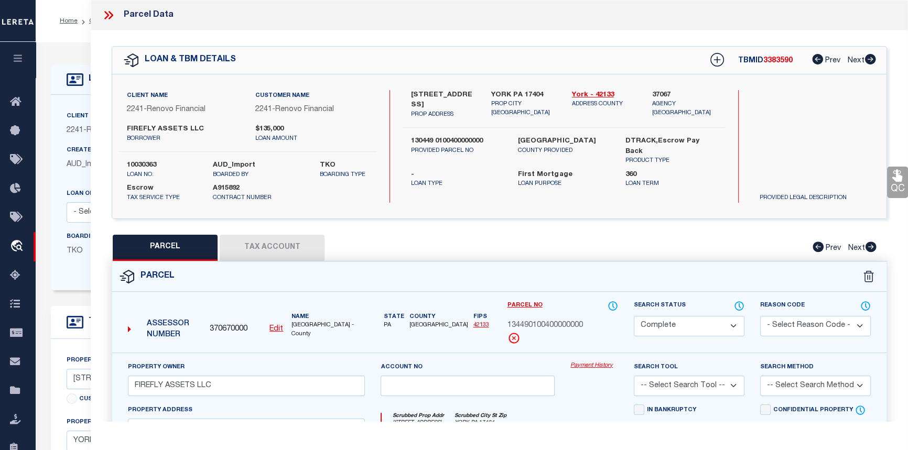
click at [597, 365] on link "Payment History" at bounding box center [595, 366] width 48 height 9
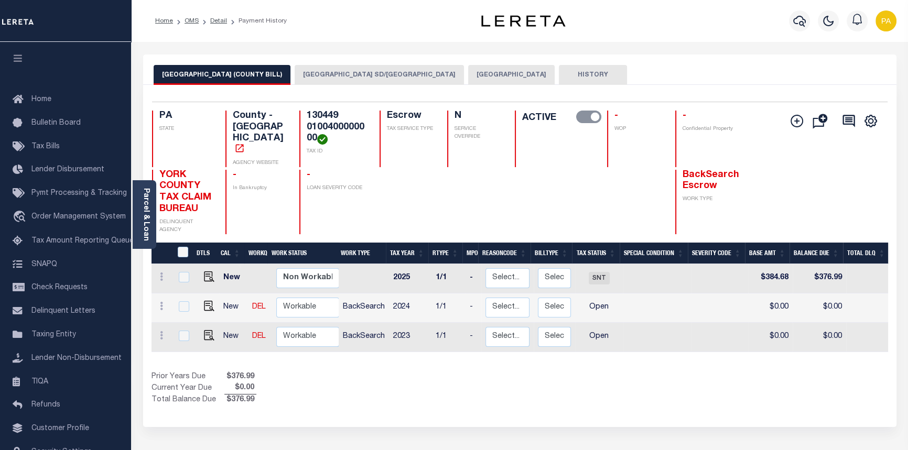
click at [295, 72] on button "YORK CITY SD/YORK CITY" at bounding box center [379, 75] width 169 height 20
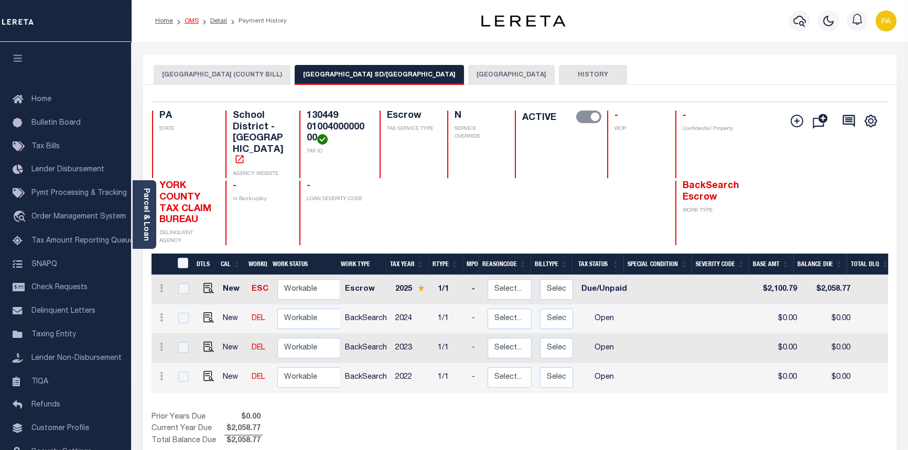
click at [188, 20] on link "OMS" at bounding box center [192, 21] width 14 height 6
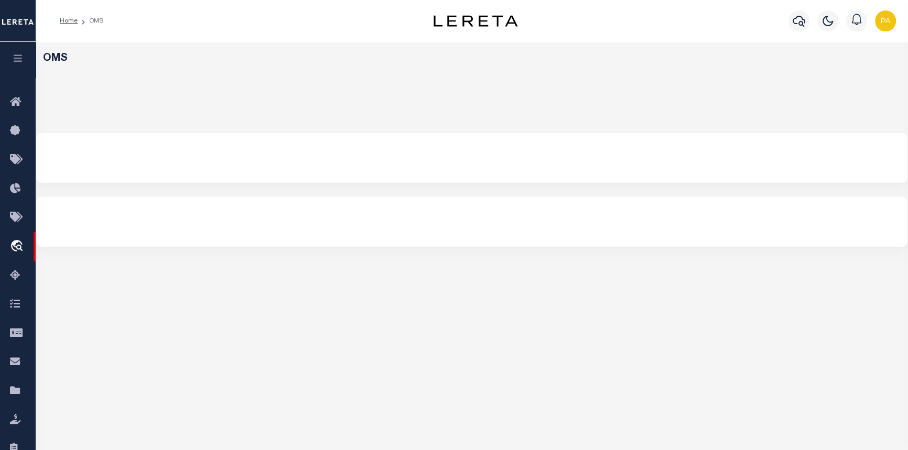
select select "200"
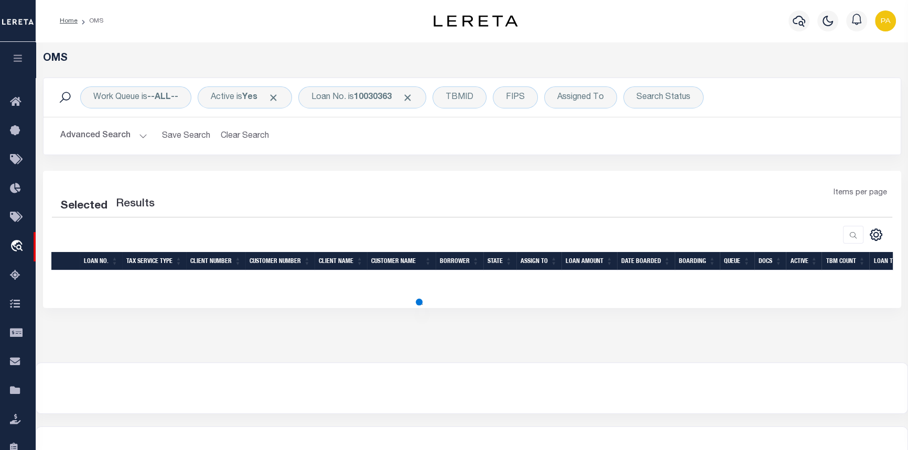
select select "200"
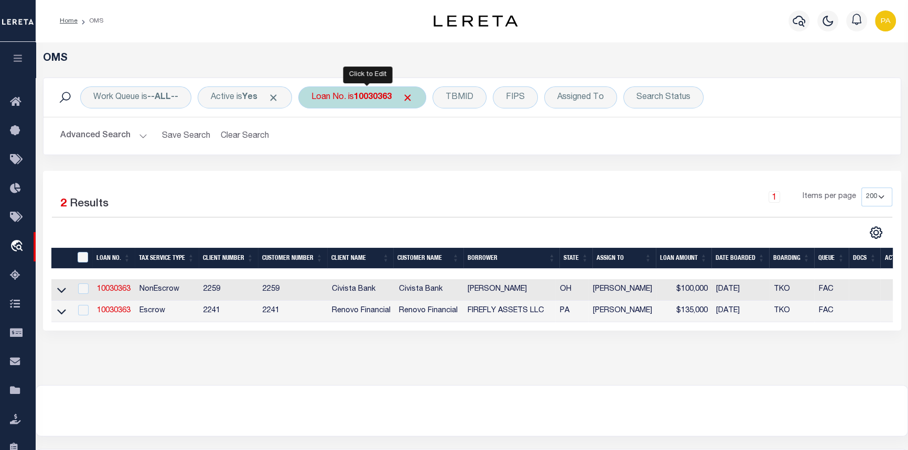
click at [363, 90] on div "Loan No. is 10030363" at bounding box center [362, 98] width 128 height 22
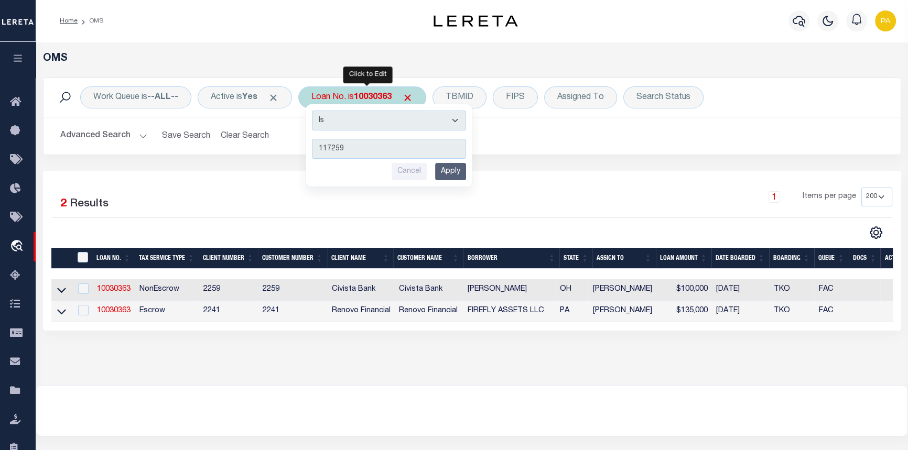
type input "117259"
click at [452, 165] on input "Apply" at bounding box center [450, 171] width 31 height 17
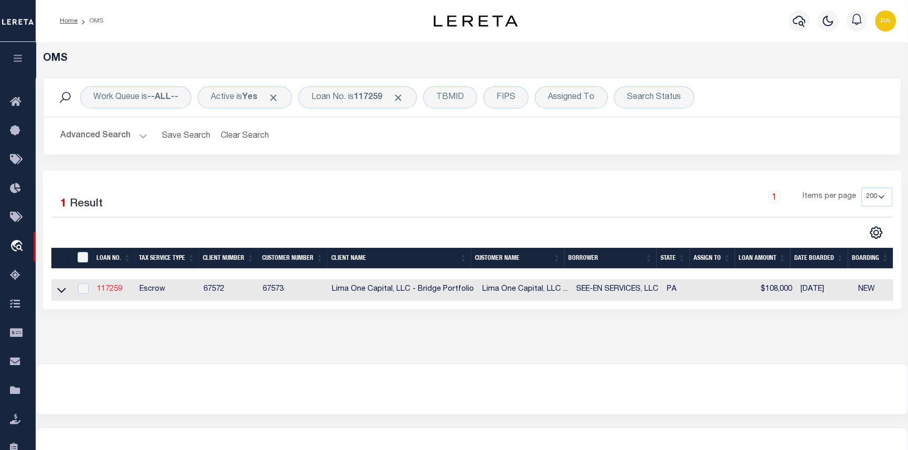
click at [101, 293] on link "117259" at bounding box center [109, 289] width 25 height 7
type input "117259"
type input "SEE-EN SERVICES, LLC"
select select
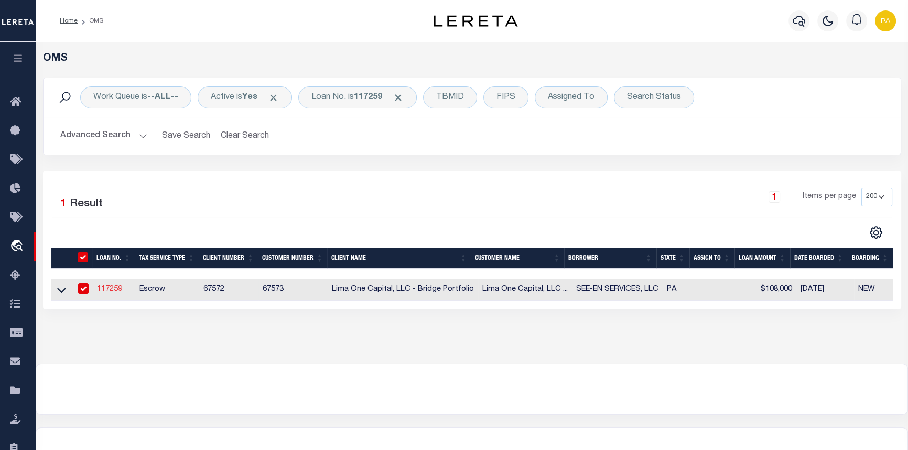
select select
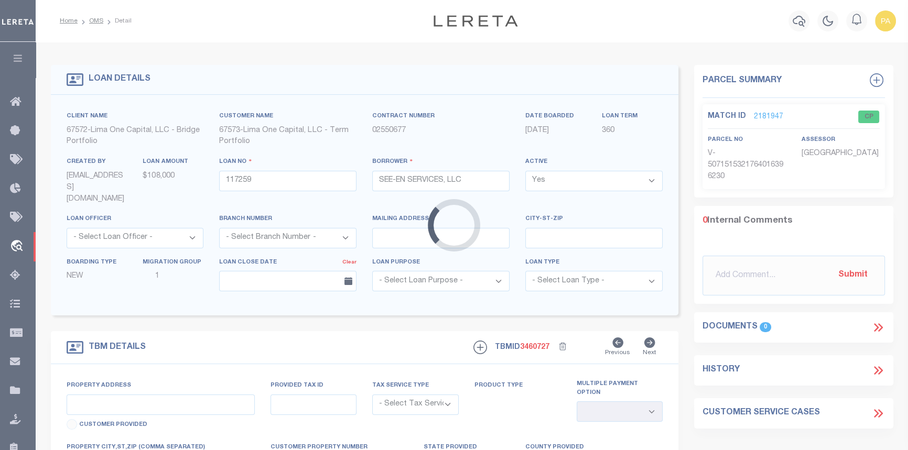
type input "32 UMBERTO AVENUE"
radio input "true"
select select "Escrow"
select select
type input "NEW CUMBERLAND PA 17070"
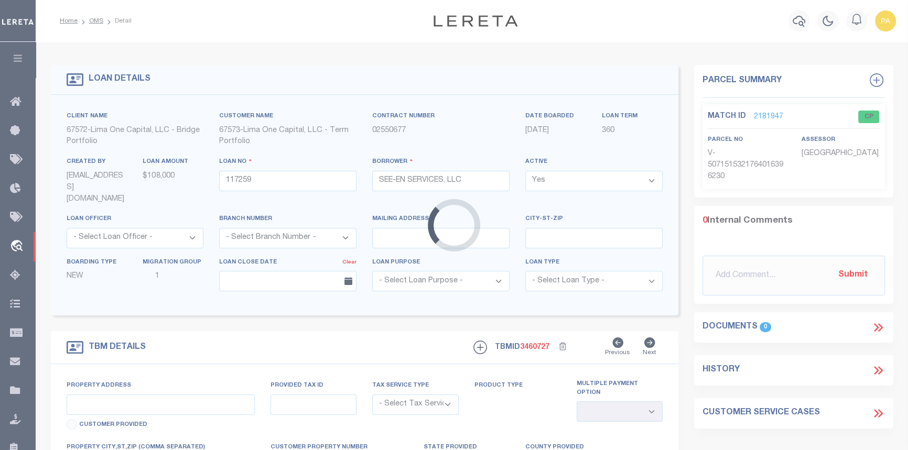
type input "117259-1"
type input "PA"
type textarea "COLLECTOR: ENTITY: PARCEL: 2"
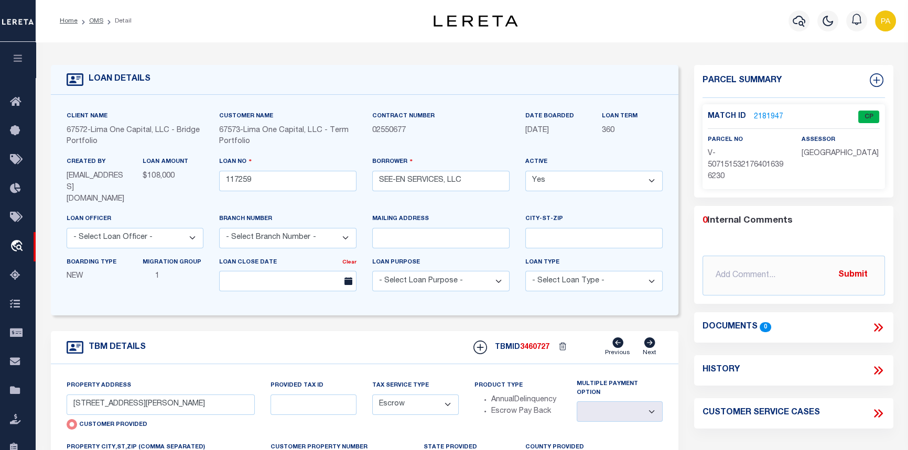
click at [758, 112] on link "2181947" at bounding box center [768, 117] width 29 height 11
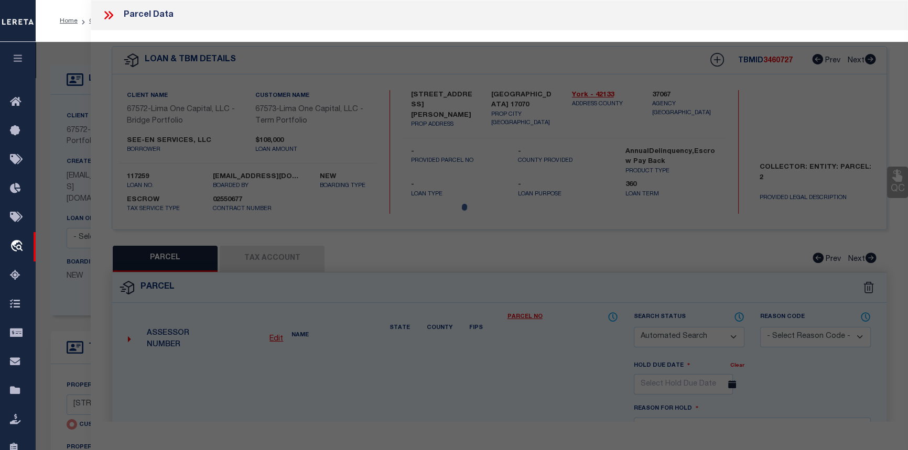
checkbox input "false"
select select "CP"
type input "32 UMBERTO AVENUE"
checkbox input "false"
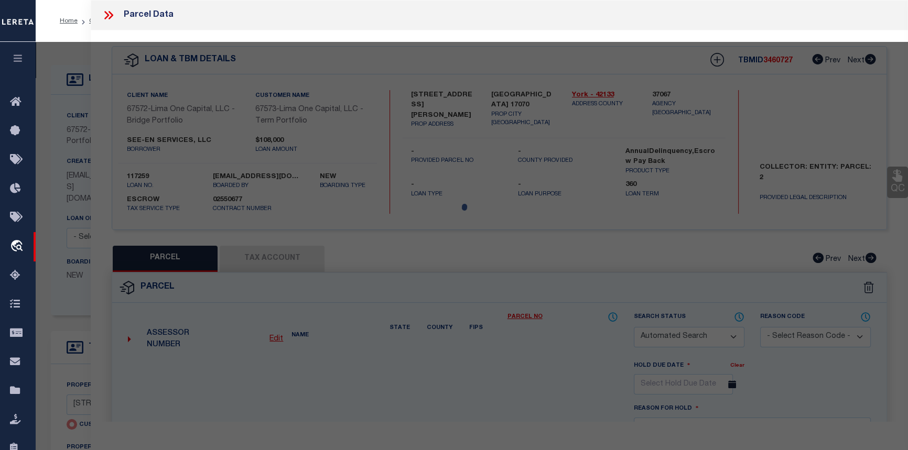
type input "NEW CUMBERLAND PA 17070"
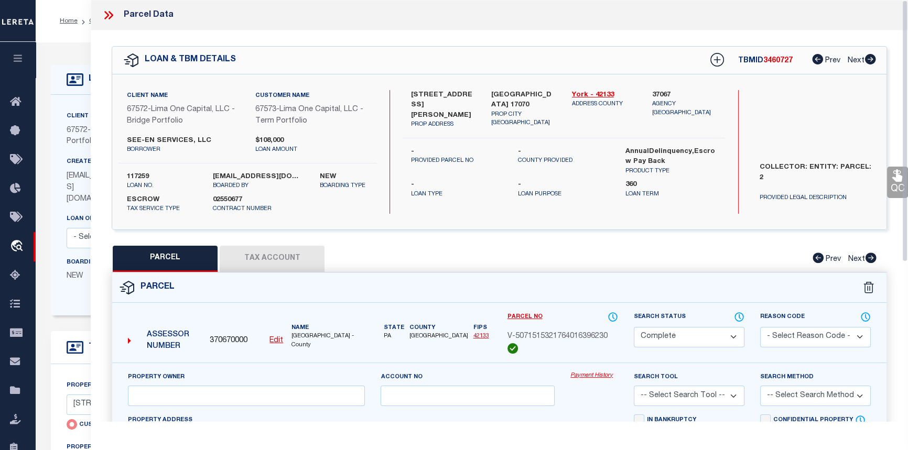
click at [602, 374] on link "Payment History" at bounding box center [595, 376] width 48 height 9
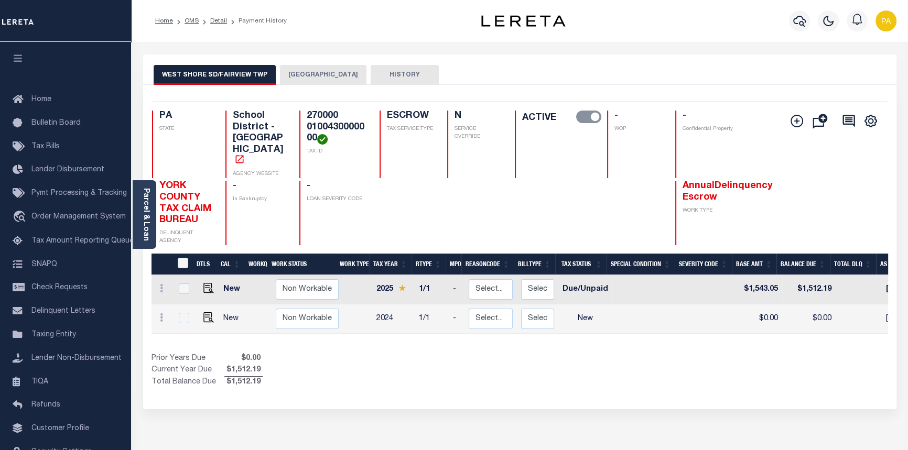
click at [201, 17] on li "Detail" at bounding box center [213, 20] width 28 height 9
click at [194, 20] on link "OMS" at bounding box center [192, 21] width 14 height 6
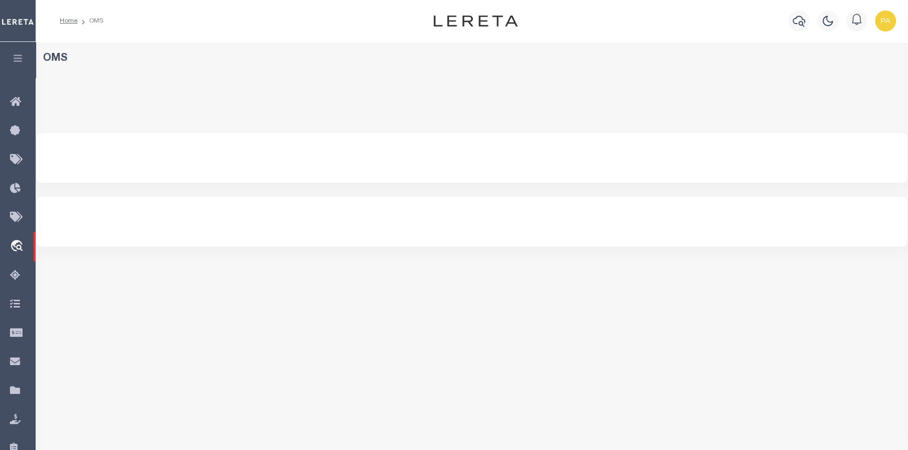
select select "200"
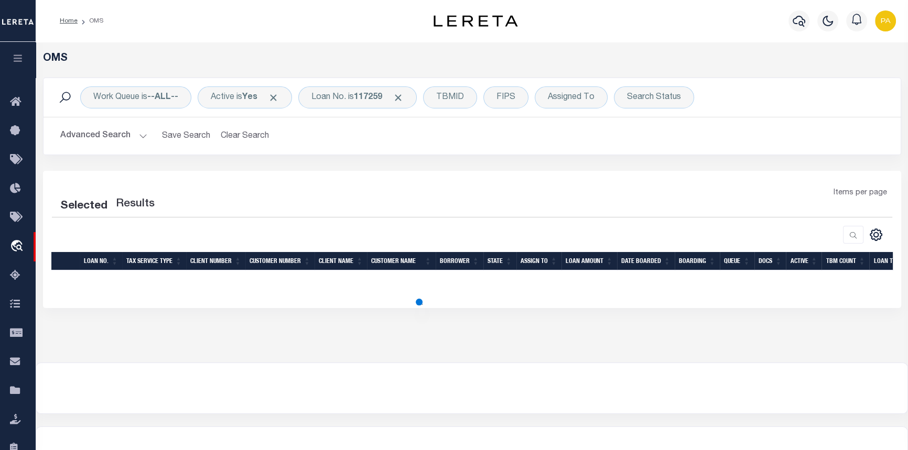
select select "200"
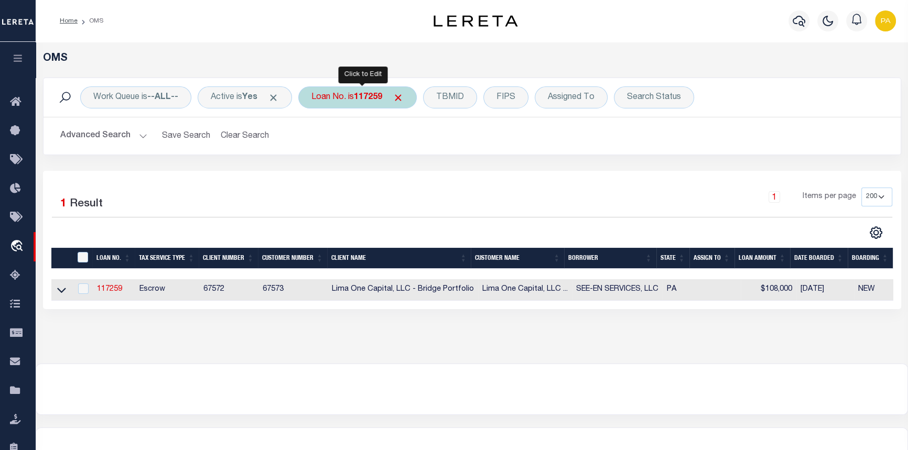
click at [363, 98] on b "117259" at bounding box center [368, 97] width 28 height 8
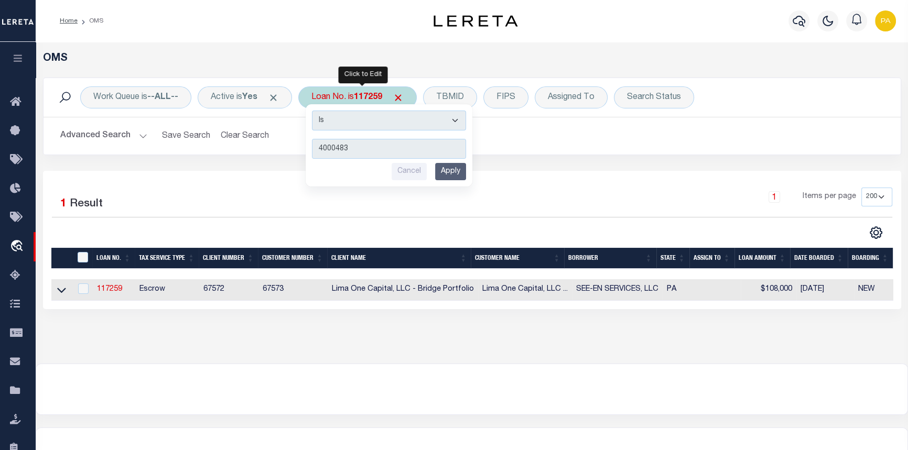
type input "40004839"
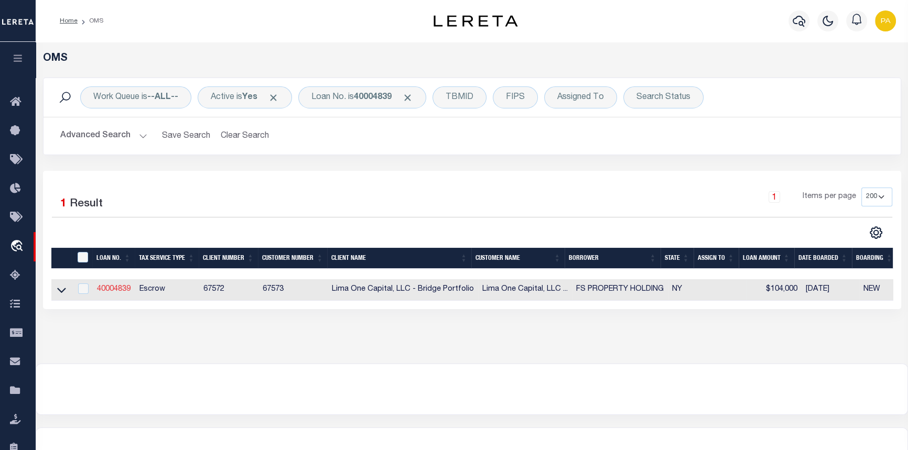
click at [109, 292] on link "40004839" at bounding box center [114, 289] width 34 height 7
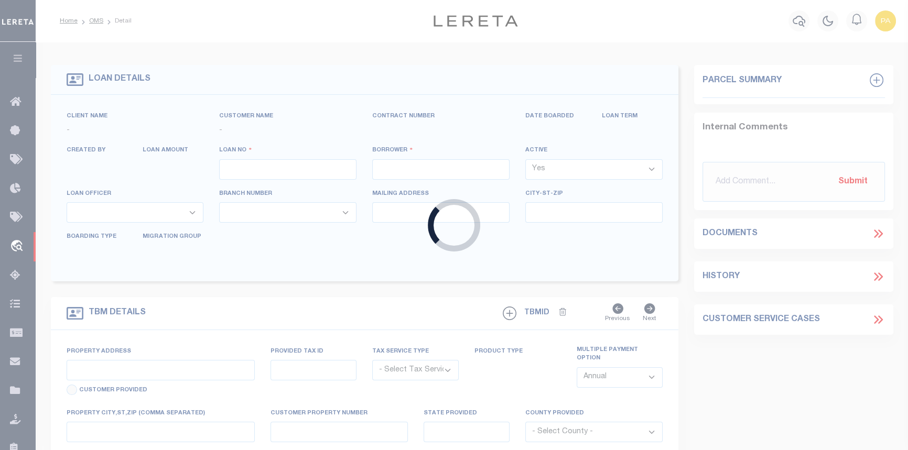
type input "40004839"
type input "FS PROPERTY HOLDING"
select select
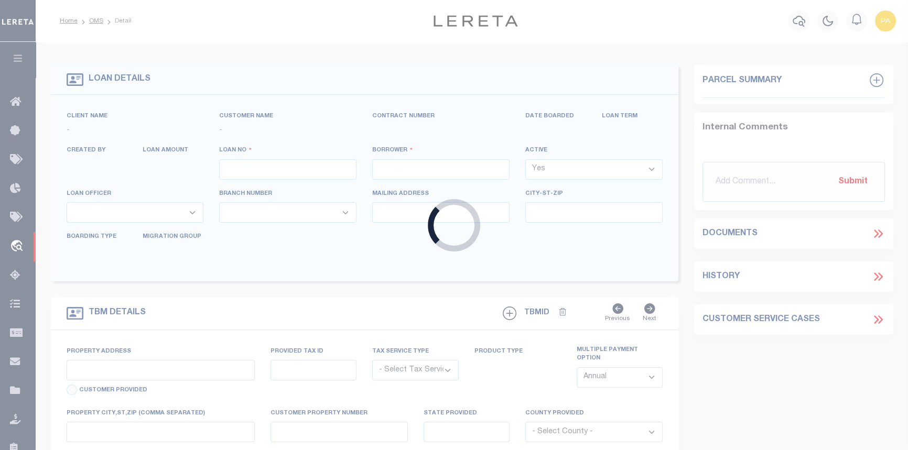
select select
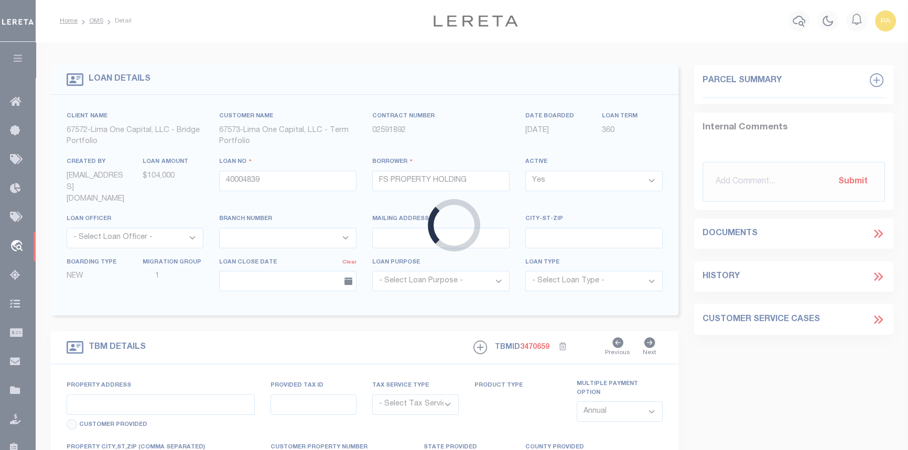
type input "[STREET_ADDRESS][PERSON_NAME]"
radio input "true"
select select "Escrow"
type input "[GEOGRAPHIC_DATA] [GEOGRAPHIC_DATA] 14607"
type input "40004839-1"
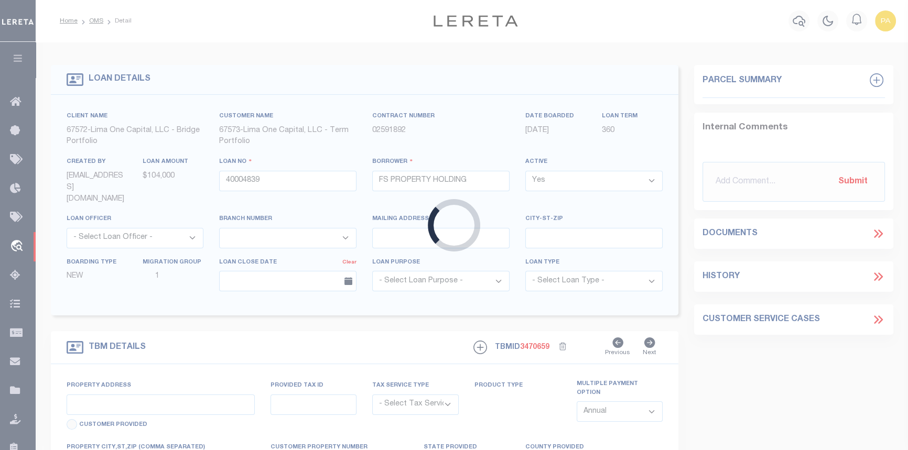
type input "NY"
type textarea "SEE FILE1"
select select "4"
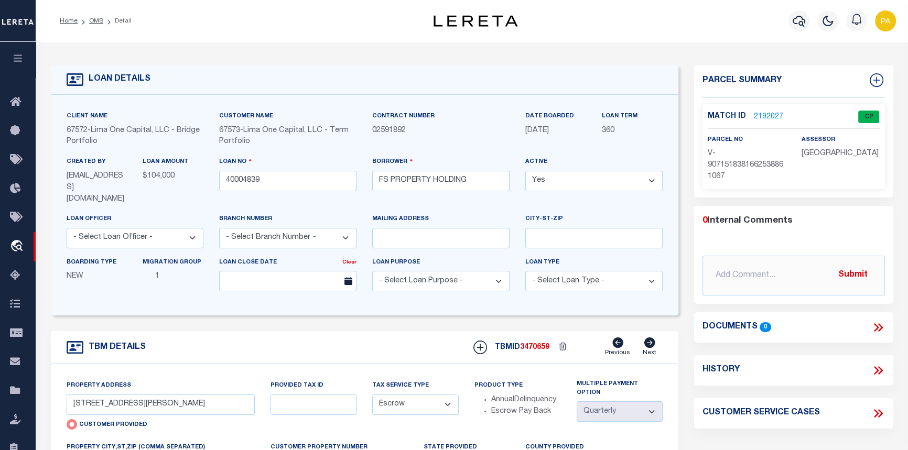
click at [765, 112] on link "2192027" at bounding box center [768, 117] width 29 height 11
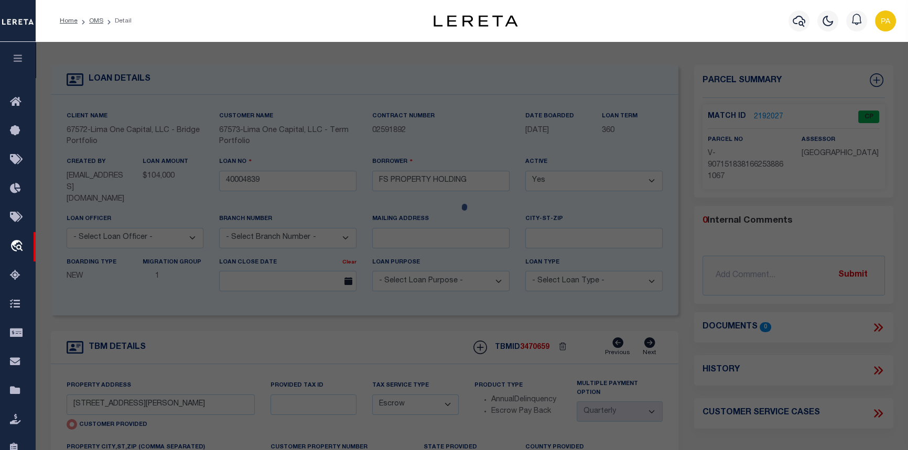
checkbox input "false"
select select "CP"
select select "AGW"
select select
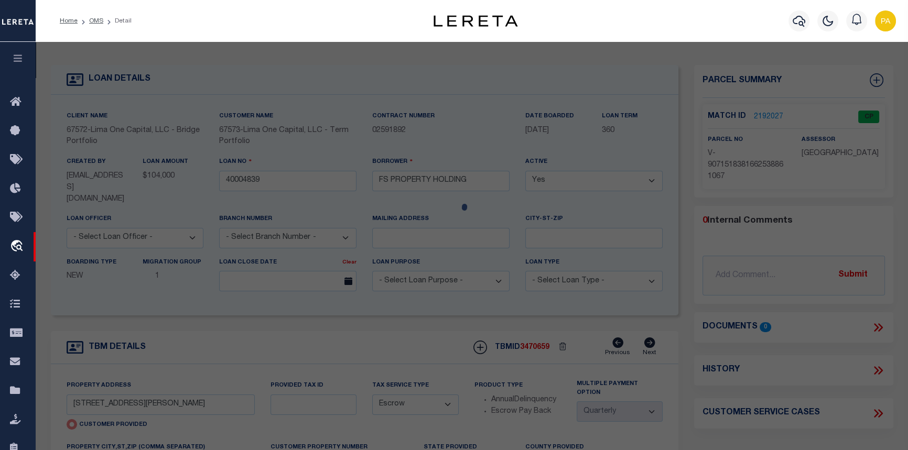
type input "[STREET_ADDRESS][PERSON_NAME]"
checkbox input "false"
type input "[GEOGRAPHIC_DATA] [GEOGRAPHIC_DATA] 14607"
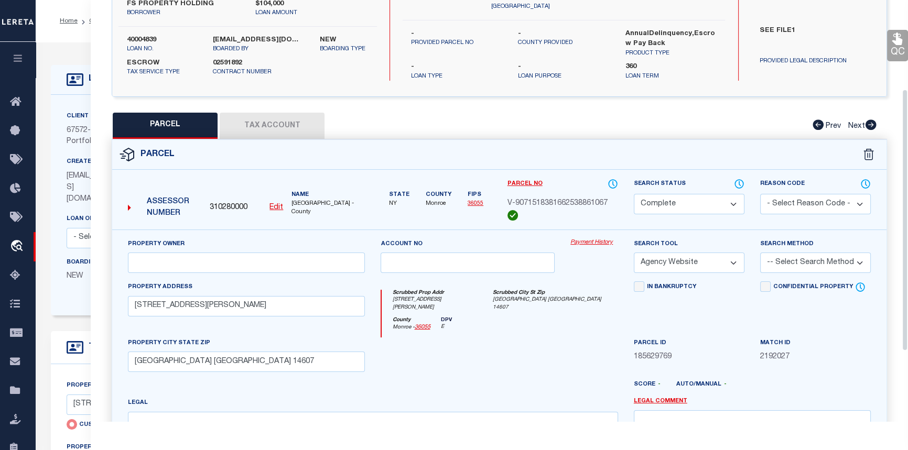
scroll to position [143, 0]
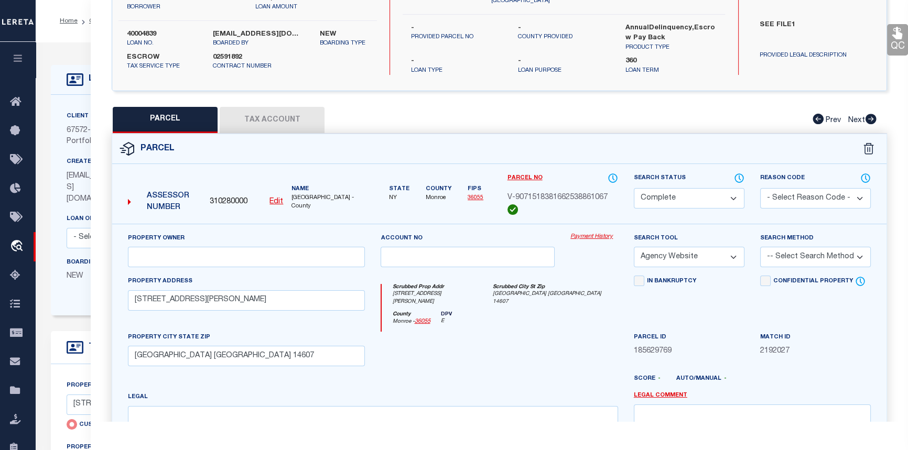
click at [589, 234] on link "Payment History" at bounding box center [595, 237] width 48 height 9
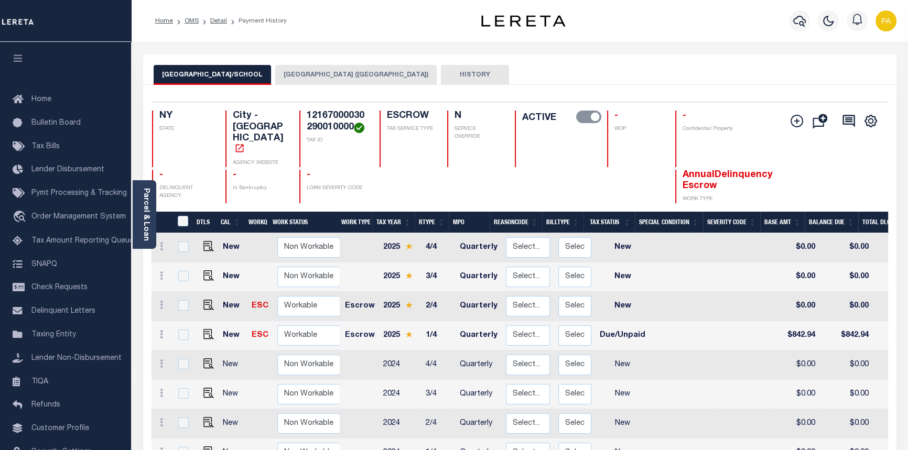
click at [313, 73] on button "[GEOGRAPHIC_DATA] ([GEOGRAPHIC_DATA])" at bounding box center [356, 75] width 162 height 20
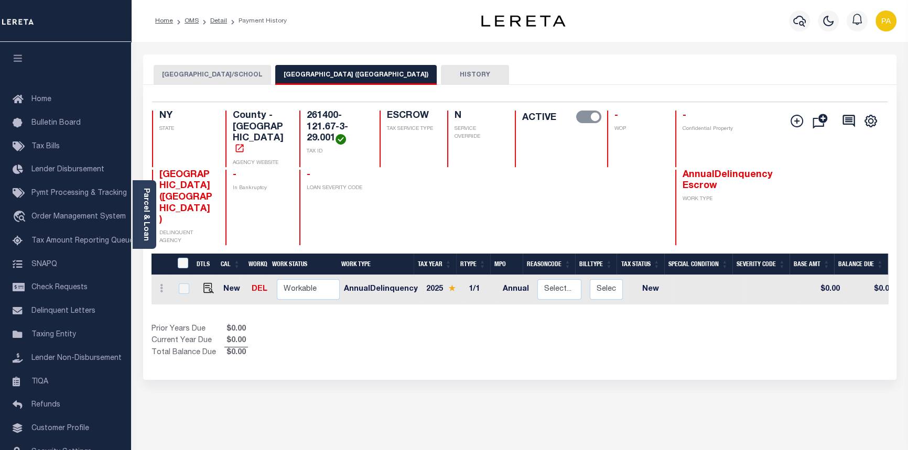
click at [196, 75] on button "[GEOGRAPHIC_DATA]/SCHOOL" at bounding box center [212, 75] width 117 height 20
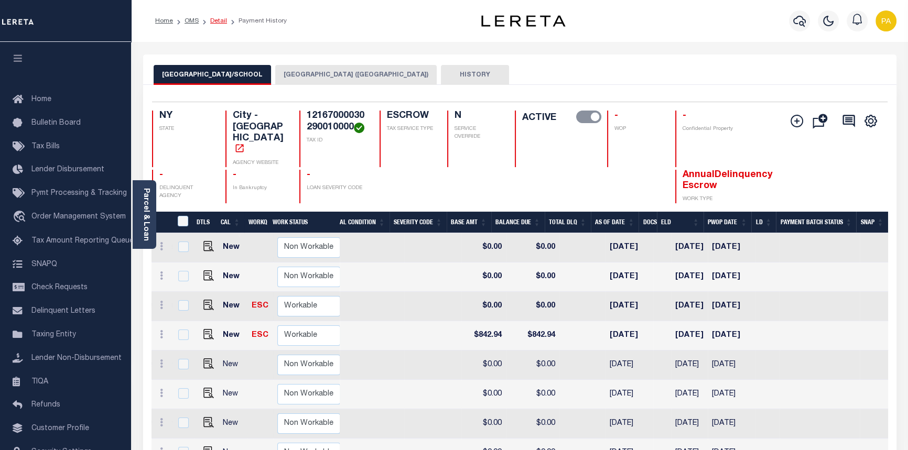
click at [220, 21] on link "Detail" at bounding box center [218, 21] width 17 height 6
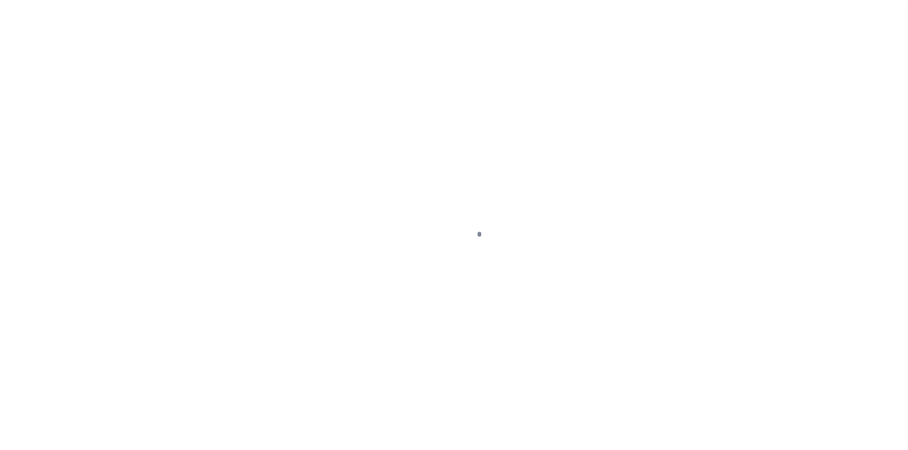
type input "[STREET_ADDRESS][PERSON_NAME]"
radio input "true"
select select "Escrow"
type input "[GEOGRAPHIC_DATA] [GEOGRAPHIC_DATA] 14607"
type input "40004839-1"
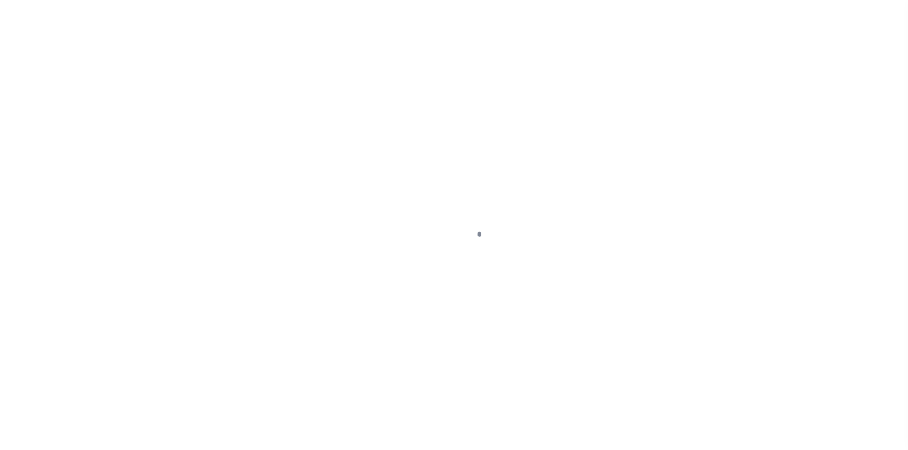
type input "NY"
type textarea "SEE FILE1"
select select "4"
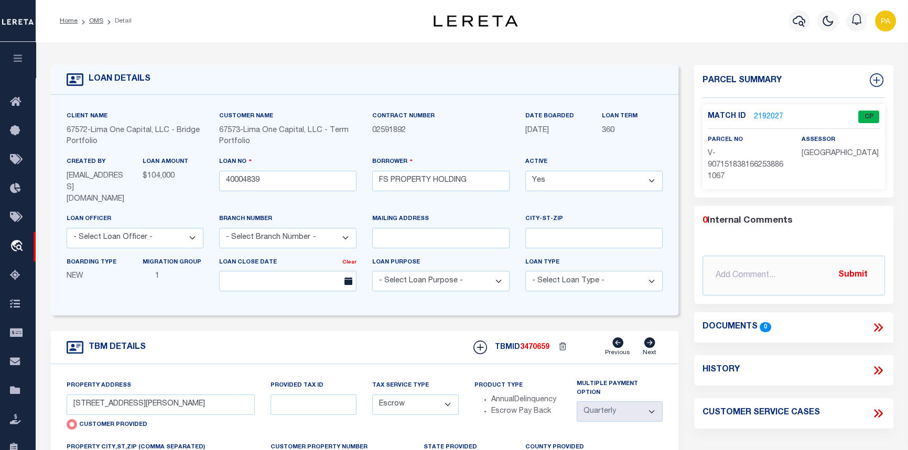
click at [765, 113] on link "2192027" at bounding box center [768, 117] width 29 height 11
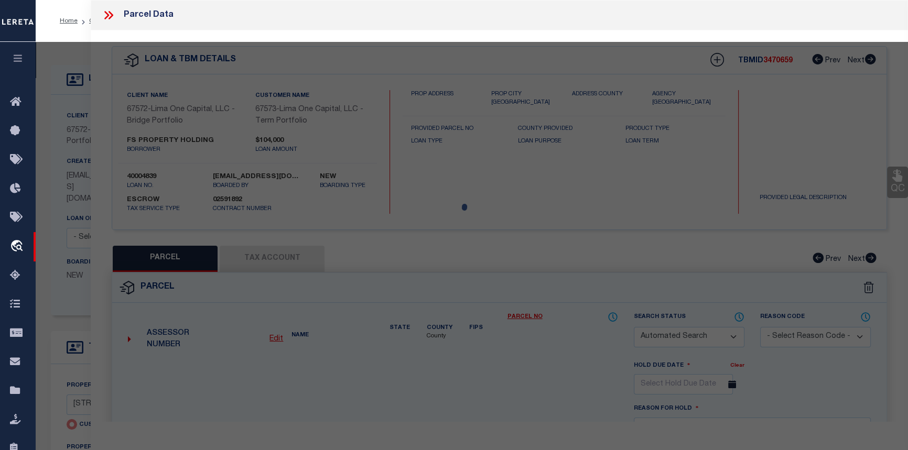
checkbox input "false"
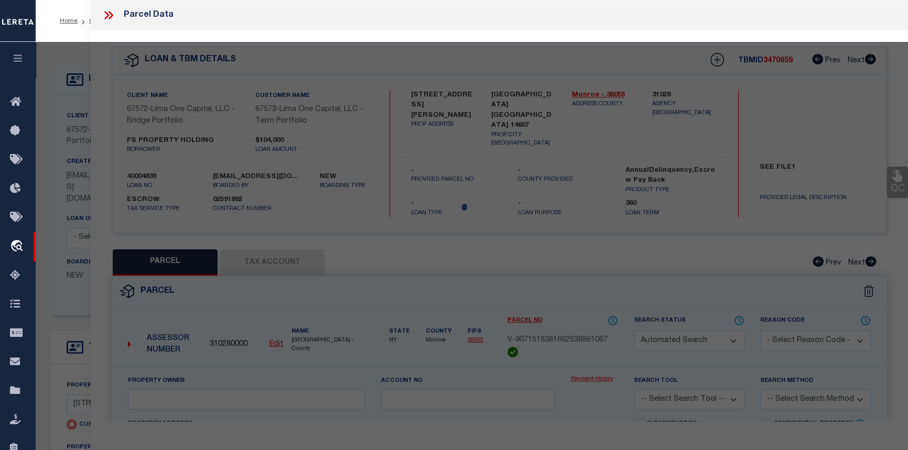
select select "CP"
select select "AGW"
select select
type input "[STREET_ADDRESS][PERSON_NAME]"
checkbox input "false"
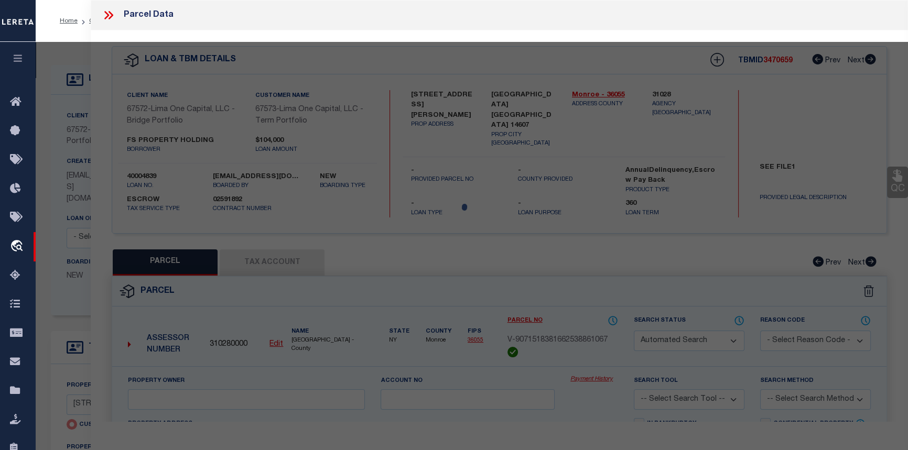
type input "[GEOGRAPHIC_DATA] [GEOGRAPHIC_DATA] 14607"
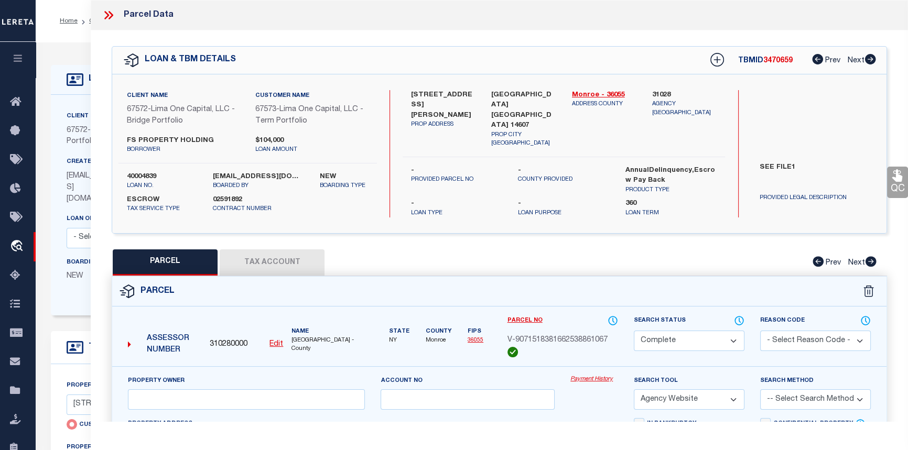
click at [268, 258] on button "Tax Account" at bounding box center [272, 263] width 105 height 26
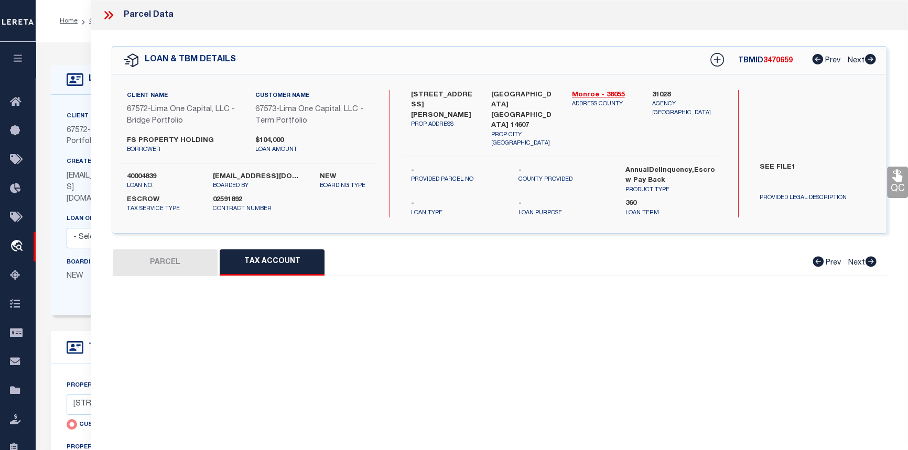
select select "100"
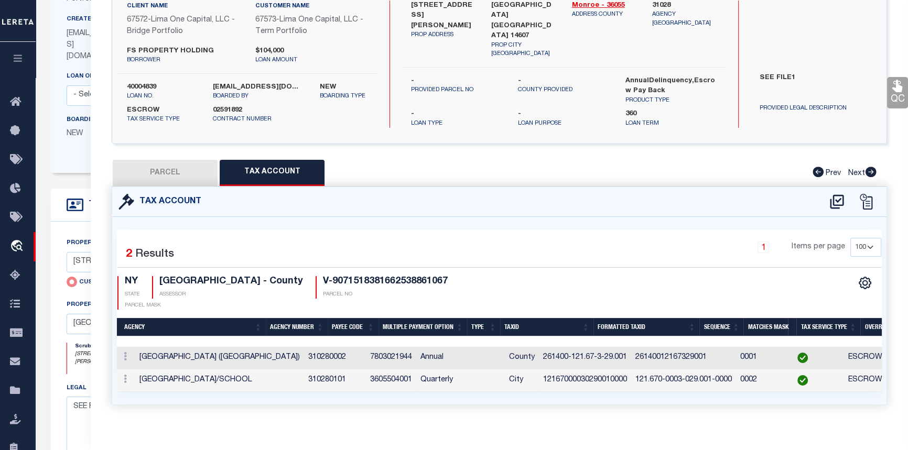
scroll to position [0, 22]
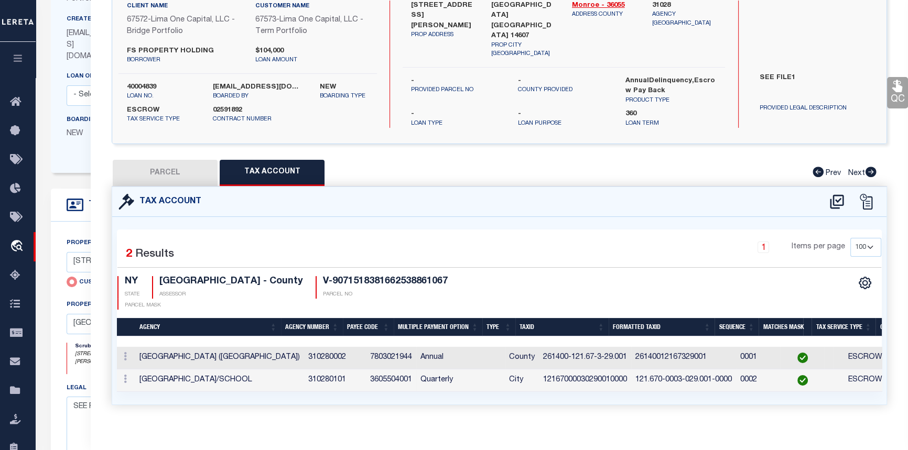
click at [159, 169] on button "PARCEL" at bounding box center [165, 173] width 105 height 26
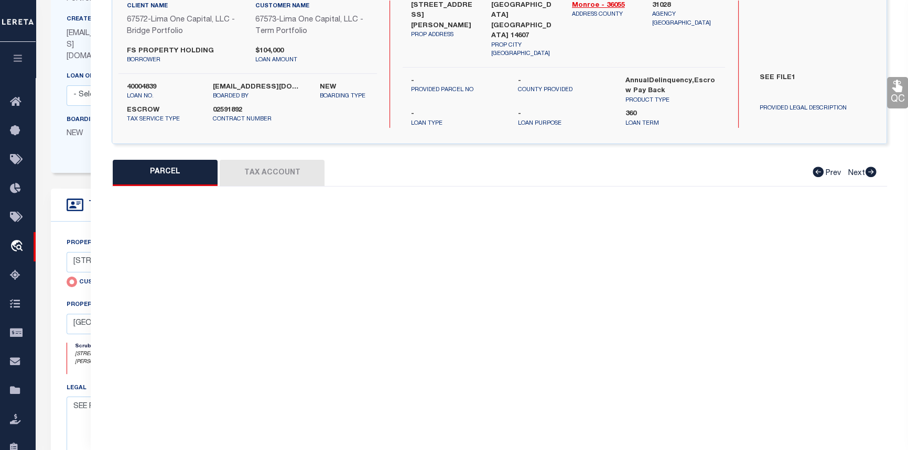
select select "AS"
select select
checkbox input "false"
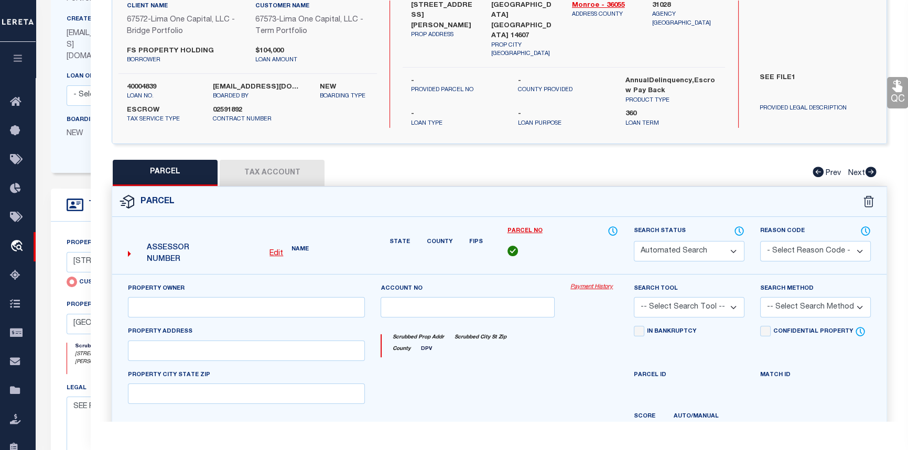
select select "CP"
select select "AGW"
select select
type input "[STREET_ADDRESS][PERSON_NAME]"
checkbox input "false"
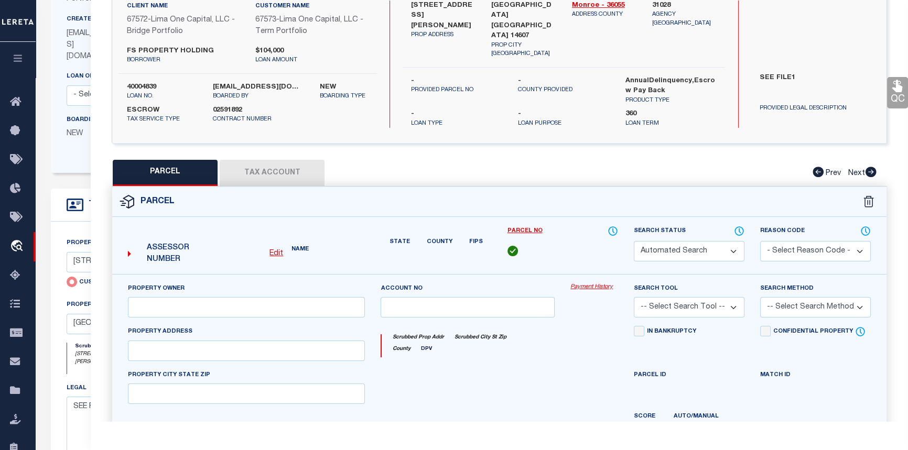
type input "[GEOGRAPHIC_DATA] [GEOGRAPHIC_DATA] 14607"
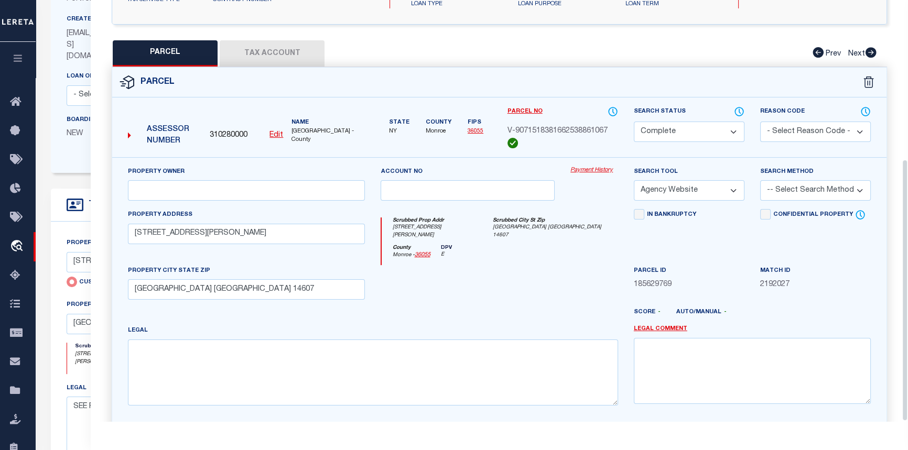
scroll to position [255, 0]
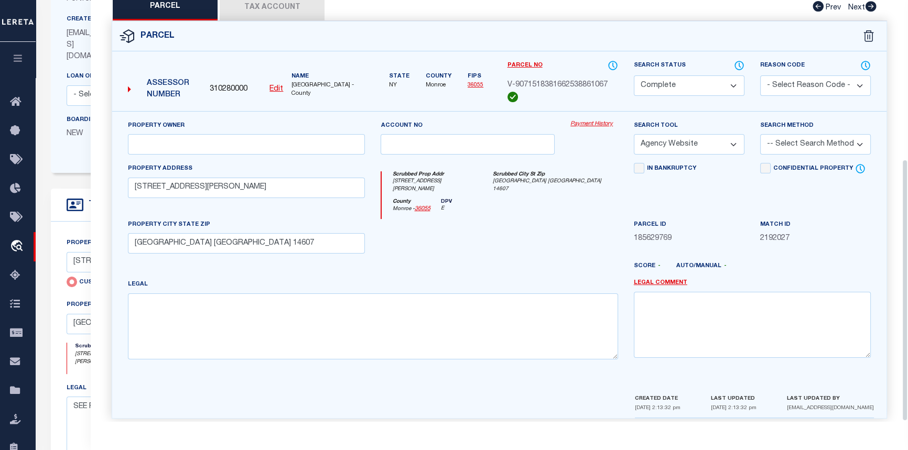
click at [598, 120] on link "Payment History" at bounding box center [595, 124] width 48 height 9
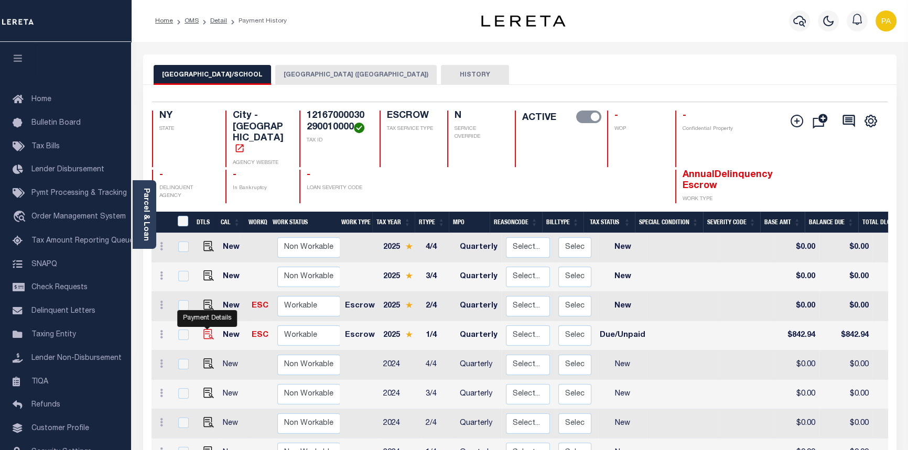
click at [205, 329] on img "" at bounding box center [208, 334] width 10 height 10
checkbox input "true"
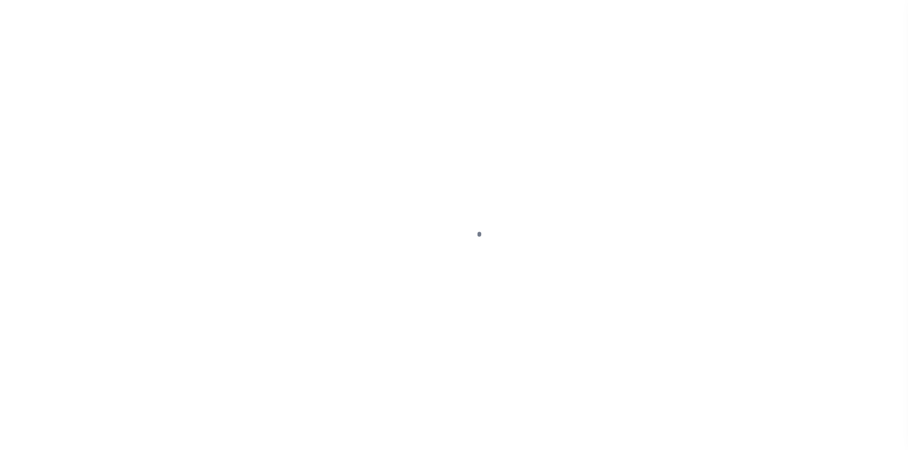
select select "DUE"
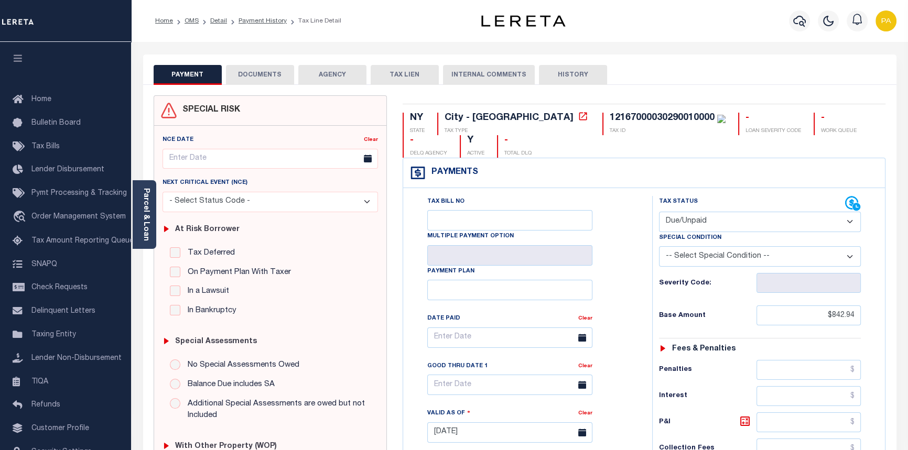
click at [257, 74] on button "DOCUMENTS" at bounding box center [260, 75] width 68 height 20
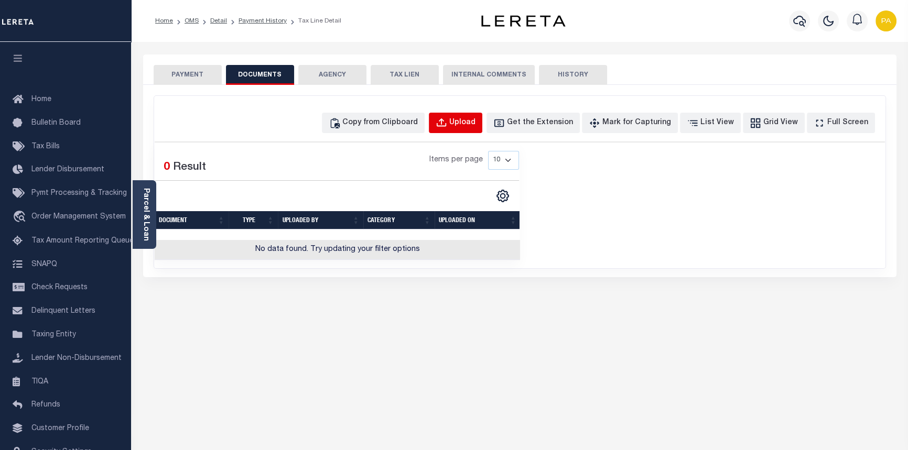
click at [476, 125] on div "Upload" at bounding box center [462, 123] width 26 height 12
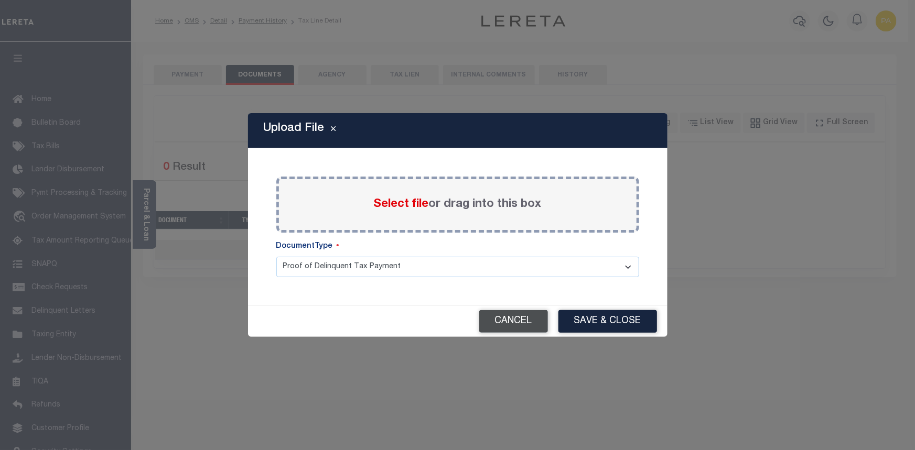
click at [540, 317] on button "Cancel" at bounding box center [513, 321] width 69 height 23
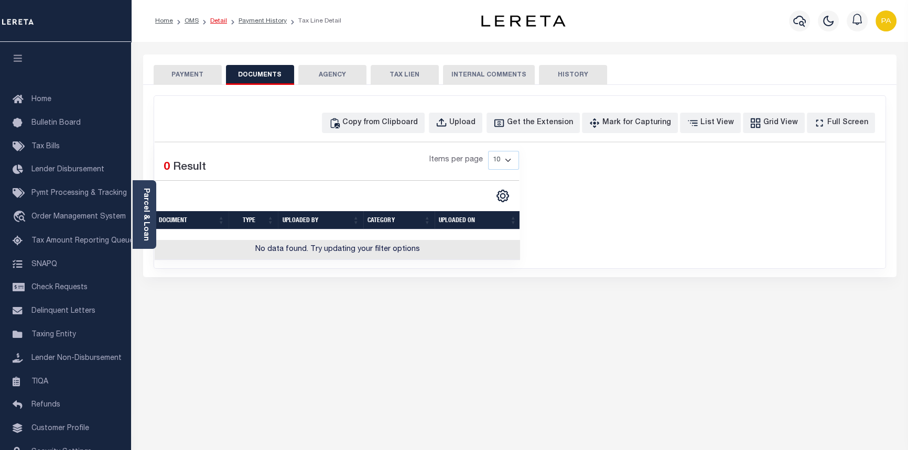
click at [216, 18] on link "Detail" at bounding box center [218, 21] width 17 height 6
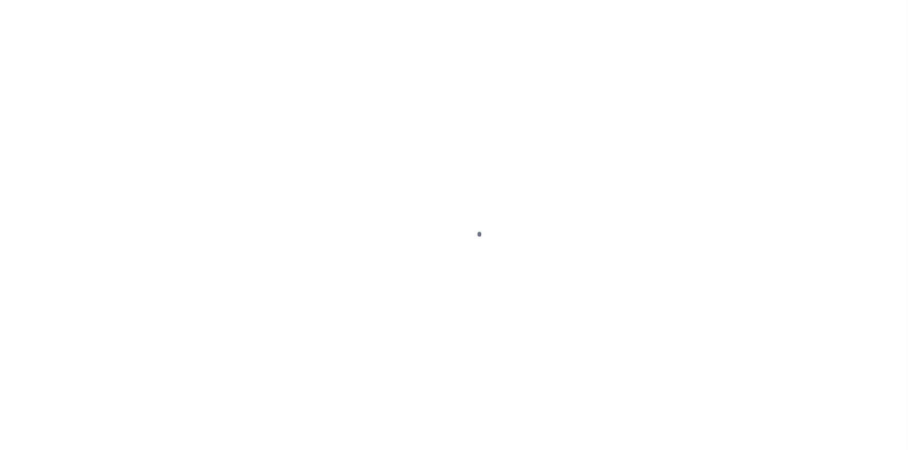
type input "[STREET_ADDRESS][PERSON_NAME]"
radio input "true"
select select "Escrow"
type input "[GEOGRAPHIC_DATA] [GEOGRAPHIC_DATA] 14607"
type input "40004839-1"
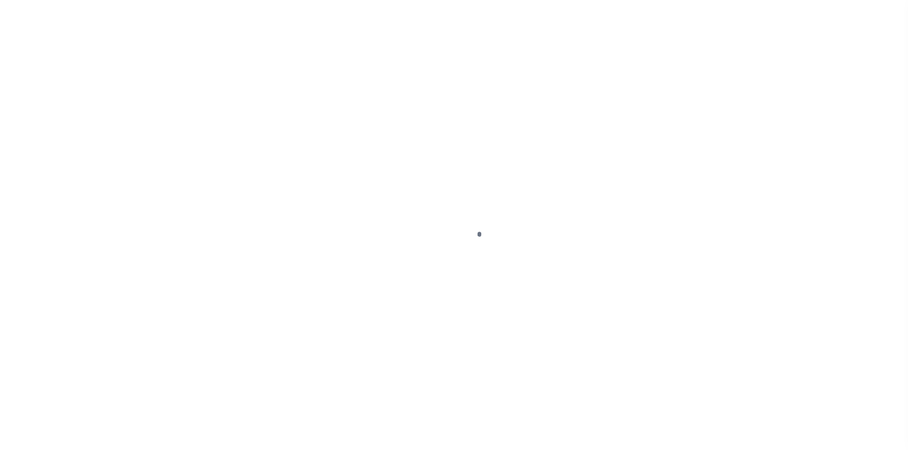
type input "NY"
type textarea "SEE FILE1"
select select "4"
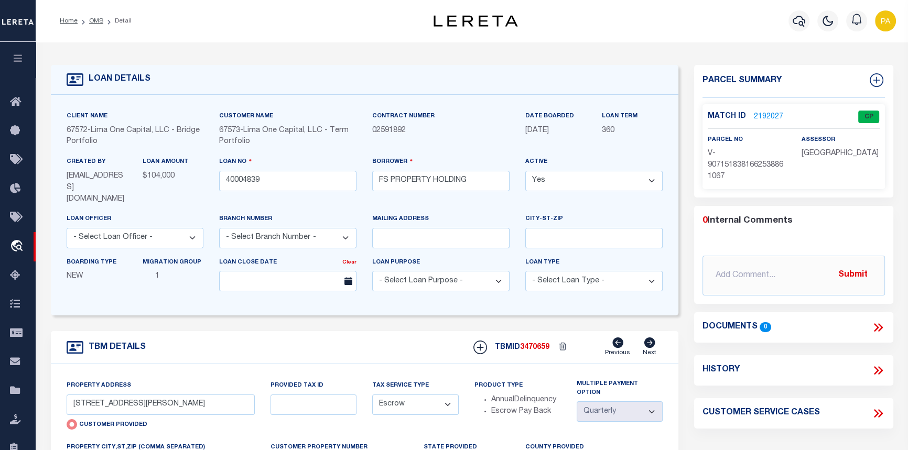
click at [762, 114] on link "2192027" at bounding box center [768, 117] width 29 height 11
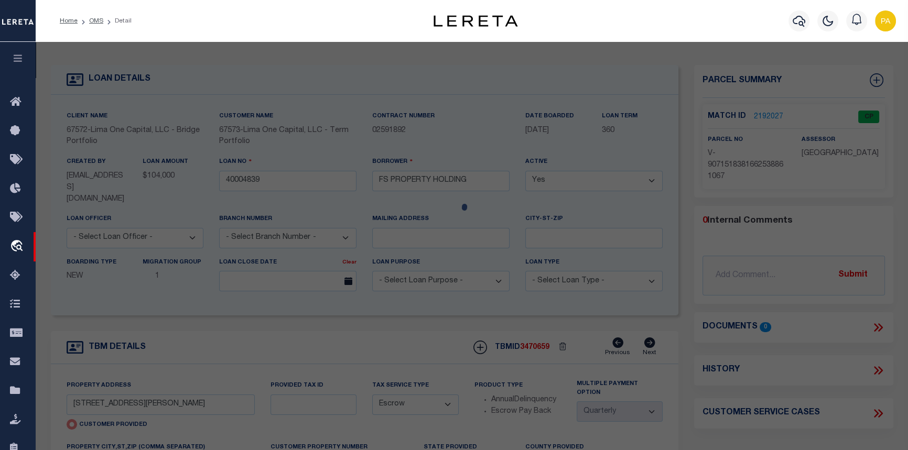
checkbox input "false"
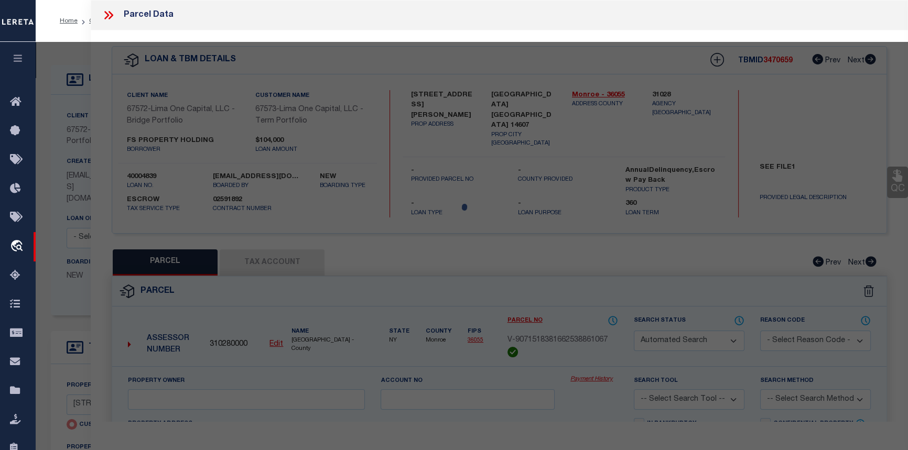
select select "CP"
select select "AGW"
select select
type input "[STREET_ADDRESS][PERSON_NAME]"
checkbox input "false"
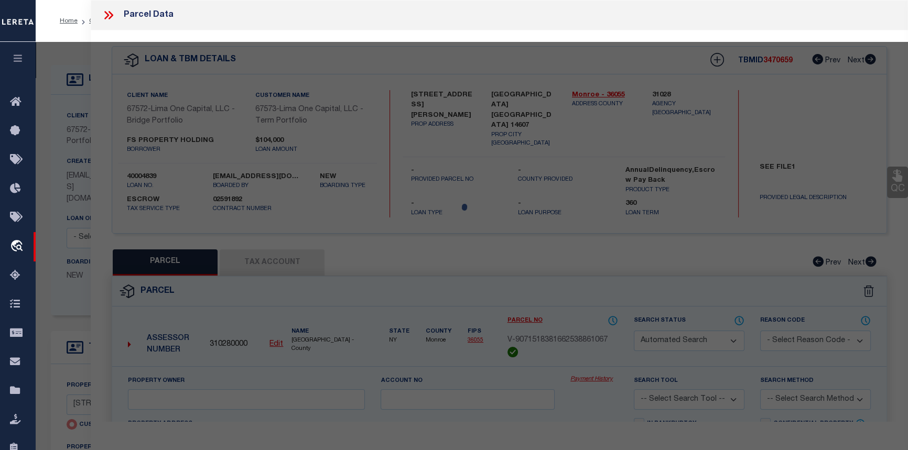
type input "[GEOGRAPHIC_DATA] [GEOGRAPHIC_DATA] 14607"
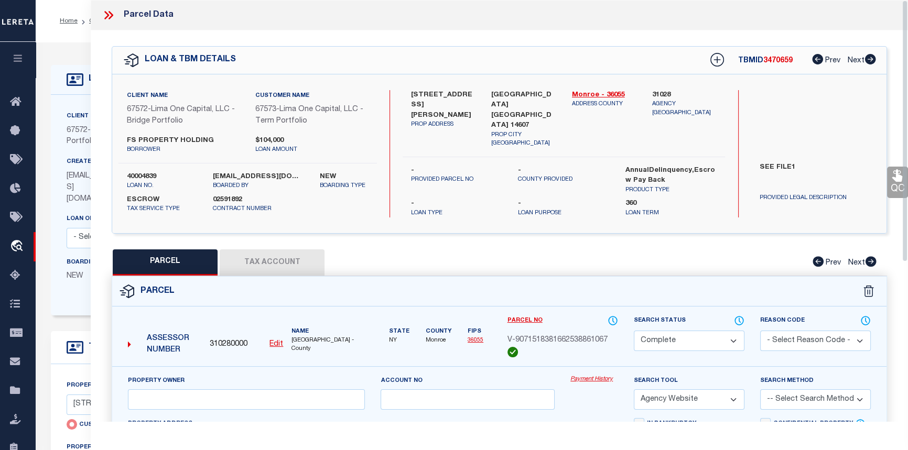
click at [593, 375] on link "Payment History" at bounding box center [595, 379] width 48 height 9
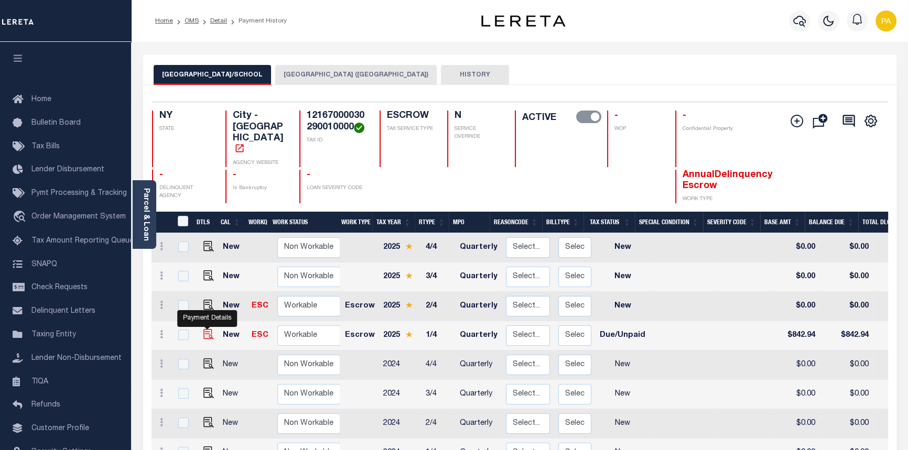
click at [205, 329] on img "" at bounding box center [208, 334] width 10 height 10
checkbox input "true"
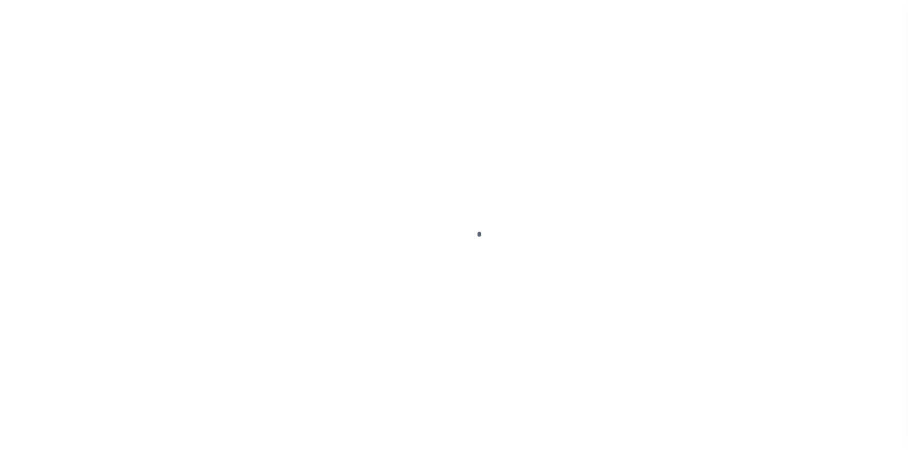
select select "DUE"
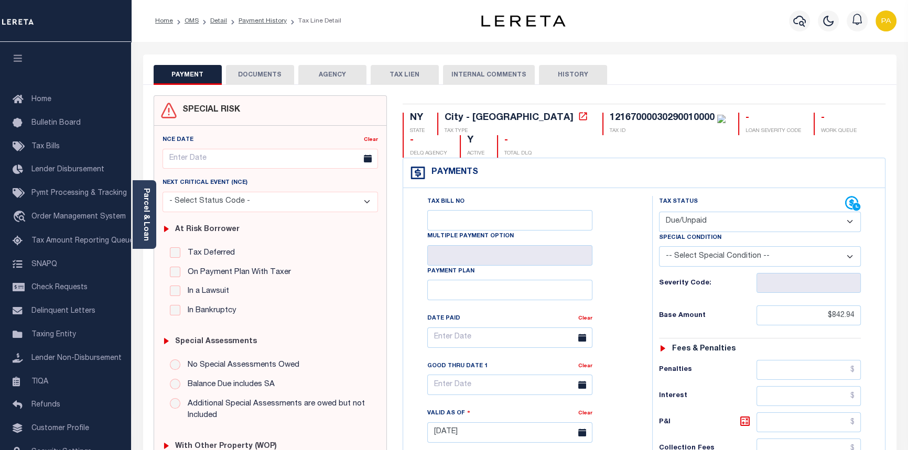
click at [263, 78] on button "DOCUMENTS" at bounding box center [260, 75] width 68 height 20
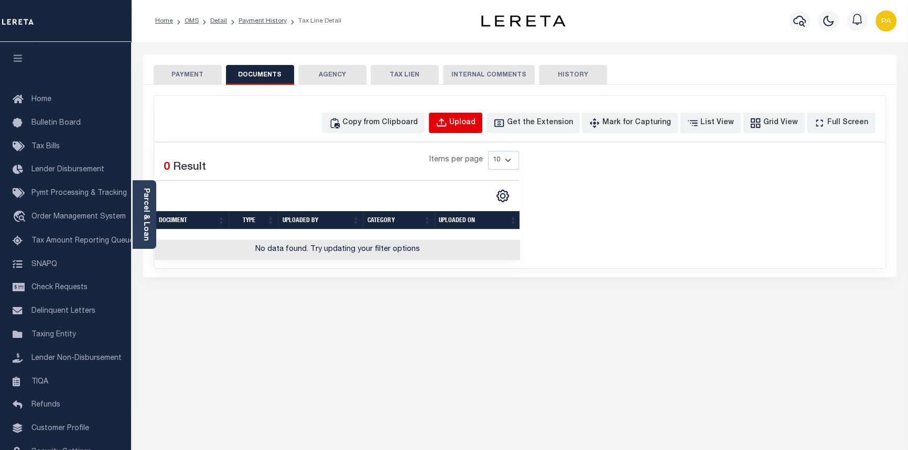
click at [476, 126] on div "Upload" at bounding box center [462, 123] width 26 height 12
select select "POP"
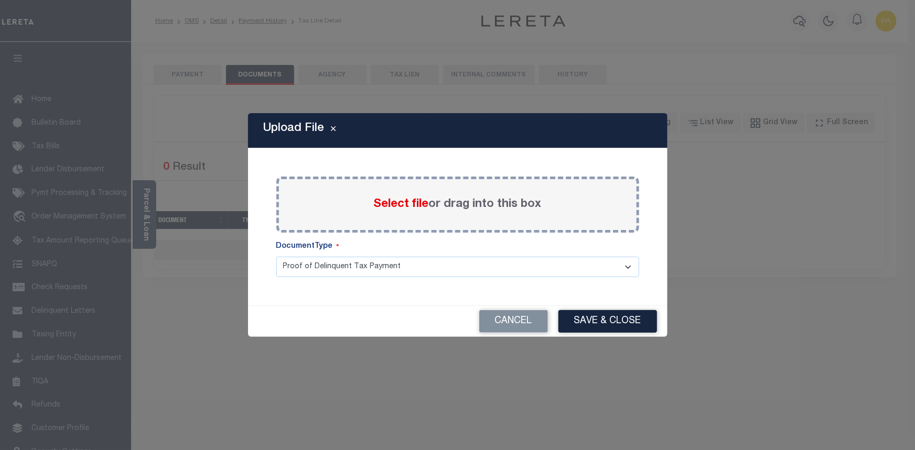
click at [390, 208] on span "Select file" at bounding box center [401, 205] width 55 height 12
click at [0, 0] on input "Select file or drag into this box" at bounding box center [0, 0] width 0 height 0
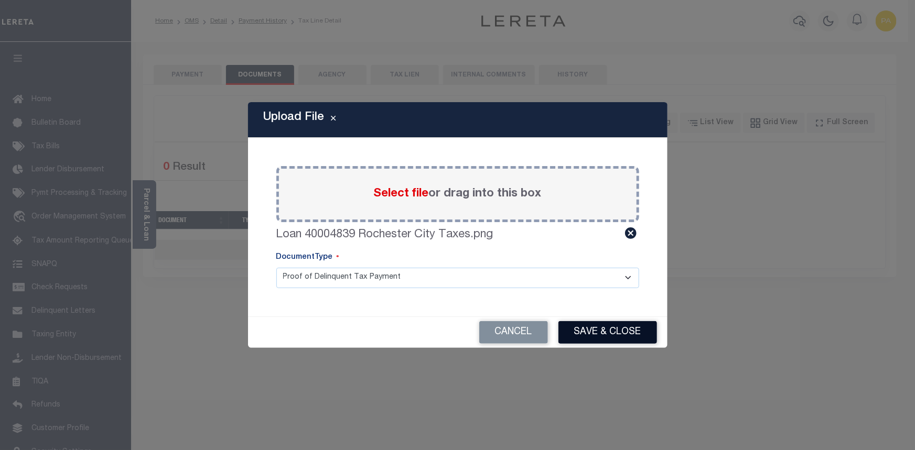
click at [610, 327] on button "Save & Close" at bounding box center [607, 332] width 99 height 23
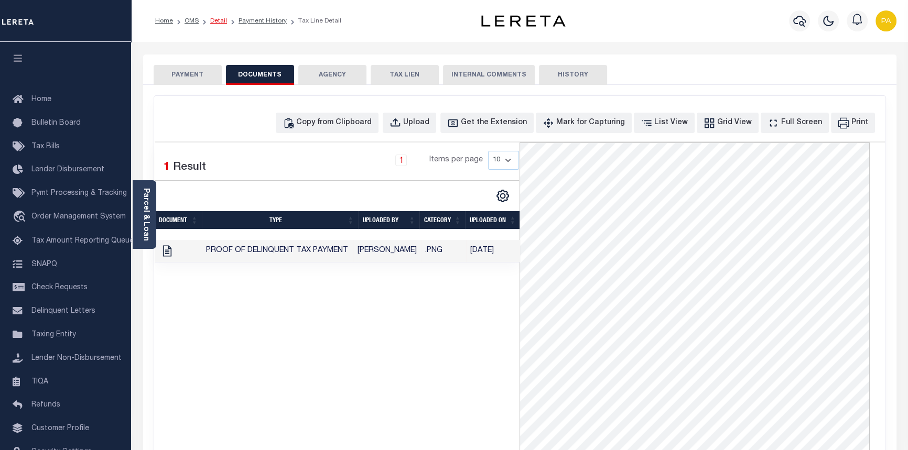
click at [218, 22] on link "Detail" at bounding box center [218, 21] width 17 height 6
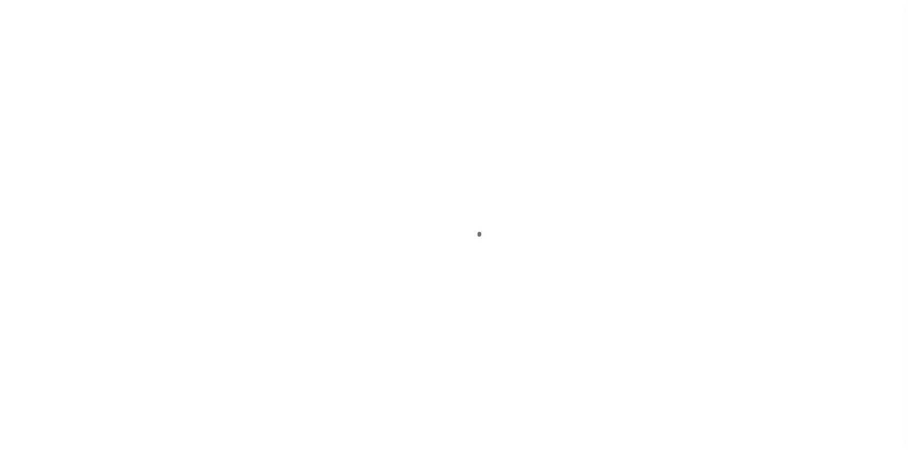
type input "[STREET_ADDRESS][PERSON_NAME]"
radio input "true"
select select "Escrow"
type input "[GEOGRAPHIC_DATA] [GEOGRAPHIC_DATA] 14607"
type input "40004839-1"
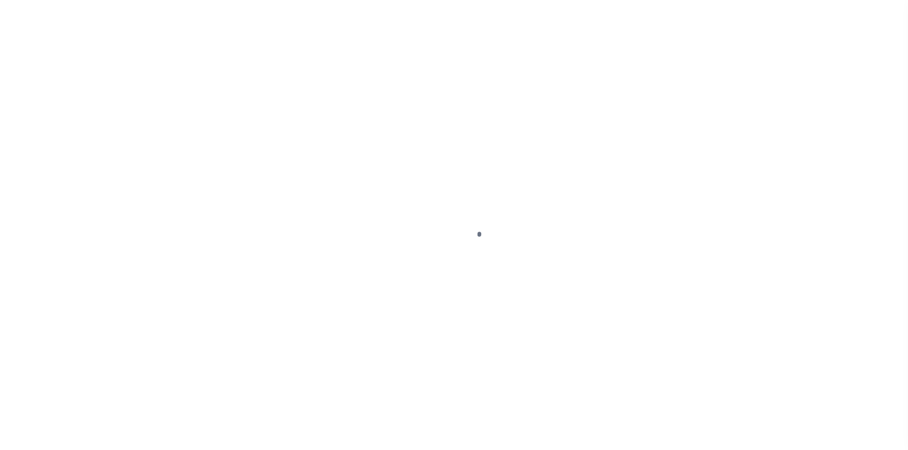
type input "NY"
type textarea "SEE FILE1"
select select "4"
